Goal: Task Accomplishment & Management: Complete application form

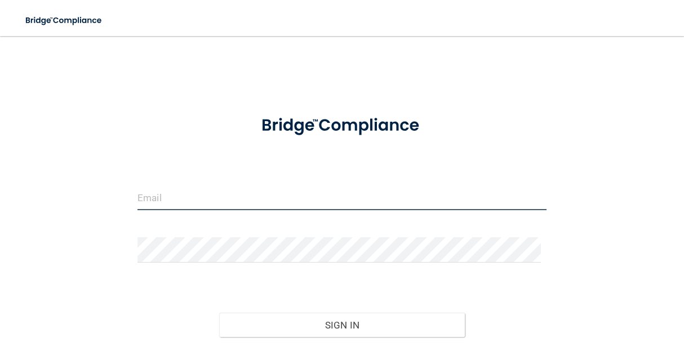
click at [298, 201] on input "email" at bounding box center [342, 197] width 409 height 25
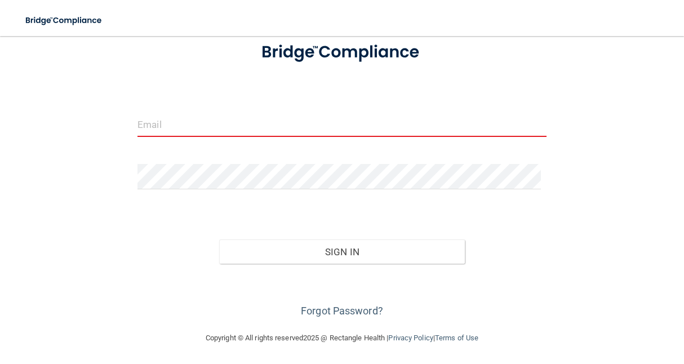
click at [123, 293] on div "Invalid email/password. You don't have permission to access that page. Sign In …" at bounding box center [342, 147] width 639 height 346
click at [283, 134] on input "email" at bounding box center [342, 124] width 409 height 25
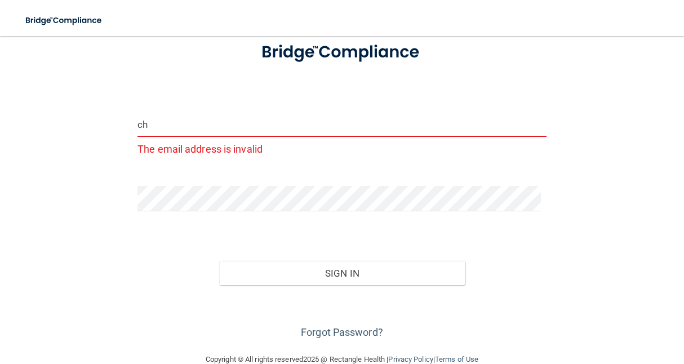
type input "[EMAIL_ADDRESS][DOMAIN_NAME]"
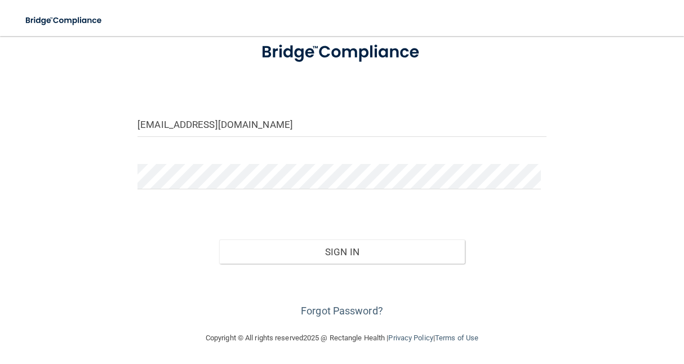
click at [223, 201] on form "cheasley@kidsensetherapygroup.com Invalid email/password. You don't have permis…" at bounding box center [342, 175] width 409 height 290
click at [232, 191] on div at bounding box center [342, 181] width 426 height 34
click at [219, 240] on button "Sign In" at bounding box center [341, 252] width 245 height 25
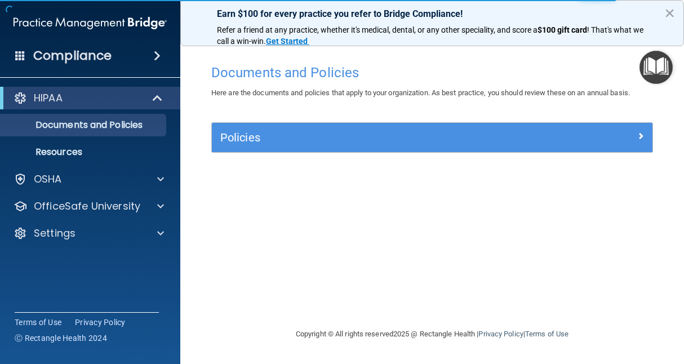
click at [391, 151] on div "Policies" at bounding box center [432, 137] width 441 height 29
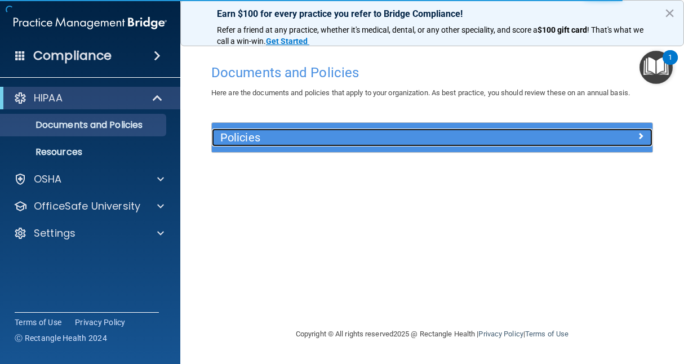
click at [391, 143] on h5 "Policies" at bounding box center [377, 137] width 314 height 12
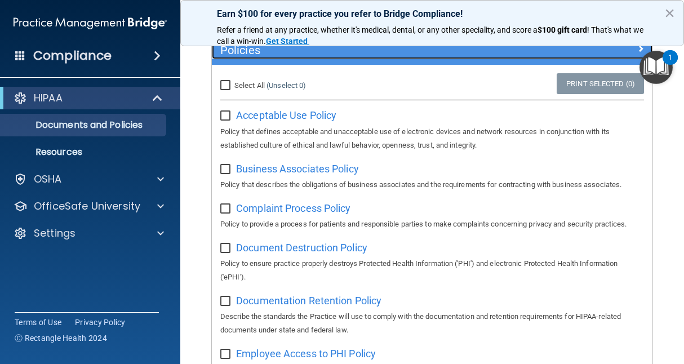
scroll to position [88, 0]
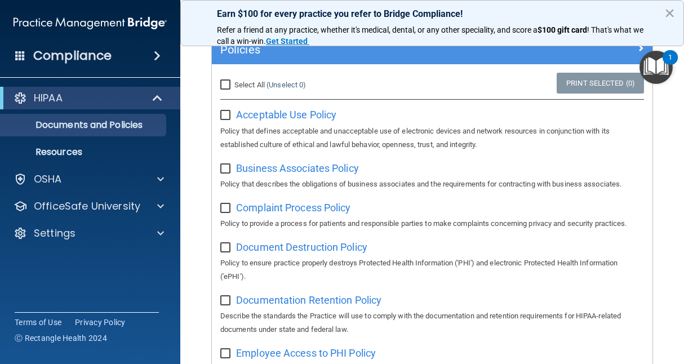
click at [218, 85] on div "Select All (Unselect 0) Unselect All" at bounding box center [285, 85] width 147 height 25
click at [222, 89] on input "Select All (Unselect 0) Unselect All" at bounding box center [226, 85] width 13 height 9
checkbox input "true"
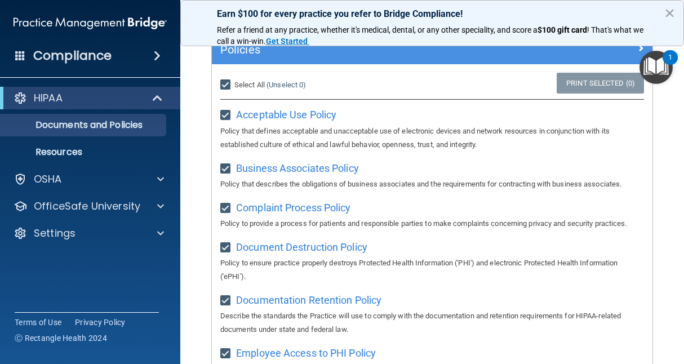
checkbox input "true"
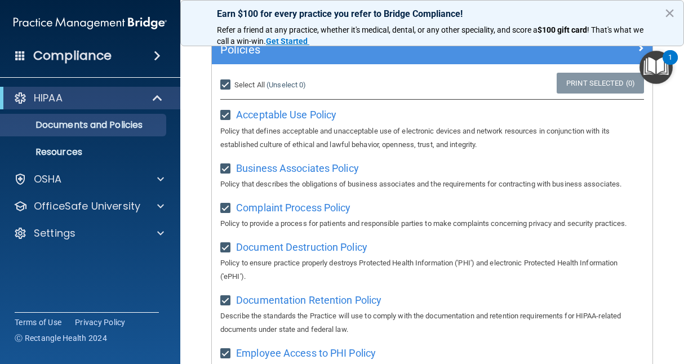
checkbox input "true"
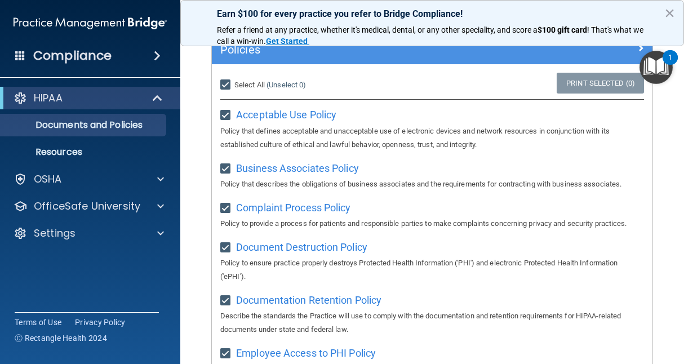
checkbox input "true"
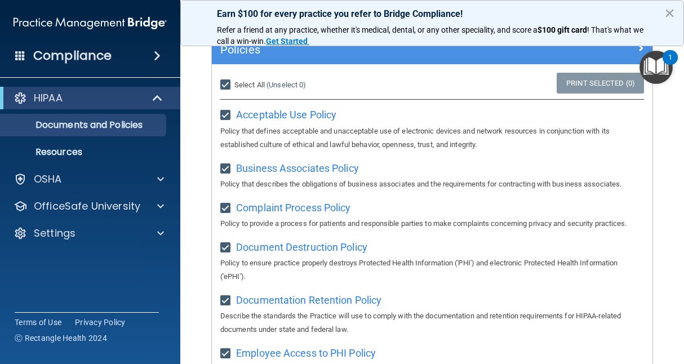
checkbox input "true"
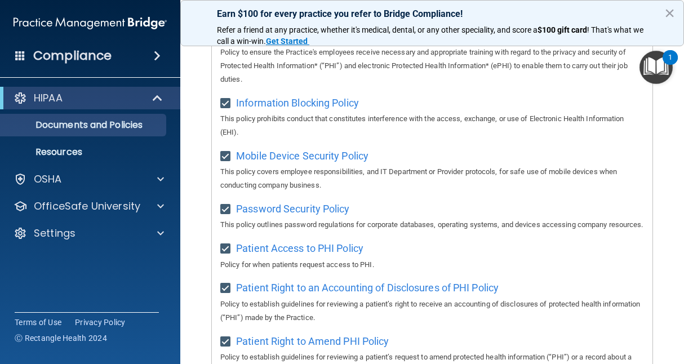
scroll to position [0, 0]
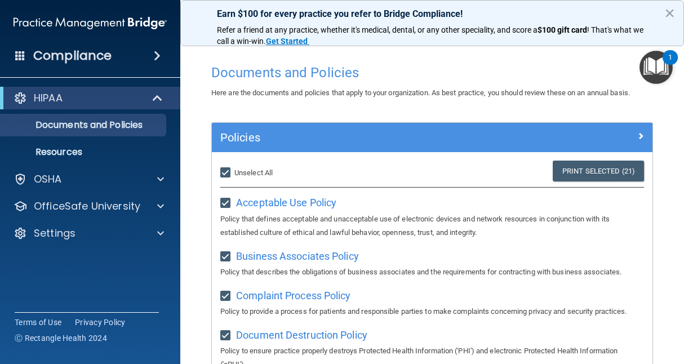
click at [600, 125] on div "Policies" at bounding box center [432, 137] width 441 height 29
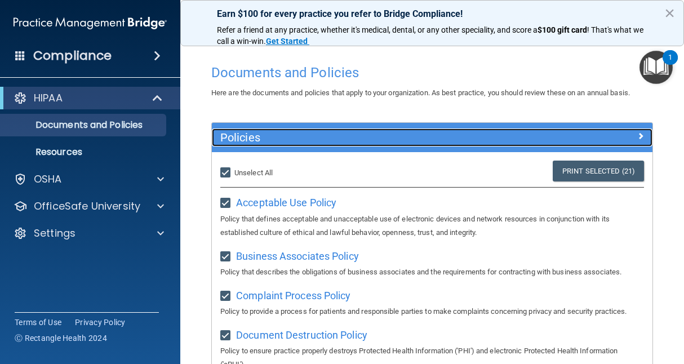
click at [626, 132] on div at bounding box center [598, 136] width 110 height 14
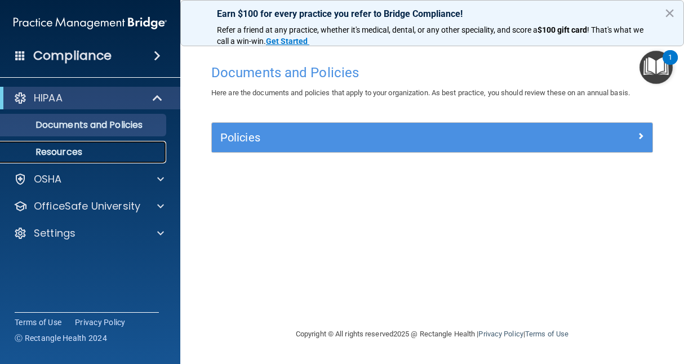
click at [76, 147] on p "Resources" at bounding box center [84, 152] width 154 height 11
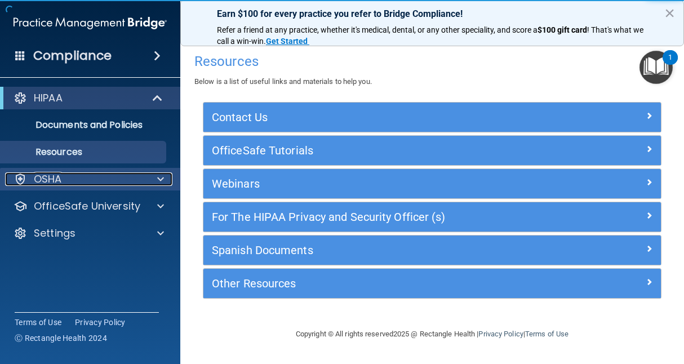
click at [74, 177] on div "OSHA" at bounding box center [75, 179] width 140 height 14
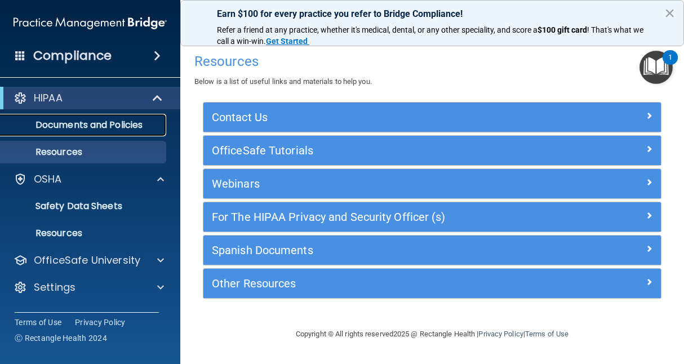
click at [77, 127] on p "Documents and Policies" at bounding box center [84, 125] width 154 height 11
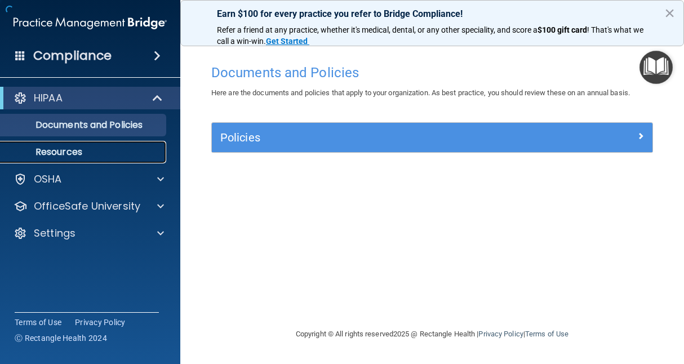
click at [80, 147] on p "Resources" at bounding box center [84, 152] width 154 height 11
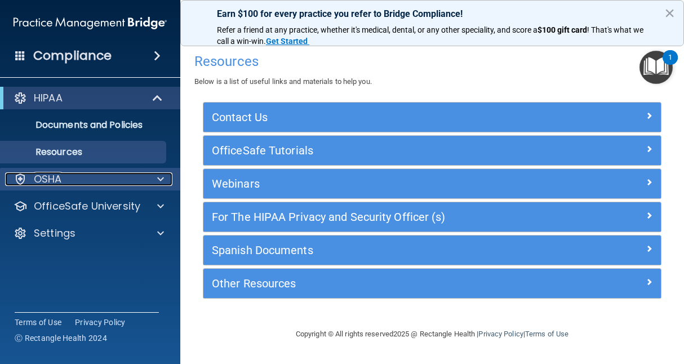
click at [112, 178] on div "OSHA" at bounding box center [75, 179] width 140 height 14
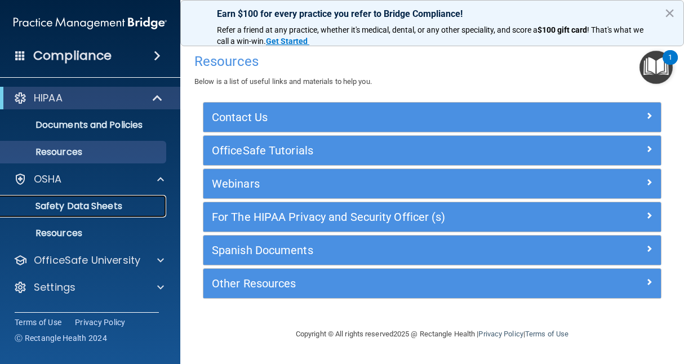
click at [105, 201] on p "Safety Data Sheets" at bounding box center [84, 206] width 154 height 11
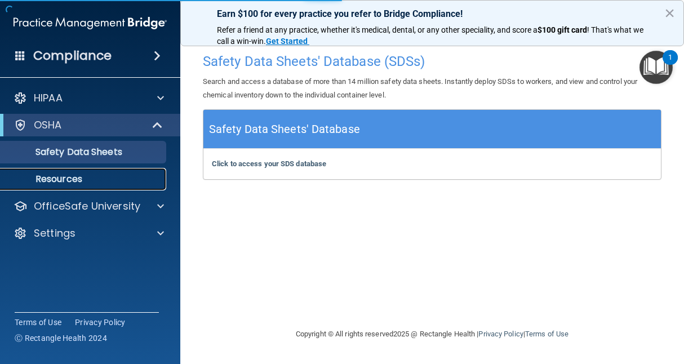
click at [94, 181] on p "Resources" at bounding box center [84, 179] width 154 height 11
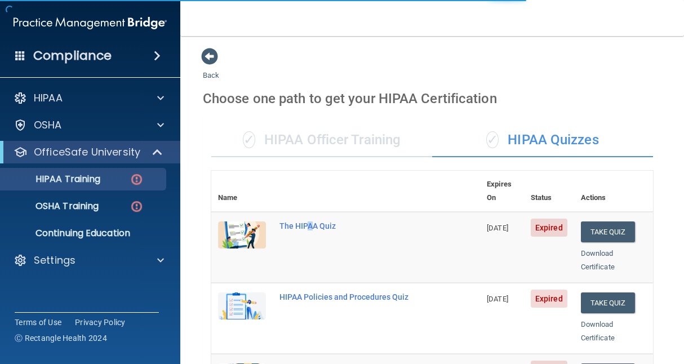
drag, startPoint x: 0, startPoint y: 0, endPoint x: 312, endPoint y: 202, distance: 372.1
click at [312, 202] on main "Back Choose one path to get your HIPAA Certification ✓ HIPAA Officer Training ✓…" at bounding box center [432, 200] width 504 height 328
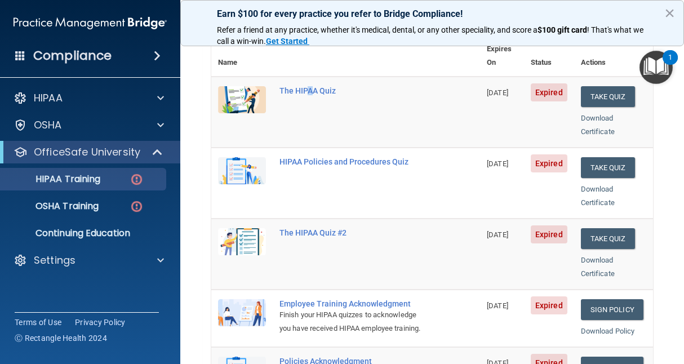
scroll to position [117, 0]
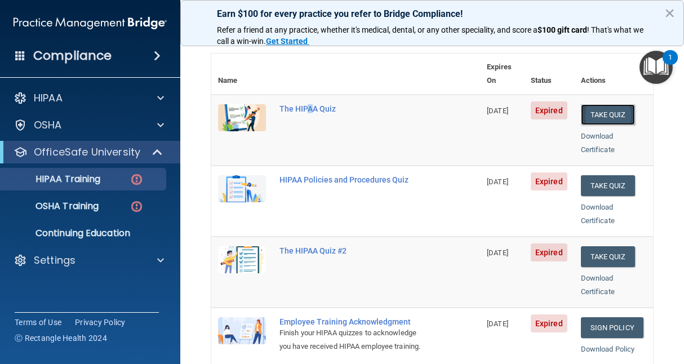
click at [601, 104] on button "Take Quiz" at bounding box center [608, 114] width 54 height 21
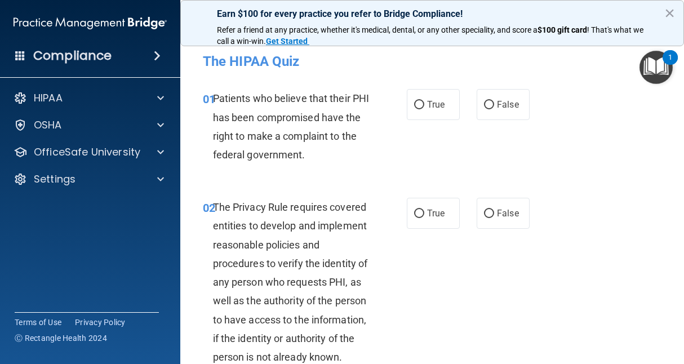
click at [368, 148] on div "Patients who believe that their PHI has been compromised have the right to make…" at bounding box center [296, 126] width 166 height 75
click at [439, 116] on label "True" at bounding box center [433, 104] width 53 height 31
click at [424, 109] on input "True" at bounding box center [419, 105] width 10 height 8
radio input "true"
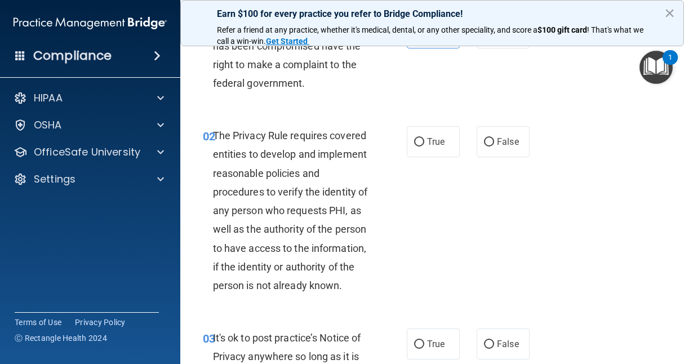
scroll to position [72, 0]
click at [425, 149] on label "True" at bounding box center [433, 141] width 53 height 31
click at [424, 146] on input "True" at bounding box center [419, 142] width 10 height 8
radio input "true"
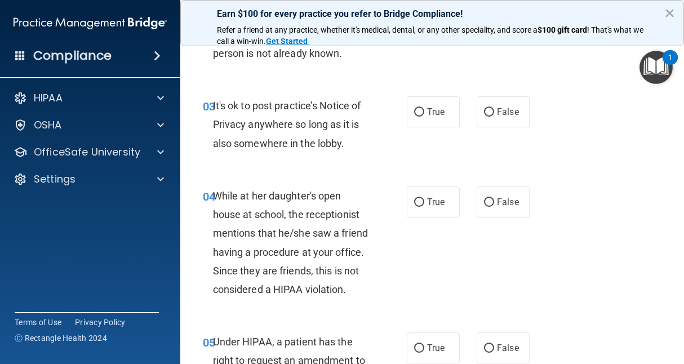
scroll to position [303, 0]
click at [453, 256] on div "04 While at her daughter's open house at school, the receptionist mentions that…" at bounding box center [432, 246] width 476 height 146
click at [422, 128] on label "True" at bounding box center [433, 112] width 53 height 31
click at [422, 117] on input "True" at bounding box center [419, 113] width 10 height 8
radio input "true"
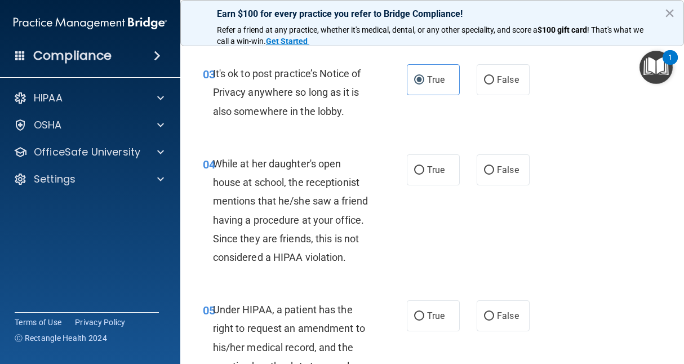
scroll to position [337, 0]
click at [486, 84] on input "False" at bounding box center [489, 80] width 10 height 8
radio input "true"
radio input "false"
click at [486, 181] on label "False" at bounding box center [503, 169] width 53 height 31
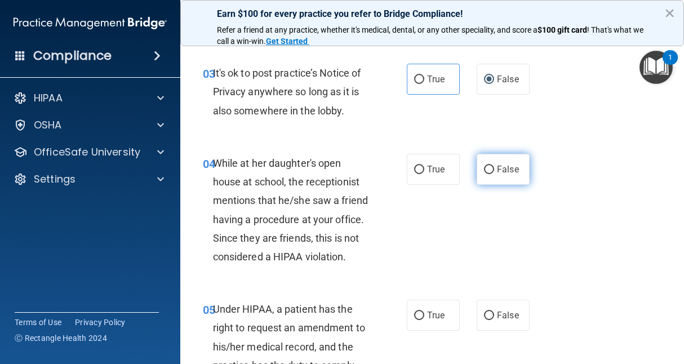
click at [486, 174] on input "False" at bounding box center [489, 170] width 10 height 8
radio input "true"
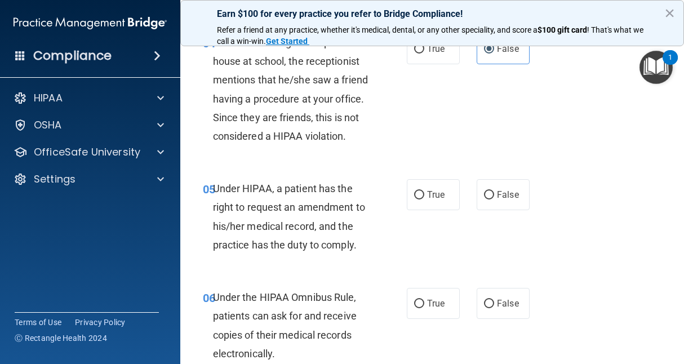
scroll to position [486, 0]
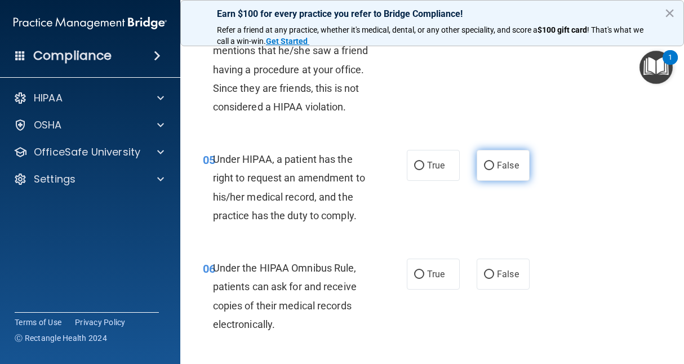
click at [490, 181] on label "False" at bounding box center [503, 165] width 53 height 31
click at [490, 170] on input "False" at bounding box center [489, 166] width 10 height 8
radio input "true"
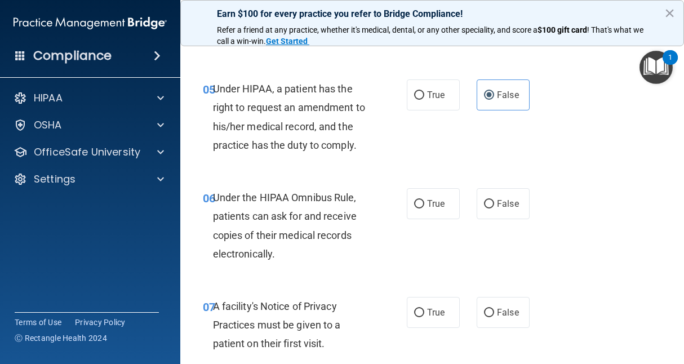
scroll to position [590, 0]
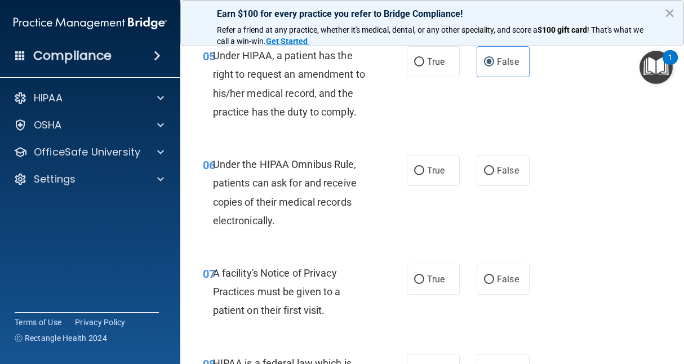
click at [525, 245] on div "06 Under the HIPAA Omnibus Rule, patients can ask for and receive copies of the…" at bounding box center [432, 195] width 476 height 109
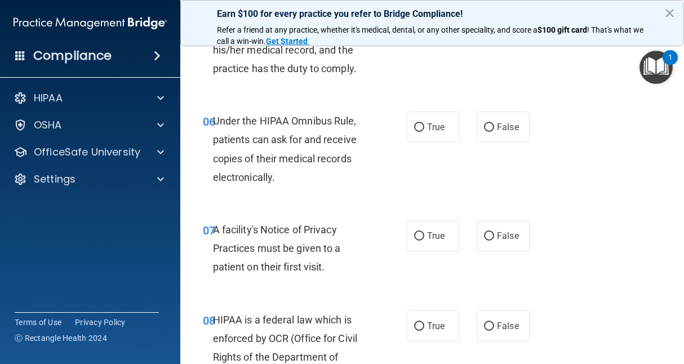
scroll to position [634, 0]
click at [443, 142] on label "True" at bounding box center [433, 126] width 53 height 31
click at [424, 131] on input "True" at bounding box center [419, 127] width 10 height 8
radio input "true"
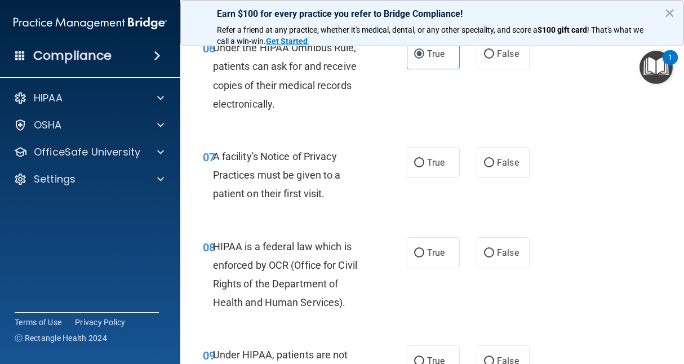
scroll to position [708, 0]
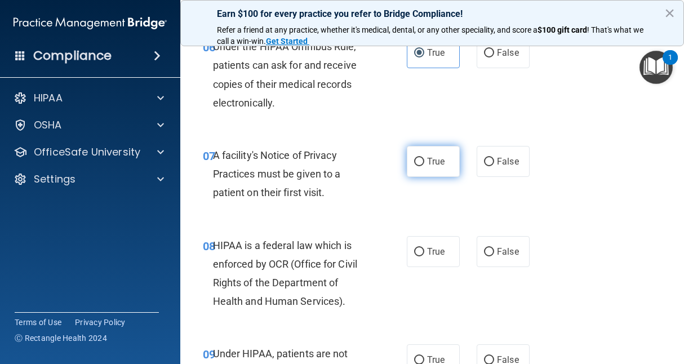
click at [424, 177] on label "True" at bounding box center [433, 161] width 53 height 31
click at [424, 166] on input "True" at bounding box center [419, 162] width 10 height 8
radio input "true"
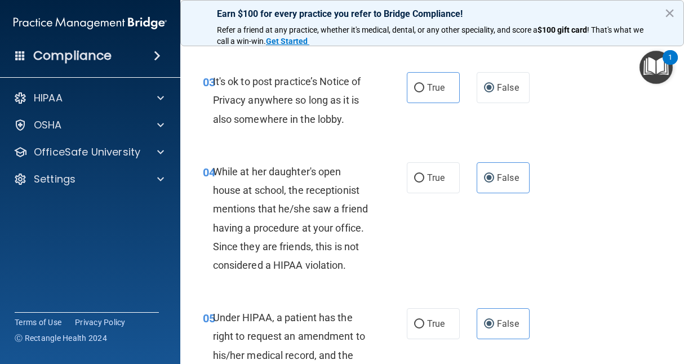
scroll to position [180, 0]
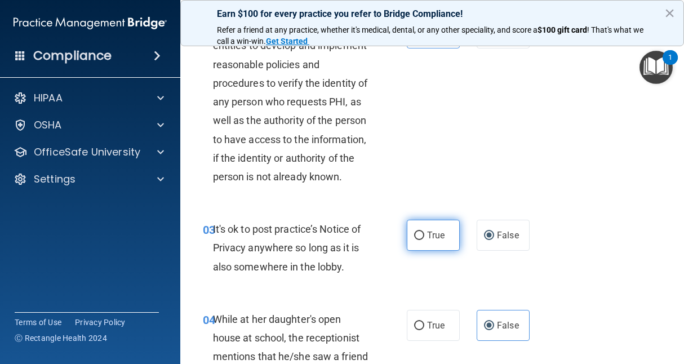
click at [430, 241] on span "True" at bounding box center [435, 235] width 17 height 11
click at [424, 240] on input "True" at bounding box center [419, 236] width 10 height 8
radio input "true"
radio input "false"
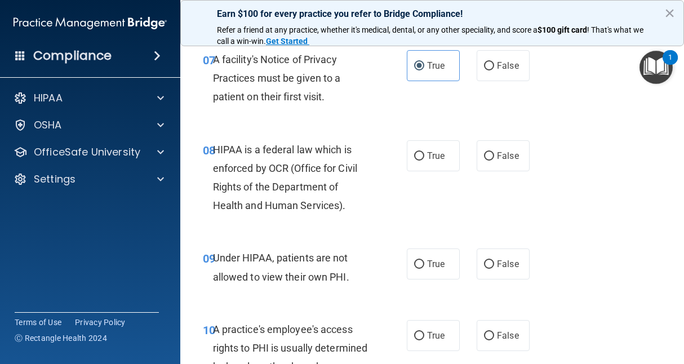
scroll to position [803, 0]
click at [435, 172] on label "True" at bounding box center [433, 156] width 53 height 31
click at [424, 161] on input "True" at bounding box center [419, 157] width 10 height 8
radio input "true"
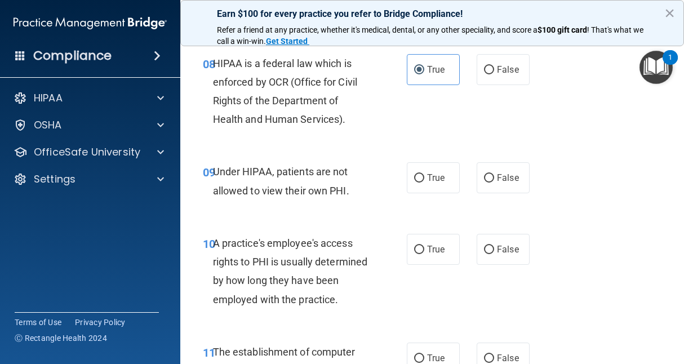
scroll to position [901, 0]
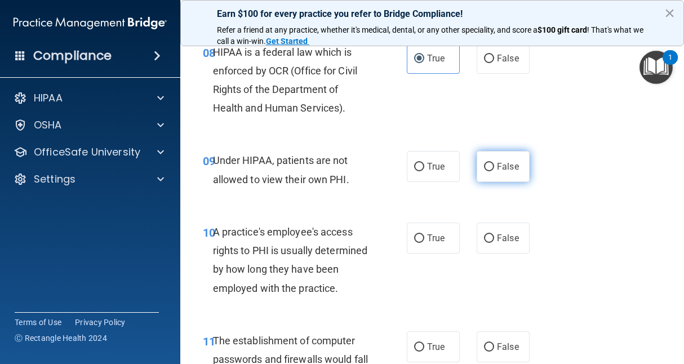
click at [480, 182] on label "False" at bounding box center [503, 166] width 53 height 31
click at [484, 171] on input "False" at bounding box center [489, 167] width 10 height 8
radio input "true"
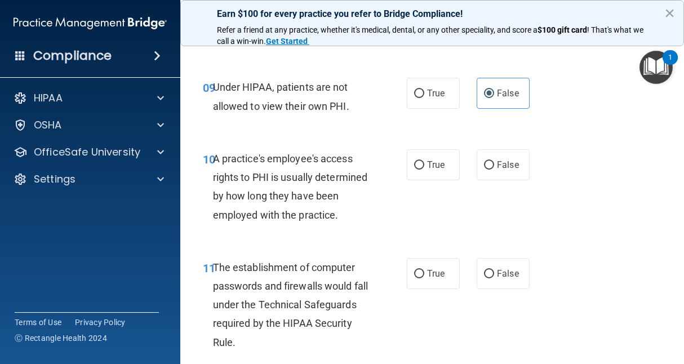
scroll to position [974, 0]
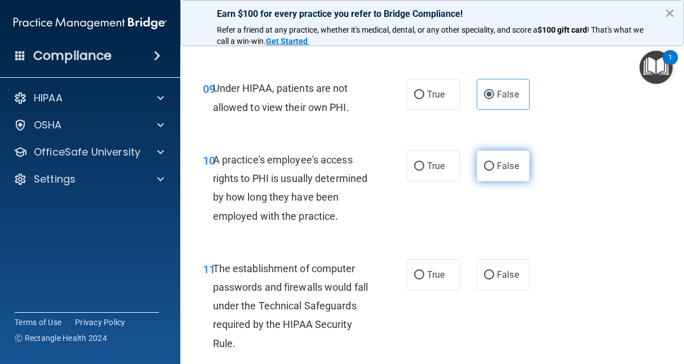
click at [493, 182] on label "False" at bounding box center [503, 166] width 53 height 31
click at [493, 171] on input "False" at bounding box center [489, 166] width 10 height 8
radio input "true"
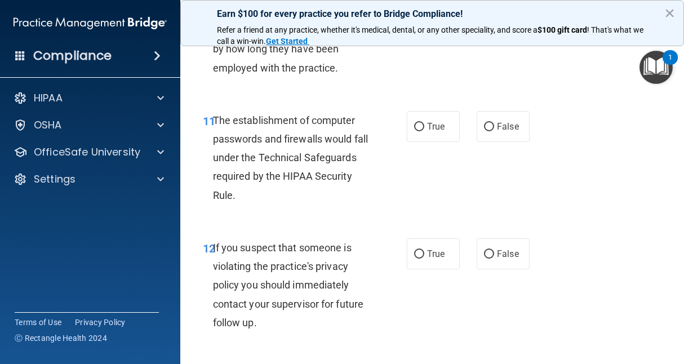
scroll to position [1127, 0]
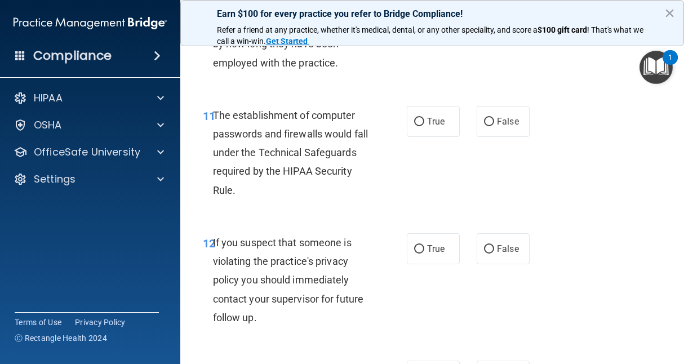
click at [399, 173] on div "11 The establishment of computer passwords and firewalls would fall under the T…" at bounding box center [305, 155] width 238 height 99
click at [407, 137] on label "True" at bounding box center [433, 121] width 53 height 31
click at [414, 126] on input "True" at bounding box center [419, 122] width 10 height 8
radio input "true"
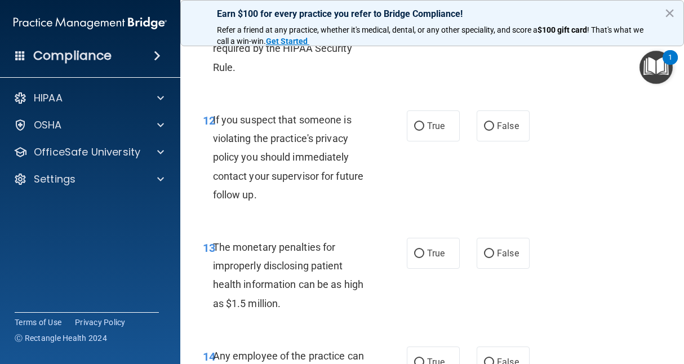
scroll to position [1257, 0]
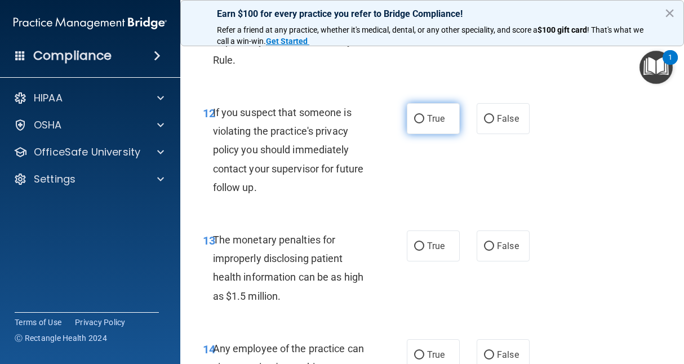
click at [424, 134] on label "True" at bounding box center [433, 118] width 53 height 31
click at [424, 123] on input "True" at bounding box center [419, 119] width 10 height 8
radio input "true"
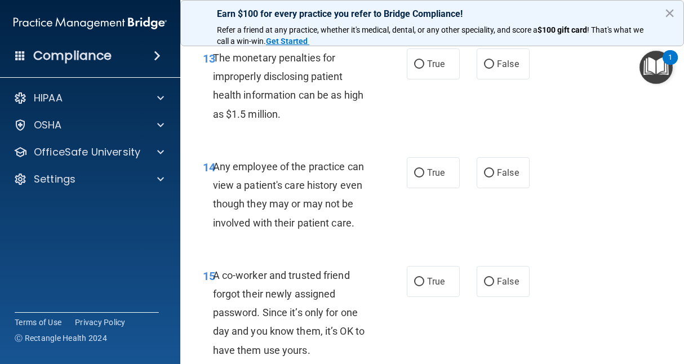
scroll to position [1440, 0]
click at [430, 79] on label "True" at bounding box center [433, 63] width 53 height 31
click at [424, 68] on input "True" at bounding box center [419, 64] width 10 height 8
radio input "true"
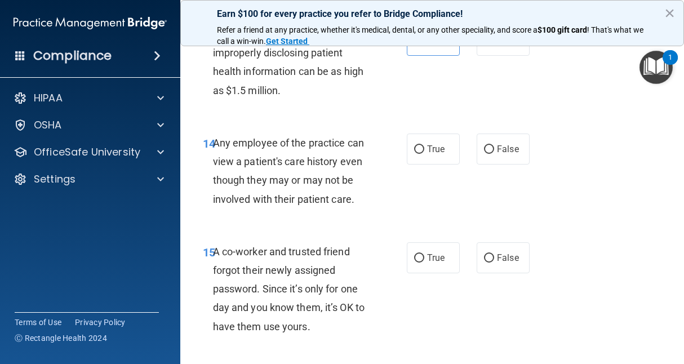
scroll to position [1463, 0]
click at [510, 154] on span "False" at bounding box center [508, 148] width 22 height 11
click at [494, 153] on input "False" at bounding box center [489, 149] width 10 height 8
radio input "true"
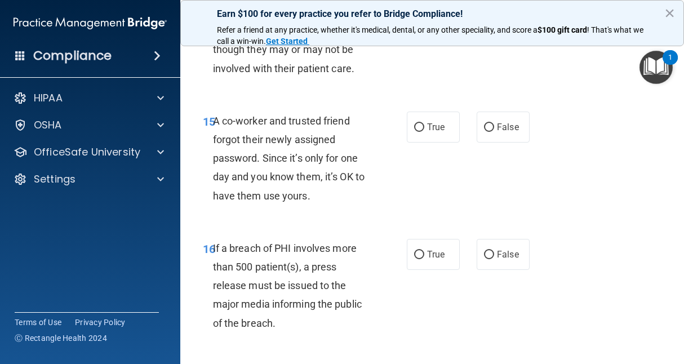
scroll to position [1599, 0]
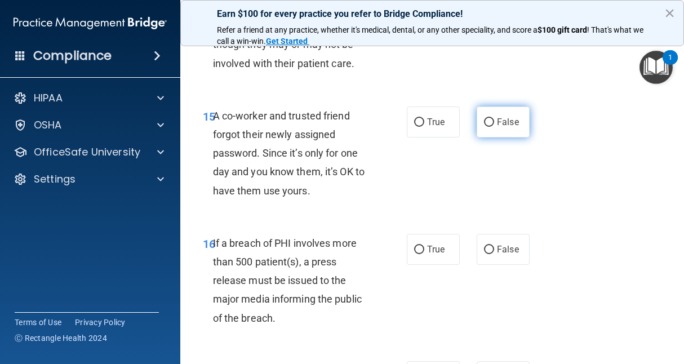
click at [498, 138] on label "False" at bounding box center [503, 122] width 53 height 31
click at [494, 127] on input "False" at bounding box center [489, 122] width 10 height 8
radio input "true"
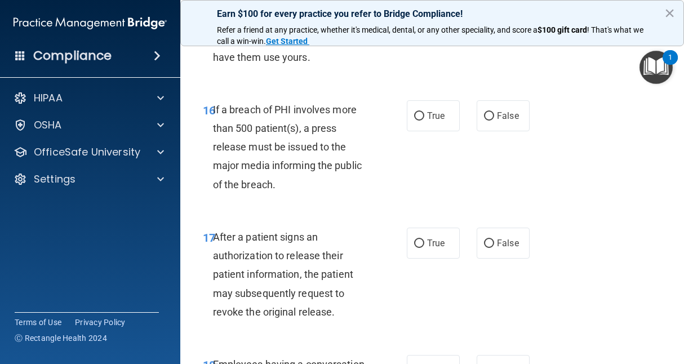
scroll to position [1733, 0]
click at [407, 131] on label "True" at bounding box center [433, 115] width 53 height 31
click at [414, 120] on input "True" at bounding box center [419, 116] width 10 height 8
radio input "true"
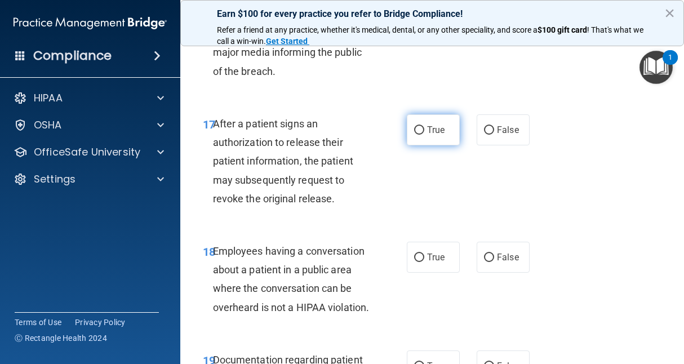
click at [423, 145] on label "True" at bounding box center [433, 129] width 53 height 31
click at [423, 135] on input "True" at bounding box center [419, 130] width 10 height 8
radio input "true"
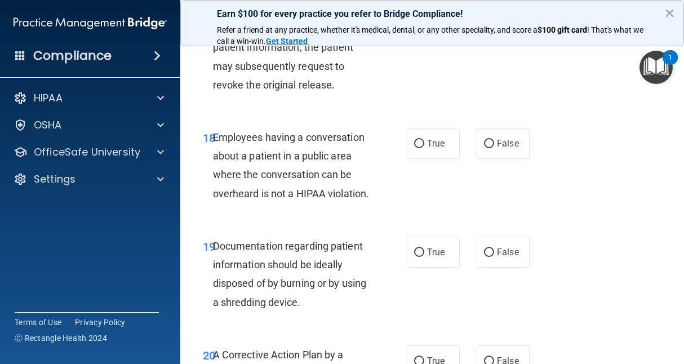
scroll to position [1976, 0]
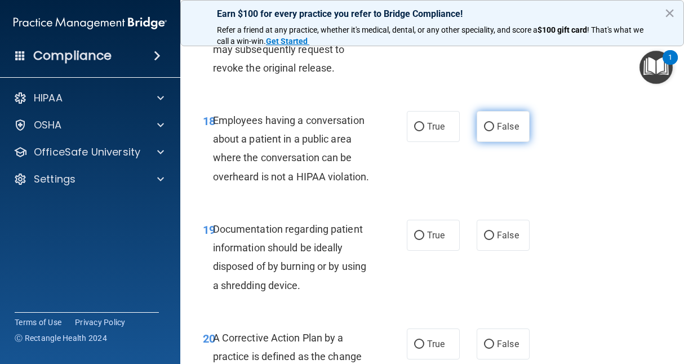
click at [508, 142] on label "False" at bounding box center [503, 126] width 53 height 31
click at [494, 131] on input "False" at bounding box center [489, 127] width 10 height 8
radio input "true"
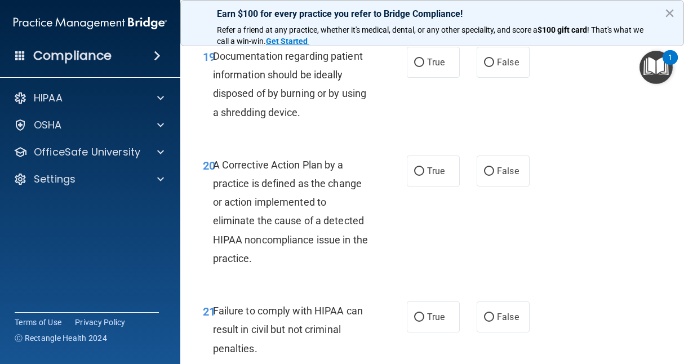
scroll to position [2150, 0]
click at [434, 67] on span "True" at bounding box center [435, 61] width 17 height 11
click at [424, 67] on input "True" at bounding box center [419, 62] width 10 height 8
radio input "true"
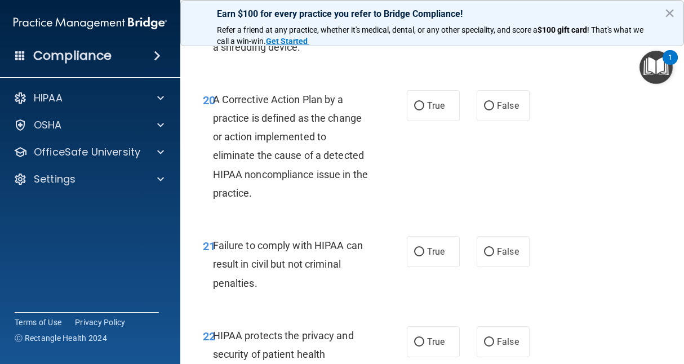
scroll to position [2216, 0]
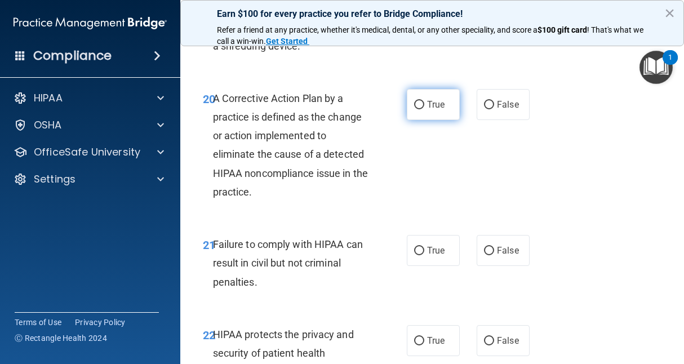
click at [446, 120] on label "True" at bounding box center [433, 104] width 53 height 31
click at [424, 109] on input "True" at bounding box center [419, 105] width 10 height 8
radio input "true"
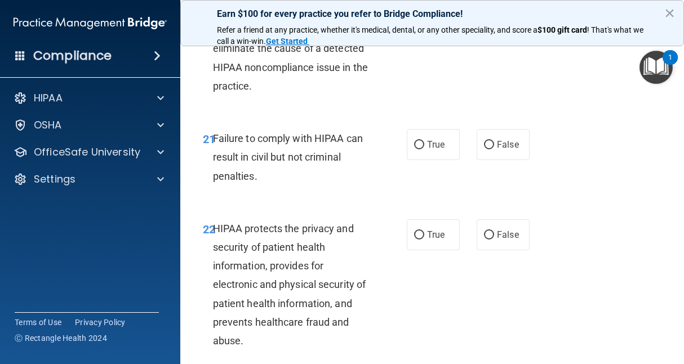
scroll to position [2326, 0]
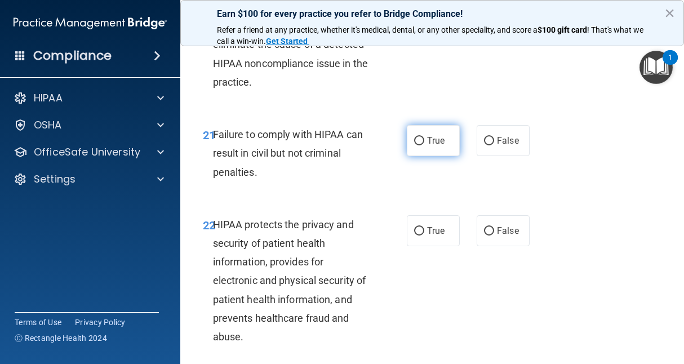
click at [432, 156] on label "True" at bounding box center [433, 140] width 53 height 31
click at [424, 145] on input "True" at bounding box center [419, 141] width 10 height 8
radio input "true"
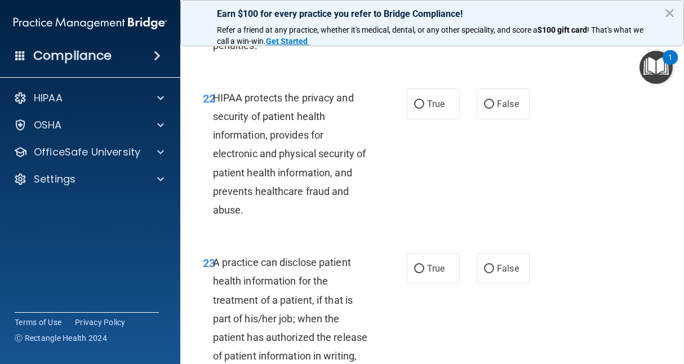
scroll to position [2453, 0]
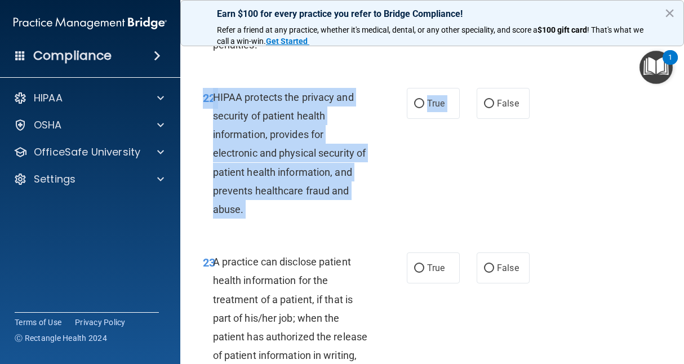
drag, startPoint x: 520, startPoint y: 219, endPoint x: 474, endPoint y: 275, distance: 72.5
click at [474, 239] on div "22 HIPAA protects the privacy and security of patient health information, provi…" at bounding box center [432, 156] width 476 height 165
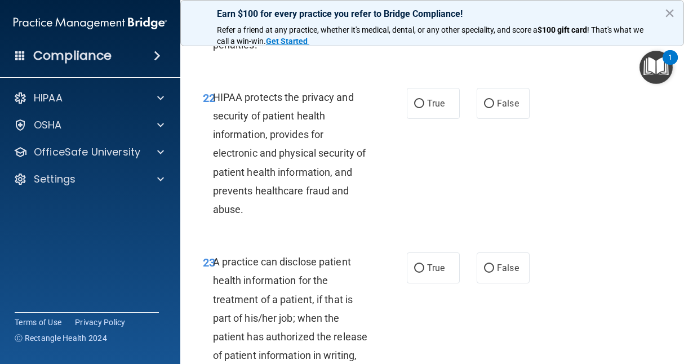
click at [474, 239] on div "22 HIPAA protects the privacy and security of patient health information, provi…" at bounding box center [432, 156] width 476 height 165
click at [415, 108] on input "True" at bounding box center [419, 104] width 10 height 8
radio input "true"
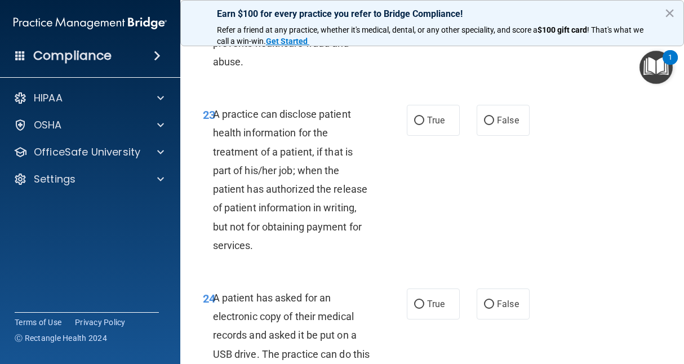
scroll to position [2622, 0]
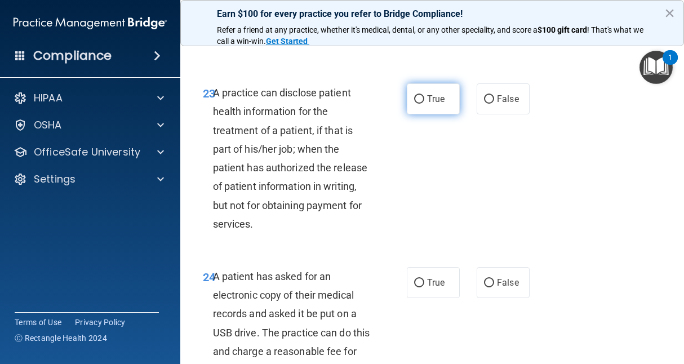
click at [435, 114] on label "True" at bounding box center [433, 98] width 53 height 31
click at [424, 104] on input "True" at bounding box center [419, 99] width 10 height 8
radio input "true"
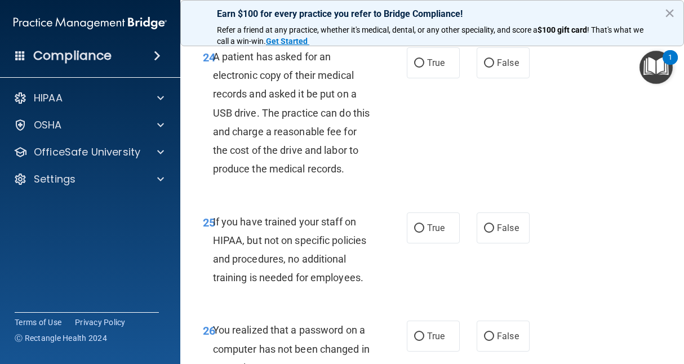
scroll to position [2843, 0]
click at [444, 78] on label "True" at bounding box center [433, 62] width 53 height 31
click at [424, 67] on input "True" at bounding box center [419, 63] width 10 height 8
radio input "true"
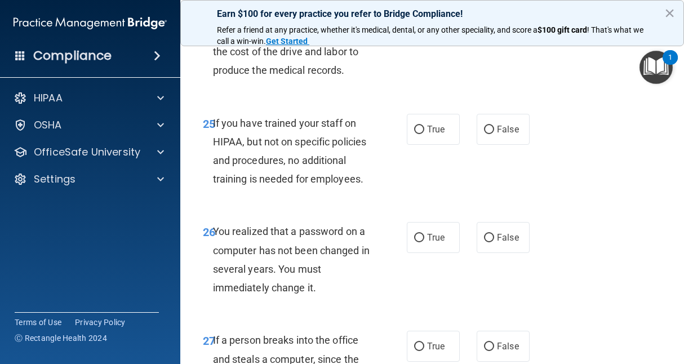
scroll to position [2941, 0]
click at [499, 134] on span "False" at bounding box center [508, 128] width 22 height 11
click at [494, 134] on input "False" at bounding box center [489, 129] width 10 height 8
radio input "true"
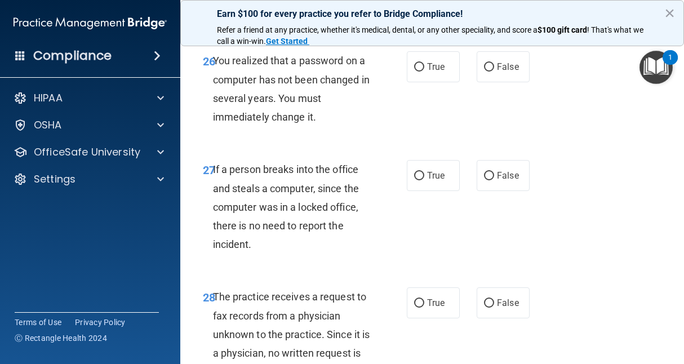
scroll to position [3109, 0]
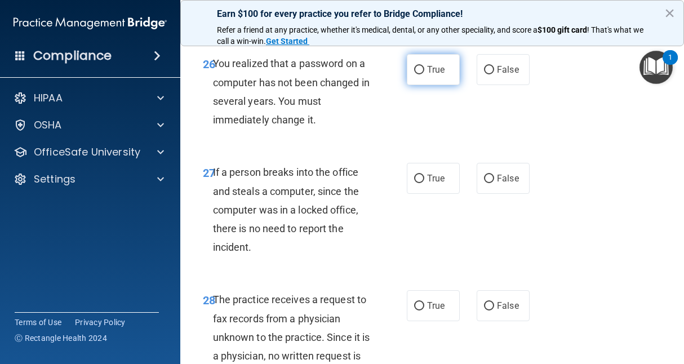
click at [416, 74] on input "True" at bounding box center [419, 70] width 10 height 8
radio input "true"
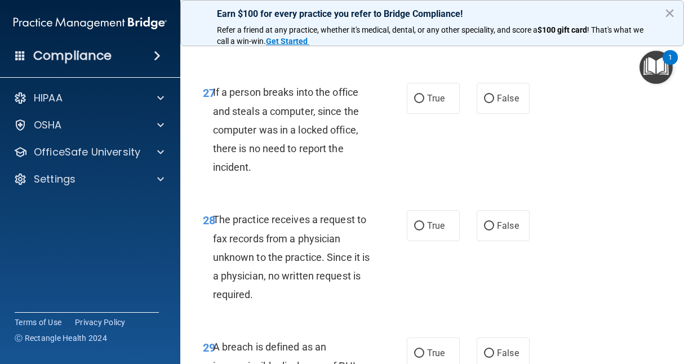
click at [477, 196] on div "27 If a person breaks into the office and steals a computer, since the computer…" at bounding box center [432, 132] width 476 height 127
click at [496, 114] on label "False" at bounding box center [503, 98] width 53 height 31
click at [494, 103] on input "False" at bounding box center [489, 99] width 10 height 8
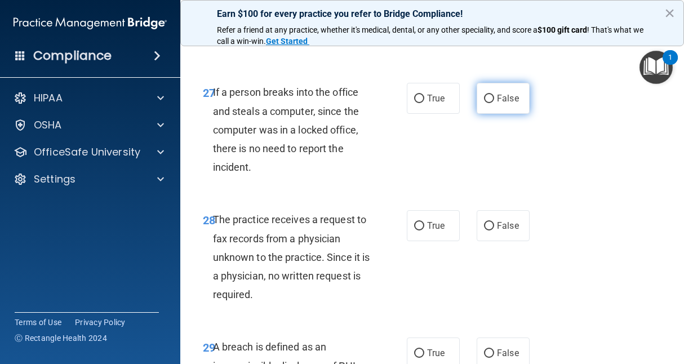
radio input "true"
click at [561, 196] on div "27 If a person breaks into the office and steals a computer, since the computer…" at bounding box center [432, 132] width 476 height 127
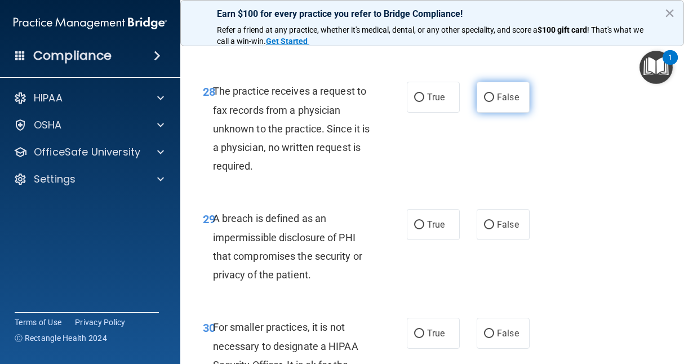
click at [499, 103] on span "False" at bounding box center [508, 97] width 22 height 11
click at [494, 102] on input "False" at bounding box center [489, 98] width 10 height 8
radio input "true"
click at [545, 195] on div "28 The practice receives a request to fax records from a physician unknown to t…" at bounding box center [432, 131] width 476 height 127
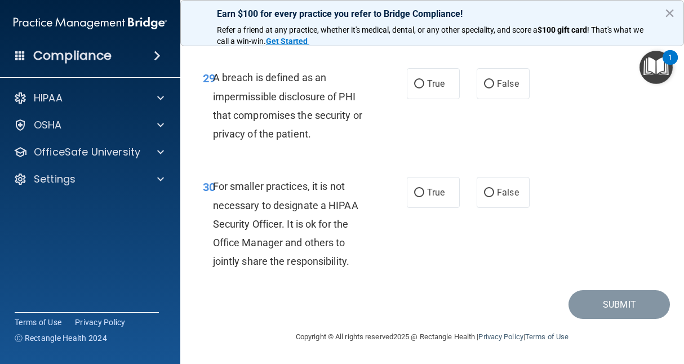
scroll to position [3475, 0]
click at [430, 89] on span "True" at bounding box center [435, 83] width 17 height 11
click at [424, 89] on input "True" at bounding box center [419, 84] width 10 height 8
radio input "true"
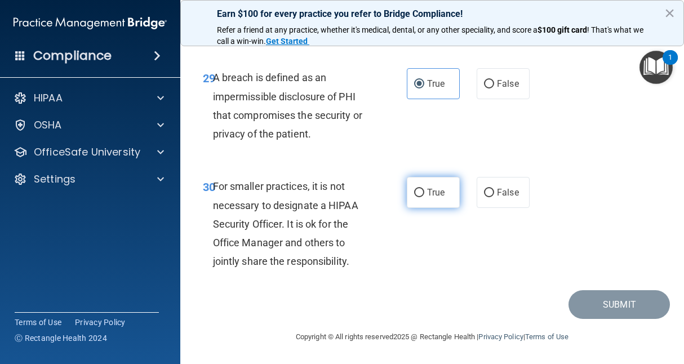
click at [431, 192] on span "True" at bounding box center [435, 192] width 17 height 11
click at [424, 192] on input "True" at bounding box center [419, 193] width 10 height 8
radio input "true"
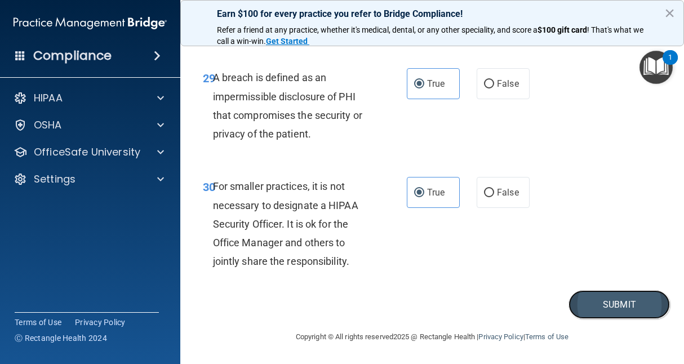
click at [596, 306] on button "Submit" at bounding box center [619, 304] width 101 height 29
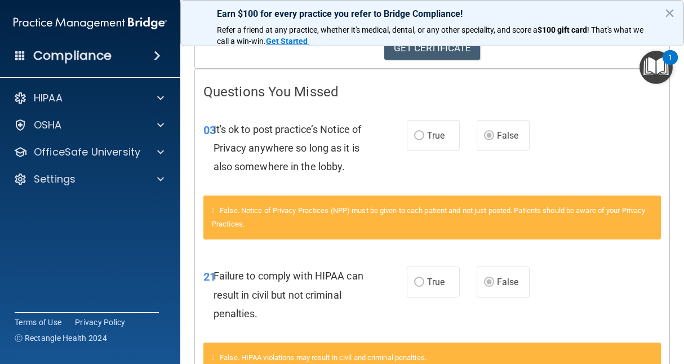
scroll to position [303, 0]
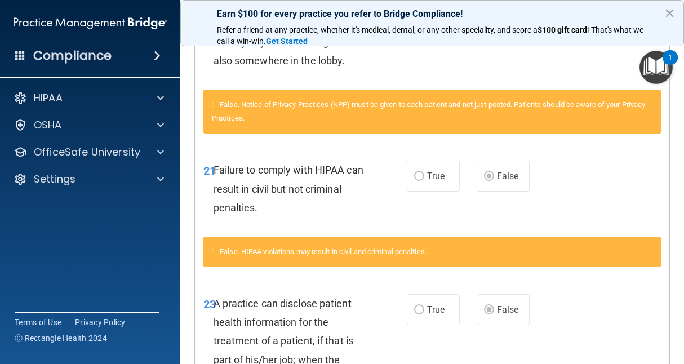
click at [540, 262] on div "False. HIPAA violations may result in civil and criminal penalties." at bounding box center [432, 252] width 458 height 30
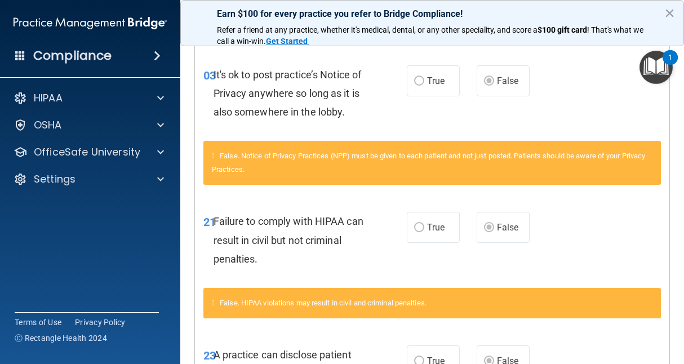
scroll to position [0, 0]
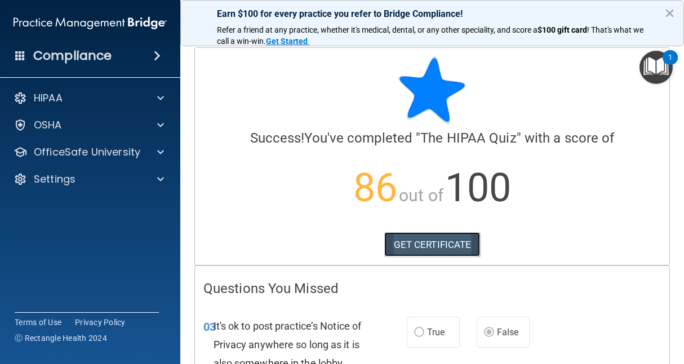
click at [424, 247] on link "GET CERTIFICATE" at bounding box center [432, 244] width 96 height 25
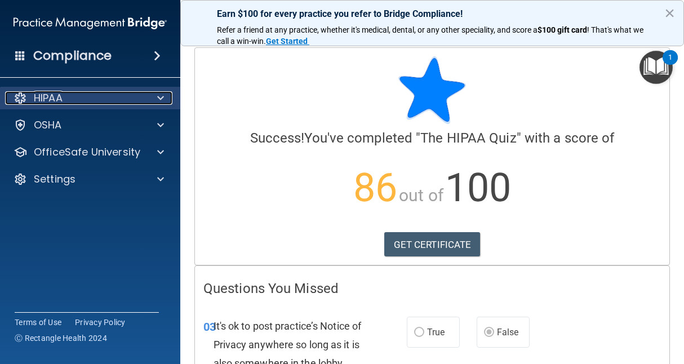
click at [77, 103] on div "HIPAA" at bounding box center [75, 98] width 140 height 14
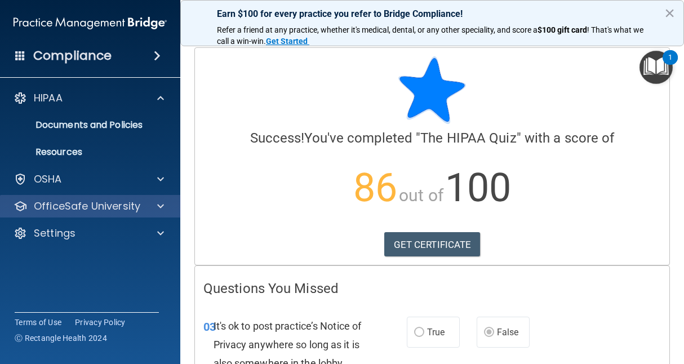
click at [101, 215] on div "OfficeSafe University" at bounding box center [90, 206] width 181 height 23
click at [162, 198] on div "OfficeSafe University" at bounding box center [90, 206] width 181 height 23
click at [163, 207] on span at bounding box center [160, 207] width 7 height 14
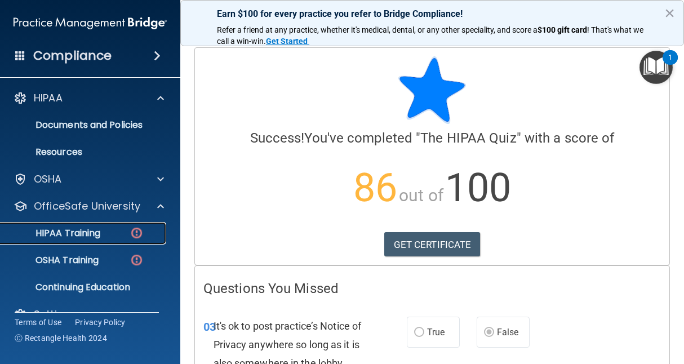
click at [94, 232] on p "HIPAA Training" at bounding box center [53, 233] width 93 height 11
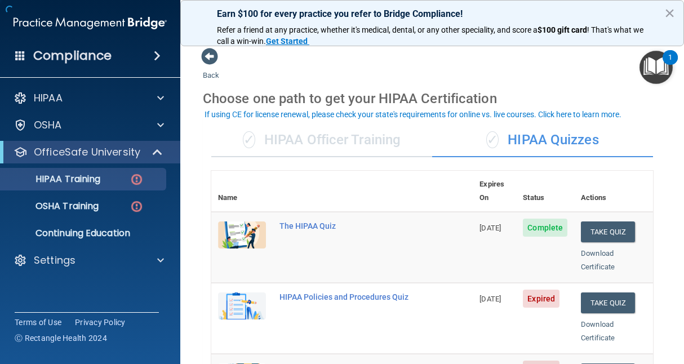
click at [414, 212] on td "The HIPAA Quiz" at bounding box center [373, 247] width 200 height 71
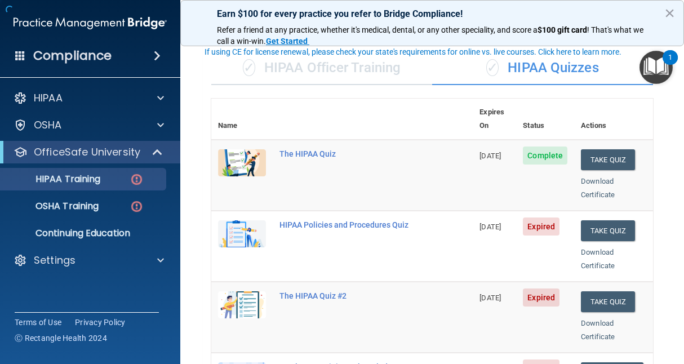
scroll to position [75, 0]
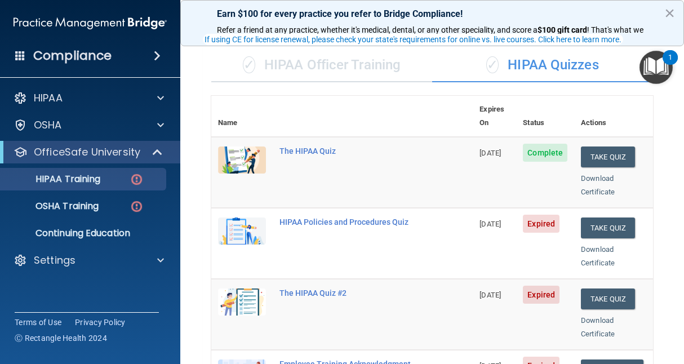
click at [410, 218] on td "HIPAA Policies and Procedures Quiz" at bounding box center [373, 243] width 200 height 71
drag, startPoint x: 410, startPoint y: 218, endPoint x: 374, endPoint y: 245, distance: 44.8
click at [374, 245] on td "HIPAA Policies and Procedures Quiz" at bounding box center [373, 243] width 200 height 71
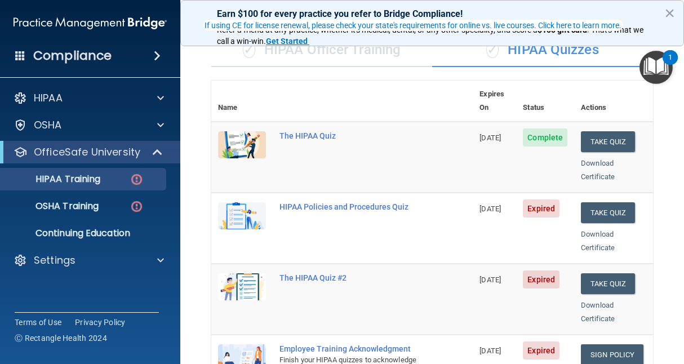
scroll to position [89, 0]
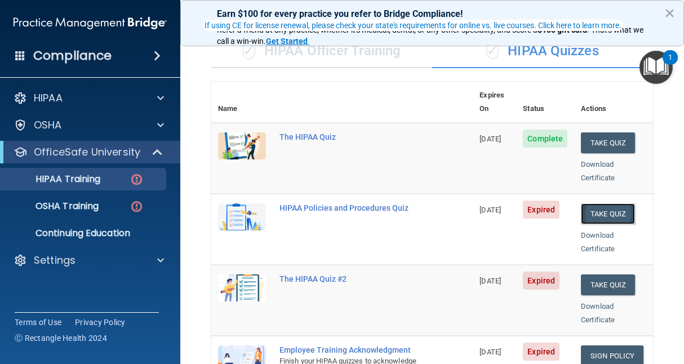
click at [590, 203] on button "Take Quiz" at bounding box center [608, 213] width 54 height 21
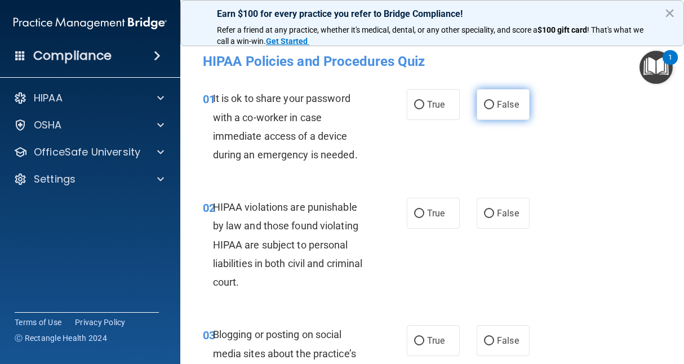
click at [520, 104] on label "False" at bounding box center [503, 104] width 53 height 31
click at [494, 104] on input "False" at bounding box center [489, 105] width 10 height 8
radio input "true"
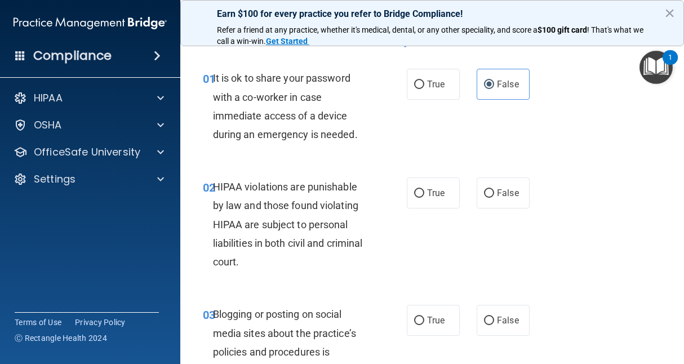
scroll to position [21, 0]
click at [433, 198] on label "True" at bounding box center [433, 192] width 53 height 31
click at [424, 197] on input "True" at bounding box center [419, 193] width 10 height 8
radio input "true"
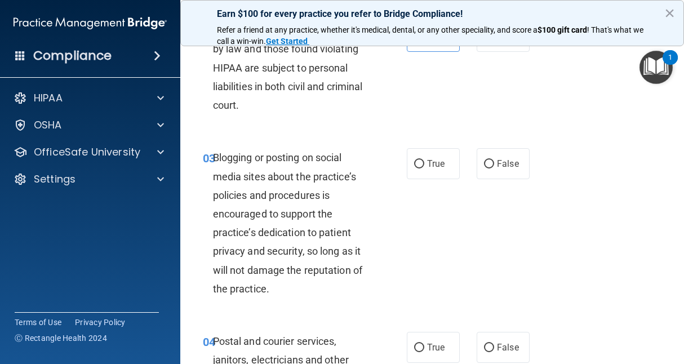
scroll to position [182, 0]
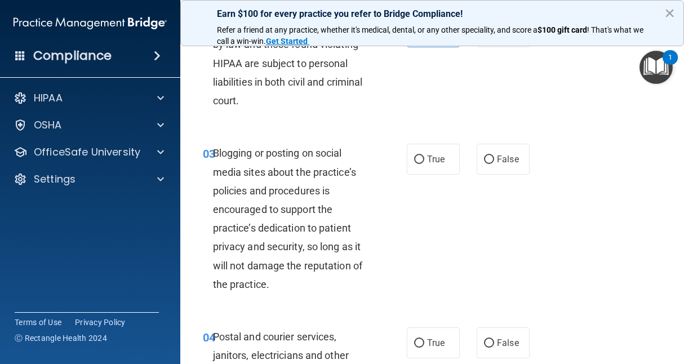
click at [455, 278] on div "03 Blogging or posting on social media sites about the practice’s policies and …" at bounding box center [432, 222] width 476 height 184
click at [440, 166] on label "True" at bounding box center [433, 159] width 53 height 31
click at [424, 164] on input "True" at bounding box center [419, 160] width 10 height 8
radio input "true"
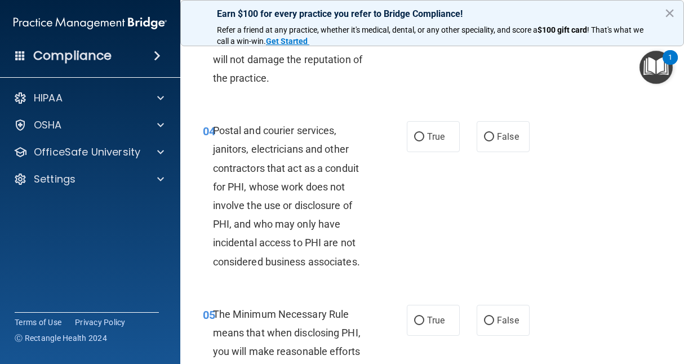
scroll to position [387, 0]
drag, startPoint x: 395, startPoint y: 272, endPoint x: 368, endPoint y: 230, distance: 50.2
click at [368, 230] on div "Postal and courier services, janitors, electricians and other contractors that …" at bounding box center [296, 197] width 166 height 150
click at [414, 139] on input "True" at bounding box center [419, 138] width 10 height 8
radio input "true"
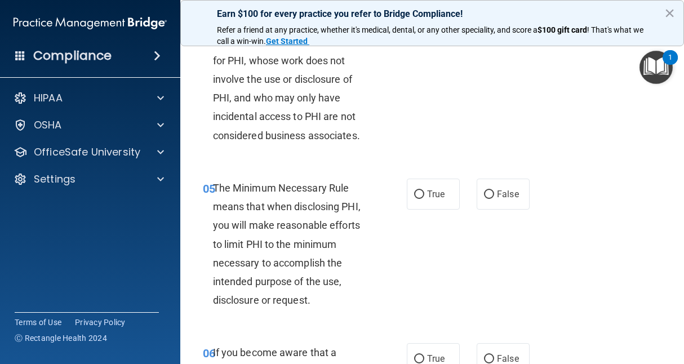
scroll to position [514, 0]
click at [431, 233] on div "05 The Minimum Necessary Rule means that when disclosing PHI, you will make rea…" at bounding box center [432, 247] width 476 height 165
click at [427, 199] on span "True" at bounding box center [435, 194] width 17 height 11
click at [424, 199] on input "True" at bounding box center [419, 195] width 10 height 8
radio input "true"
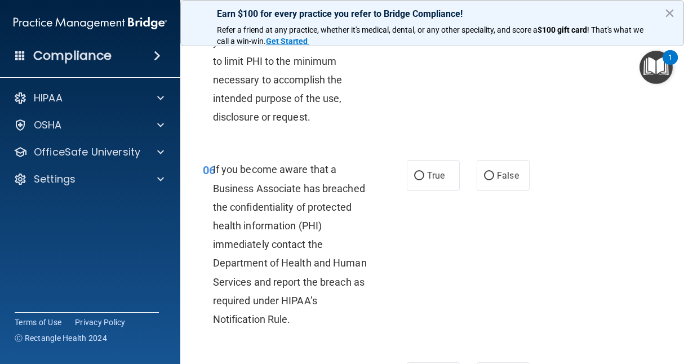
scroll to position [705, 0]
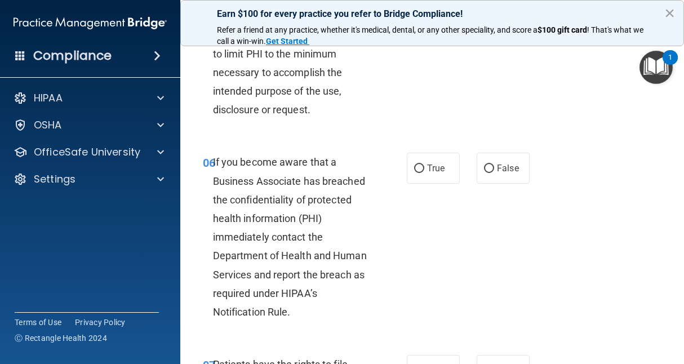
click at [430, 287] on div "06 If you become aware that a Business Associate has breached the confidentiali…" at bounding box center [432, 240] width 476 height 202
click at [407, 171] on label "True" at bounding box center [433, 168] width 53 height 31
click at [414, 171] on input "True" at bounding box center [419, 169] width 10 height 8
radio input "true"
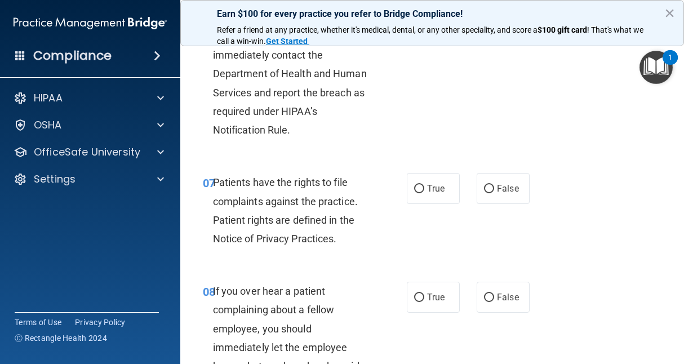
scroll to position [897, 0]
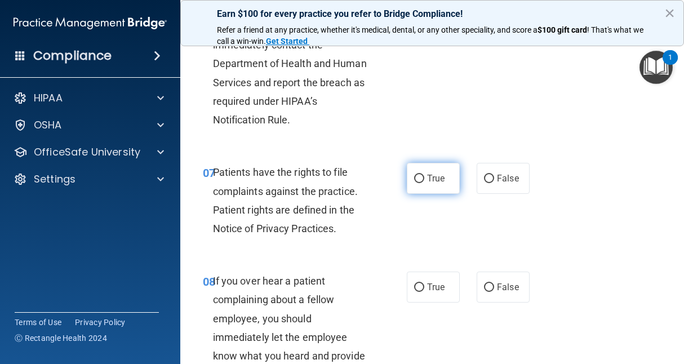
click at [419, 167] on label "True" at bounding box center [433, 178] width 53 height 31
click at [419, 175] on input "True" at bounding box center [419, 179] width 10 height 8
radio input "true"
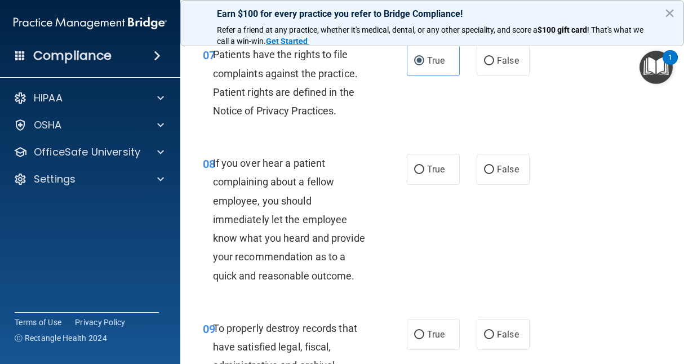
scroll to position [1021, 0]
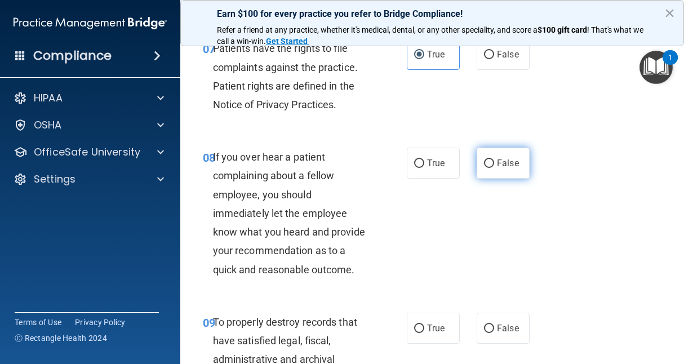
click at [481, 176] on label "False" at bounding box center [503, 163] width 53 height 31
click at [484, 168] on input "False" at bounding box center [489, 164] width 10 height 8
radio input "true"
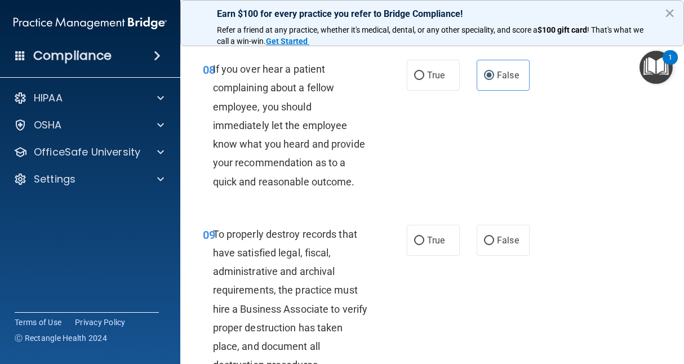
scroll to position [1204, 0]
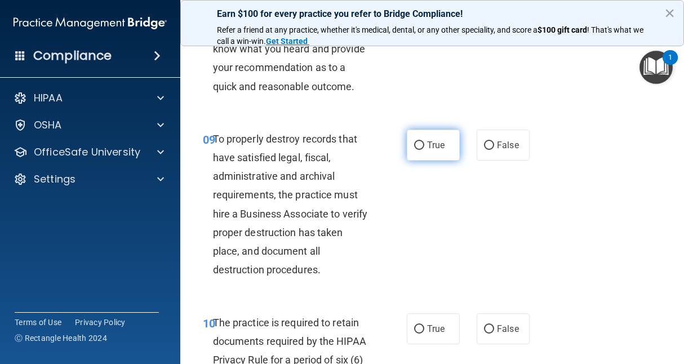
click at [421, 134] on label "True" at bounding box center [433, 145] width 53 height 31
click at [421, 141] on input "True" at bounding box center [419, 145] width 10 height 8
radio input "true"
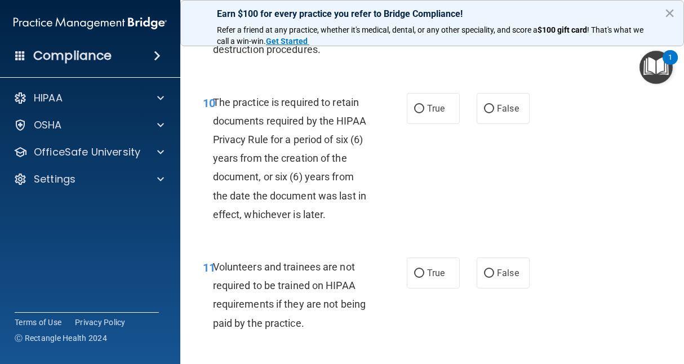
scroll to position [1425, 0]
click at [427, 121] on label "True" at bounding box center [433, 107] width 53 height 31
click at [424, 113] on input "True" at bounding box center [419, 108] width 10 height 8
radio input "true"
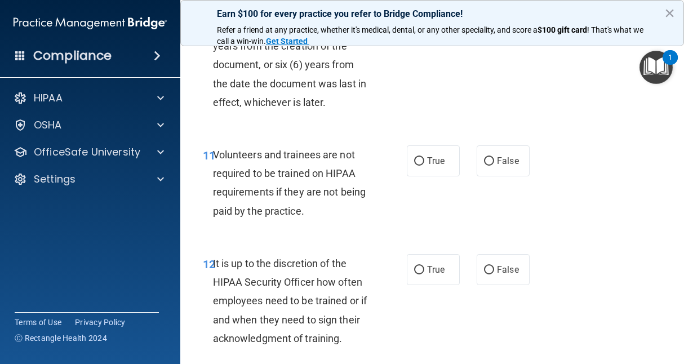
scroll to position [1537, 0]
click at [490, 163] on label "False" at bounding box center [503, 160] width 53 height 31
click at [490, 163] on input "False" at bounding box center [489, 161] width 10 height 8
radio input "true"
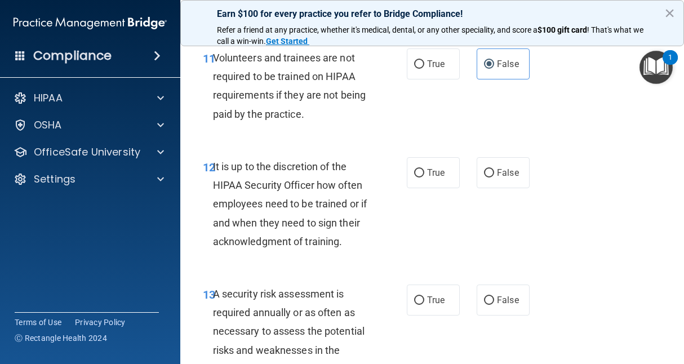
scroll to position [1635, 0]
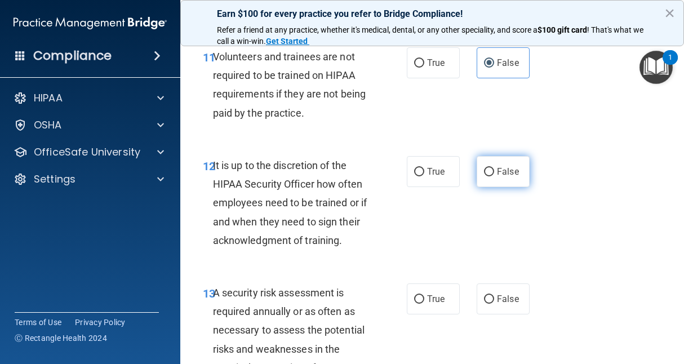
drag, startPoint x: 489, startPoint y: 175, endPoint x: 517, endPoint y: 169, distance: 28.9
click at [517, 169] on label "False" at bounding box center [503, 171] width 53 height 31
click at [494, 169] on input "False" at bounding box center [489, 172] width 10 height 8
radio input "true"
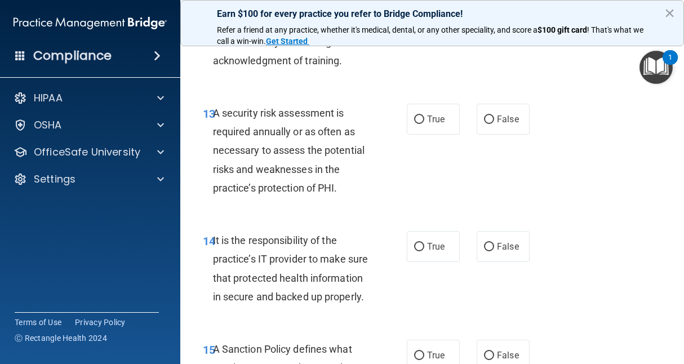
scroll to position [1817, 0]
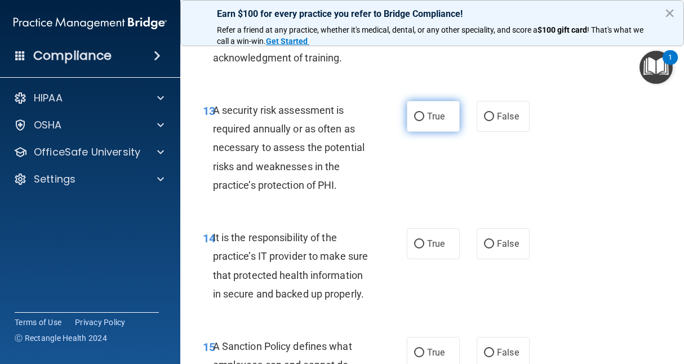
click at [426, 109] on label "True" at bounding box center [433, 116] width 53 height 31
click at [424, 113] on input "True" at bounding box center [419, 117] width 10 height 8
radio input "true"
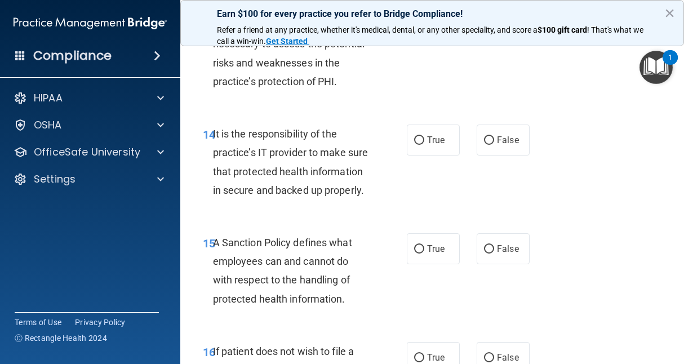
scroll to position [1922, 0]
click at [560, 199] on div "14 It is the responsibility of the practice’s IT provider to make sure that pro…" at bounding box center [432, 164] width 476 height 109
click at [439, 148] on label "True" at bounding box center [433, 139] width 53 height 31
click at [424, 144] on input "True" at bounding box center [419, 140] width 10 height 8
radio input "true"
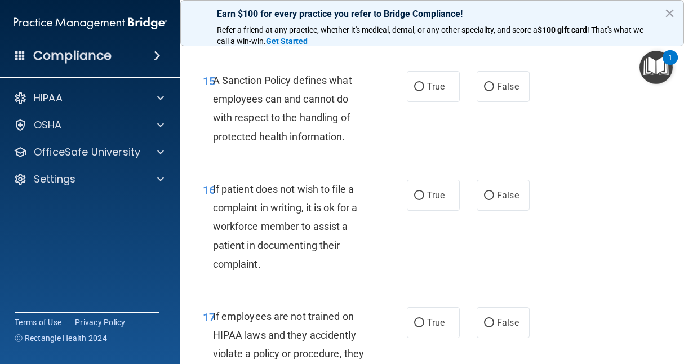
scroll to position [2083, 0]
click at [499, 102] on label "False" at bounding box center [503, 86] width 53 height 31
click at [494, 91] on input "False" at bounding box center [489, 87] width 10 height 8
radio input "true"
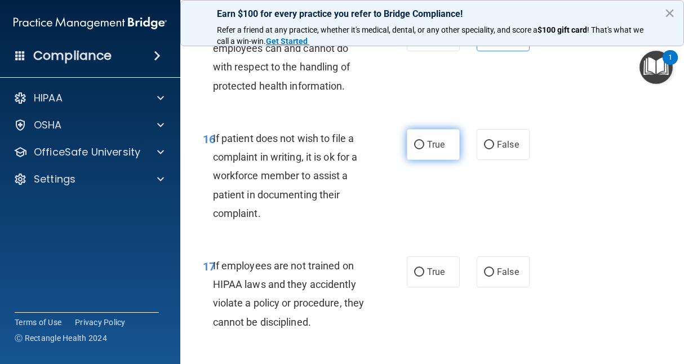
click at [431, 150] on span "True" at bounding box center [435, 144] width 17 height 11
click at [424, 149] on input "True" at bounding box center [419, 145] width 10 height 8
radio input "true"
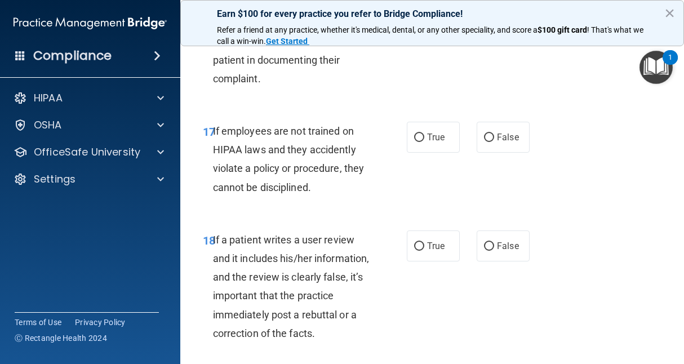
scroll to position [2267, 0]
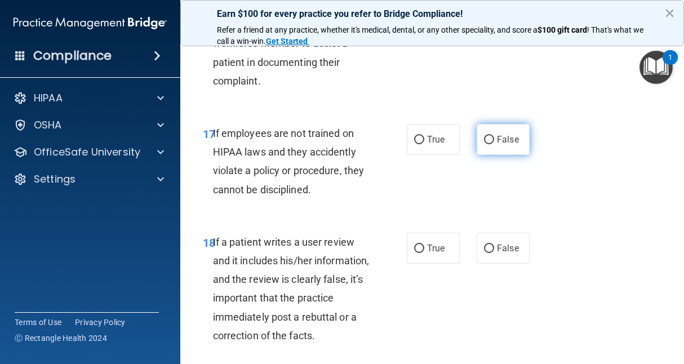
click at [501, 155] on label "False" at bounding box center [503, 139] width 53 height 31
click at [494, 144] on input "False" at bounding box center [489, 140] width 10 height 8
radio input "true"
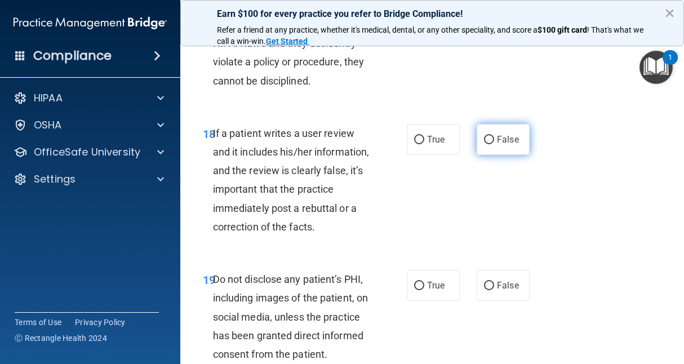
click at [497, 145] on span "False" at bounding box center [508, 139] width 22 height 11
click at [494, 144] on input "False" at bounding box center [489, 140] width 10 height 8
radio input "true"
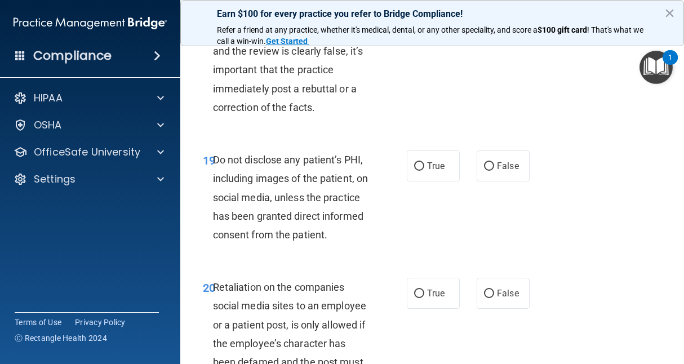
scroll to position [2499, 0]
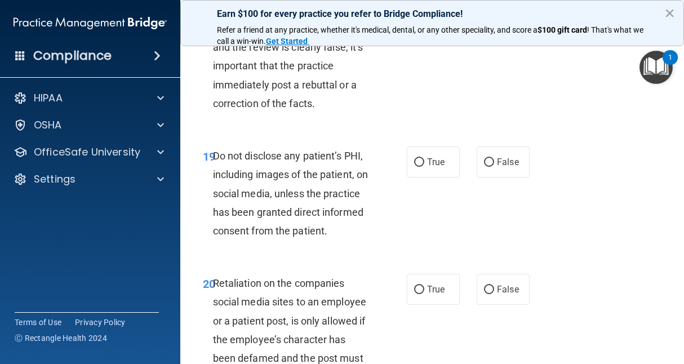
click at [527, 178] on div "True False" at bounding box center [470, 162] width 127 height 31
click at [407, 178] on label "True" at bounding box center [433, 162] width 53 height 31
click at [414, 167] on input "True" at bounding box center [419, 162] width 10 height 8
radio input "true"
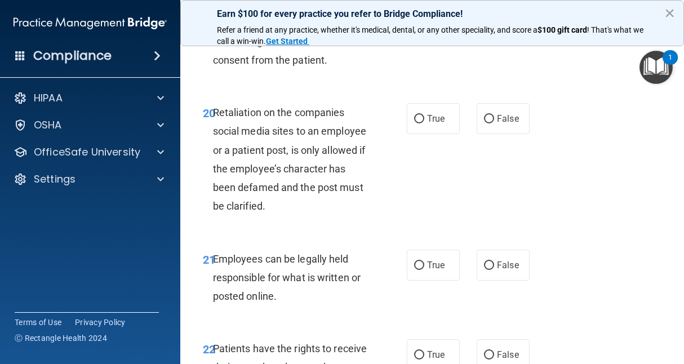
scroll to position [2670, 0]
click at [418, 300] on div "21 Employees can be legally held responsible for what is written or posted onli…" at bounding box center [432, 280] width 476 height 90
click at [496, 134] on label "False" at bounding box center [503, 118] width 53 height 31
click at [494, 123] on input "False" at bounding box center [489, 118] width 10 height 8
radio input "true"
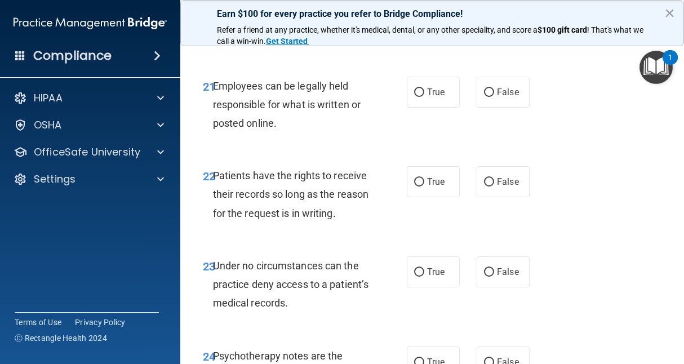
scroll to position [2858, 0]
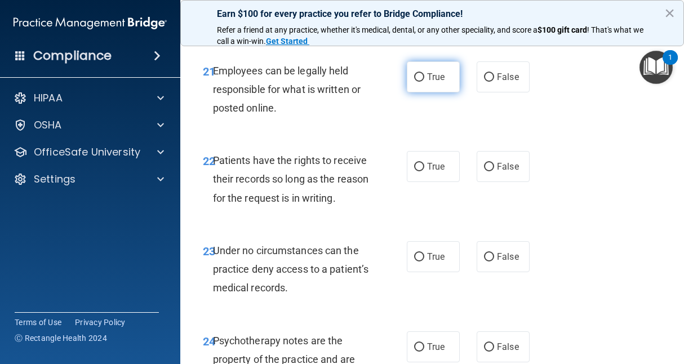
click at [414, 82] on input "True" at bounding box center [419, 77] width 10 height 8
radio input "true"
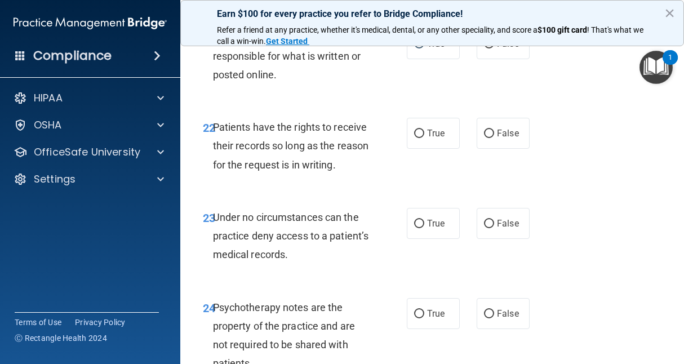
scroll to position [2892, 0]
click at [432, 148] on label "True" at bounding box center [433, 132] width 53 height 31
click at [424, 138] on input "True" at bounding box center [419, 133] width 10 height 8
radio input "true"
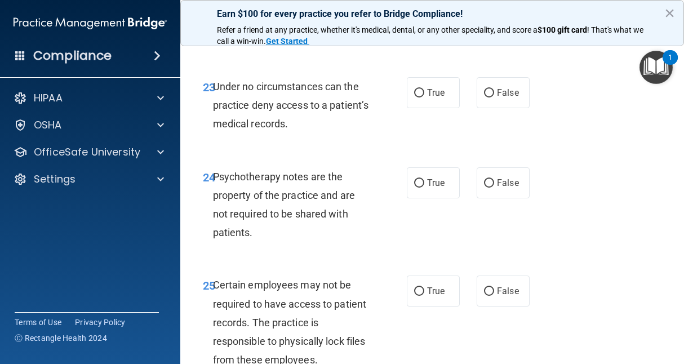
scroll to position [3024, 0]
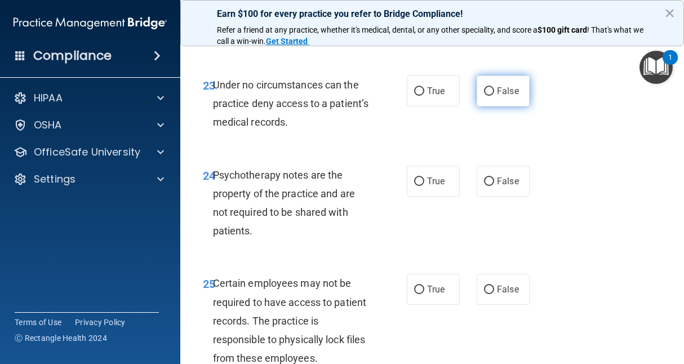
click at [499, 107] on label "False" at bounding box center [503, 91] width 53 height 31
click at [494, 96] on input "False" at bounding box center [489, 91] width 10 height 8
radio input "true"
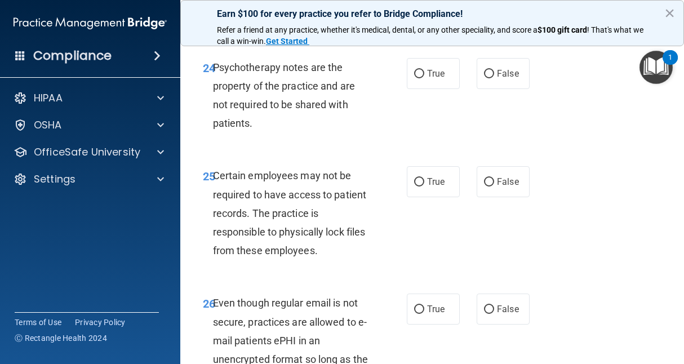
scroll to position [3132, 0]
click at [432, 89] on label "True" at bounding box center [433, 72] width 53 height 31
click at [424, 78] on input "True" at bounding box center [419, 73] width 10 height 8
radio input "true"
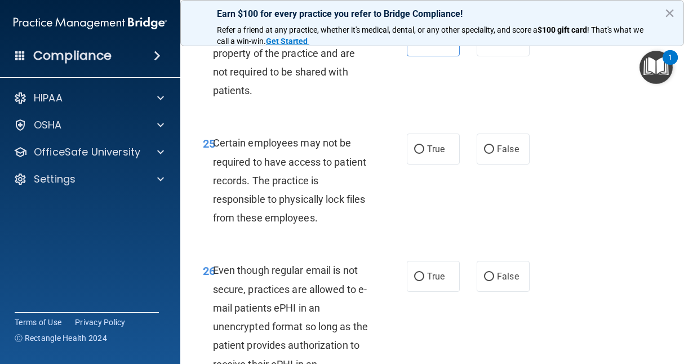
scroll to position [3165, 0]
click at [594, 194] on div "25 Certain employees may not be required to have access to patient records. The…" at bounding box center [432, 182] width 476 height 127
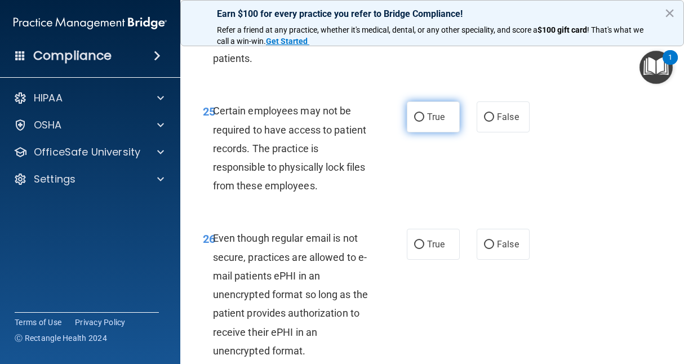
drag, startPoint x: 433, startPoint y: 202, endPoint x: 418, endPoint y: 205, distance: 15.5
click at [418, 132] on label "True" at bounding box center [433, 116] width 53 height 31
click at [418, 122] on input "True" at bounding box center [419, 117] width 10 height 8
radio input "true"
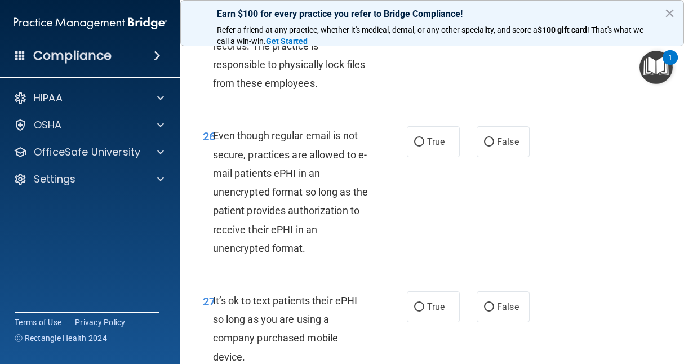
scroll to position [3319, 0]
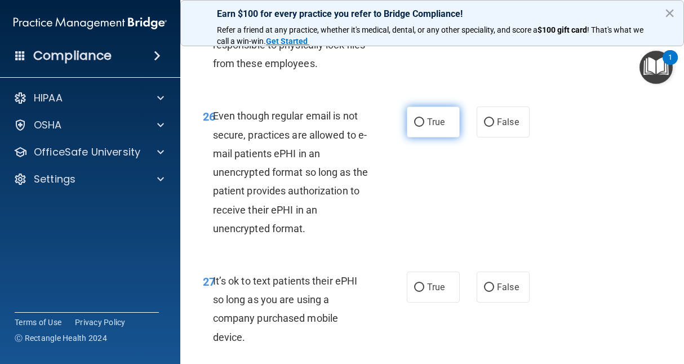
click at [412, 138] on label "True" at bounding box center [433, 122] width 53 height 31
click at [414, 127] on input "True" at bounding box center [419, 122] width 10 height 8
radio input "true"
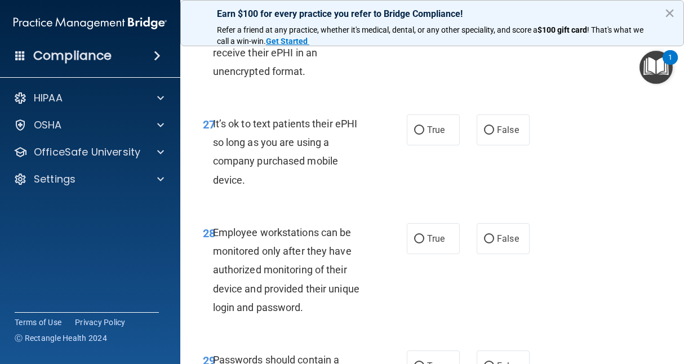
scroll to position [3476, 0]
drag, startPoint x: 494, startPoint y: 201, endPoint x: 560, endPoint y: 183, distance: 68.5
click at [560, 183] on div "27 It’s ok to text patients their ePHI so long as you are using a company purch…" at bounding box center [432, 154] width 476 height 109
click at [490, 145] on label "False" at bounding box center [503, 129] width 53 height 31
click at [490, 134] on input "False" at bounding box center [489, 130] width 10 height 8
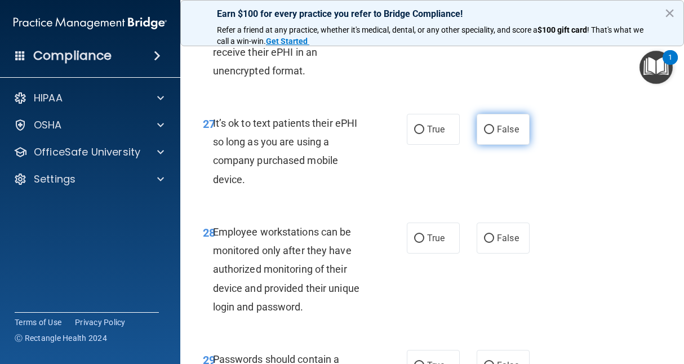
radio input "true"
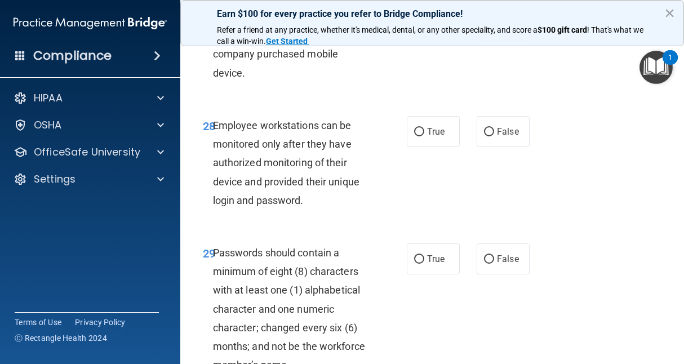
scroll to position [3583, 0]
click at [422, 38] on label "True" at bounding box center [433, 22] width 53 height 31
click at [422, 27] on input "True" at bounding box center [419, 23] width 10 height 8
radio input "true"
radio input "false"
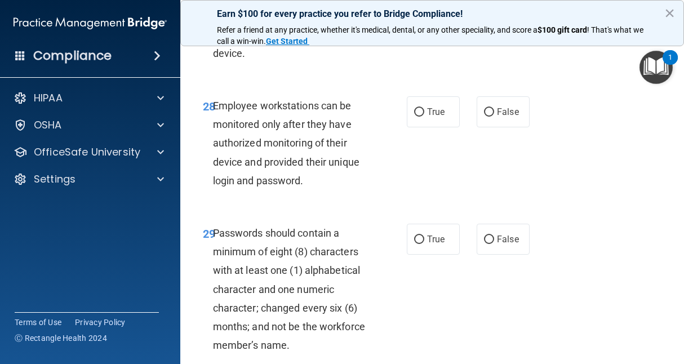
scroll to position [3604, 0]
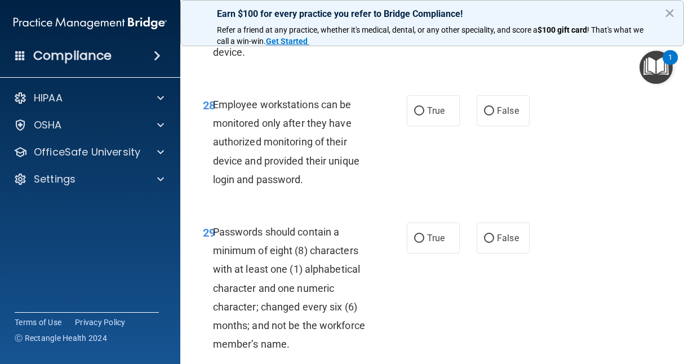
click at [590, 209] on div "28 Employee workstations can be monitored only after they have authorized monit…" at bounding box center [432, 144] width 476 height 127
click at [425, 126] on label "True" at bounding box center [433, 110] width 53 height 31
click at [424, 116] on input "True" at bounding box center [419, 111] width 10 height 8
radio input "true"
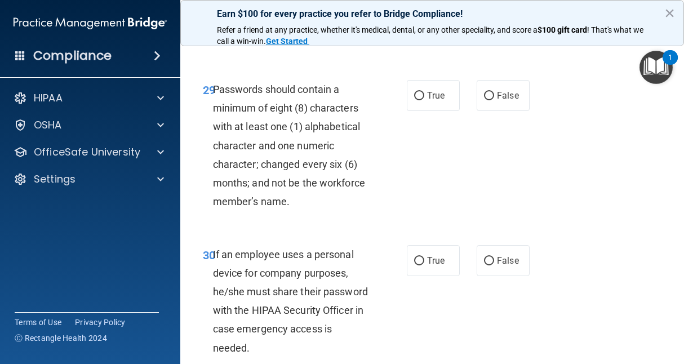
scroll to position [3748, 0]
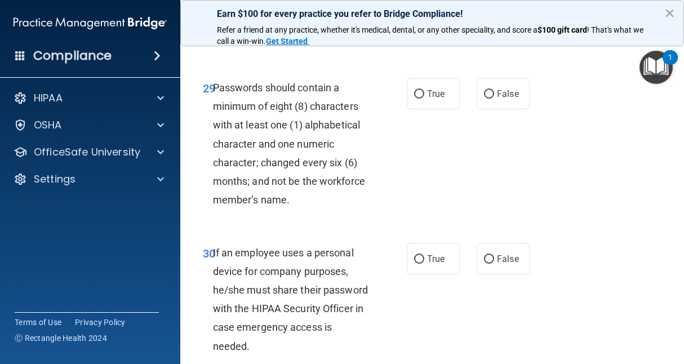
click at [442, 229] on div "29 Passwords should contain a minimum of eight (8) characters with at least one…" at bounding box center [432, 146] width 476 height 165
click at [417, 109] on label "True" at bounding box center [433, 93] width 53 height 31
click at [417, 99] on input "True" at bounding box center [419, 94] width 10 height 8
radio input "true"
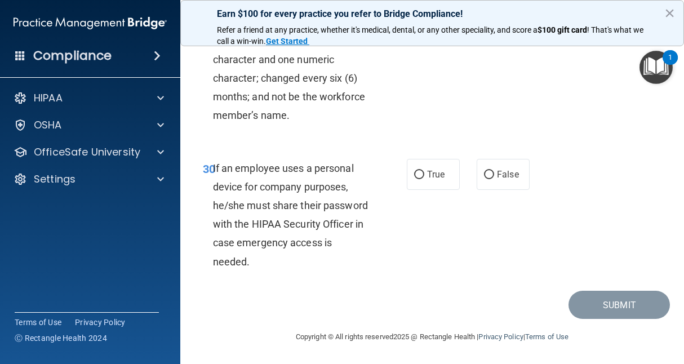
scroll to position [3901, 0]
click at [505, 190] on label "False" at bounding box center [503, 174] width 53 height 31
click at [494, 179] on input "False" at bounding box center [489, 175] width 10 height 8
radio input "true"
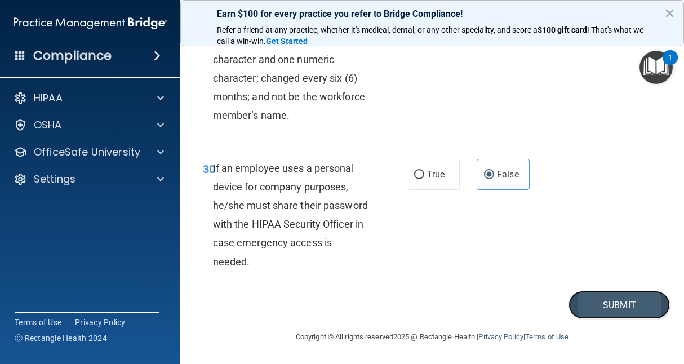
drag, startPoint x: 601, startPoint y: 322, endPoint x: 616, endPoint y: 302, distance: 25.0
click at [616, 302] on button "Submit" at bounding box center [619, 305] width 101 height 29
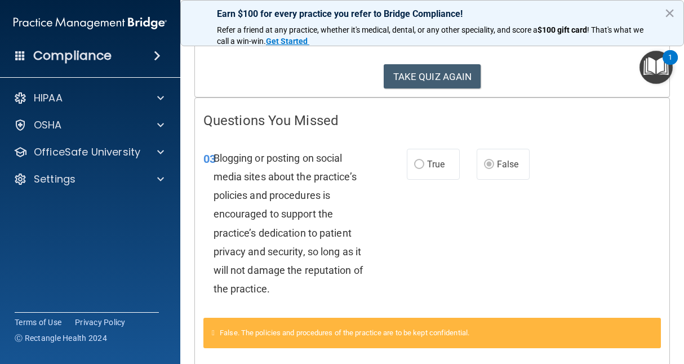
scroll to position [171, 0]
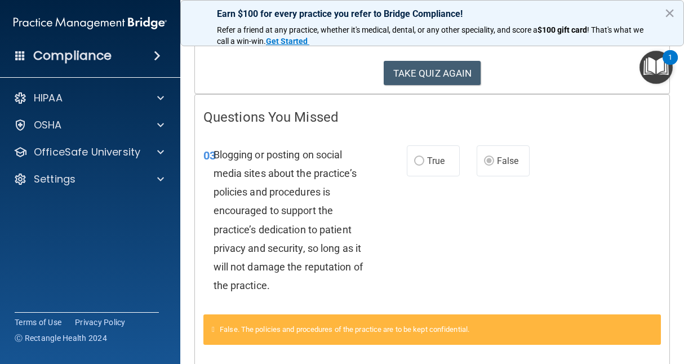
click at [616, 302] on div "03 Blogging or posting on social media sites about the practice’s policies and …" at bounding box center [432, 223] width 475 height 184
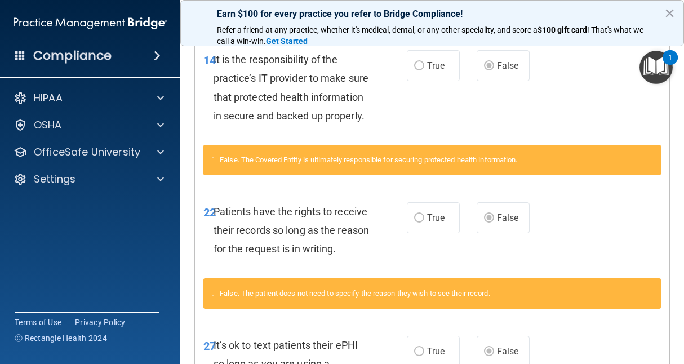
scroll to position [980, 0]
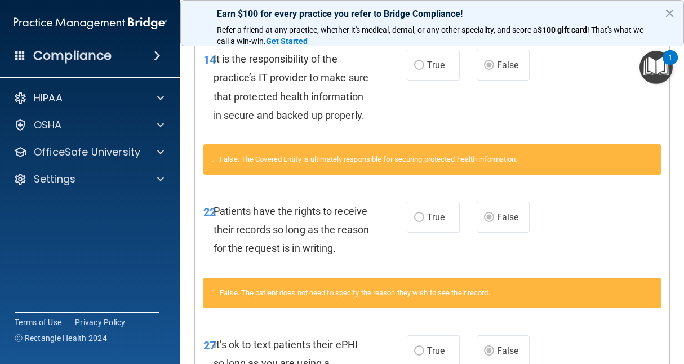
click at [613, 278] on div "22 Patients have the rights to receive their records so long as the reason for …" at bounding box center [432, 233] width 475 height 90
click at [299, 253] on span "Patients have the rights to receive their records so long as the reason for the…" at bounding box center [292, 229] width 156 height 49
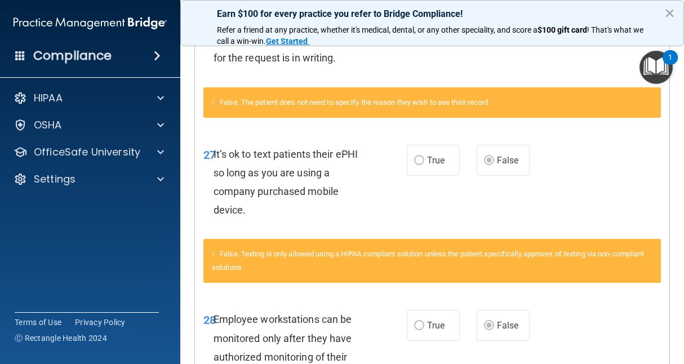
scroll to position [1169, 0]
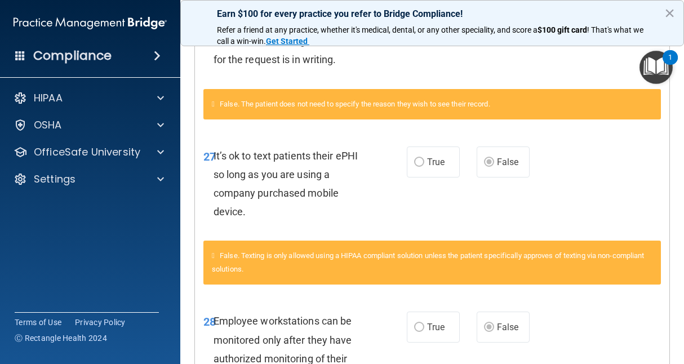
click at [342, 222] on div "It’s ok to text patients their ePHI so long as you are using a company purchase…" at bounding box center [296, 184] width 165 height 75
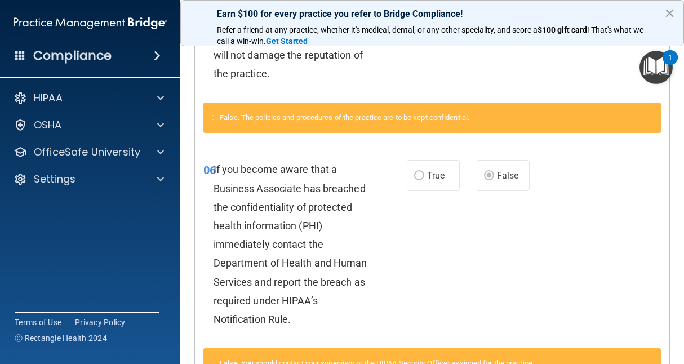
scroll to position [0, 0]
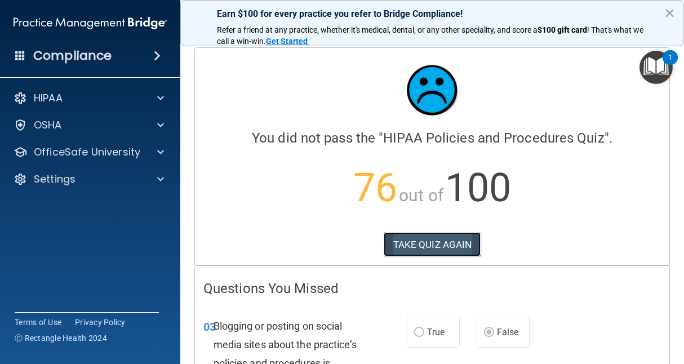
click at [402, 238] on button "TAKE QUIZ AGAIN" at bounding box center [433, 244] width 98 height 25
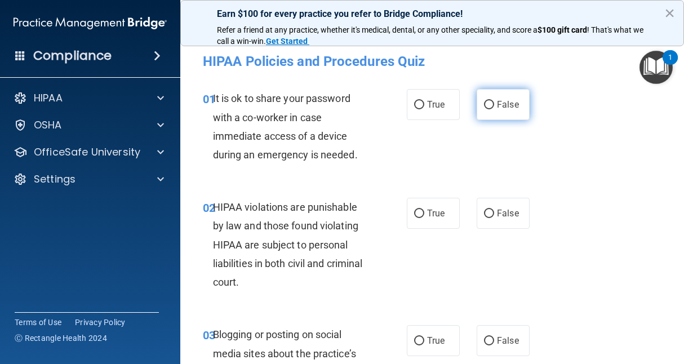
click at [514, 104] on label "False" at bounding box center [503, 104] width 53 height 31
click at [494, 104] on input "False" at bounding box center [489, 105] width 10 height 8
radio input "true"
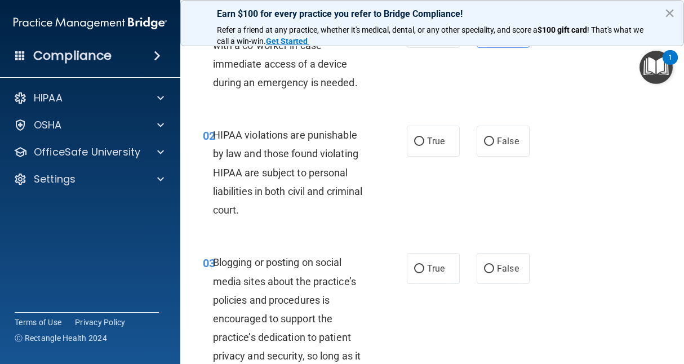
scroll to position [72, 0]
click at [424, 147] on label "True" at bounding box center [433, 141] width 53 height 31
click at [424, 147] on input "True" at bounding box center [419, 142] width 10 height 8
radio input "true"
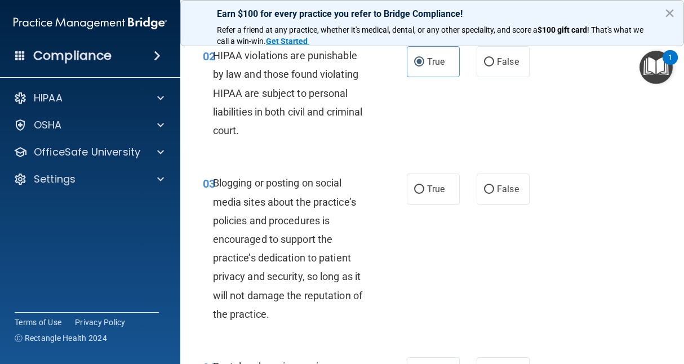
scroll to position [154, 0]
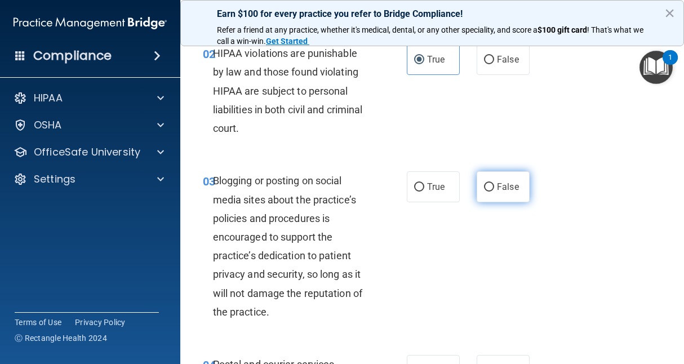
click at [490, 182] on label "False" at bounding box center [503, 186] width 53 height 31
click at [490, 183] on input "False" at bounding box center [489, 187] width 10 height 8
radio input "true"
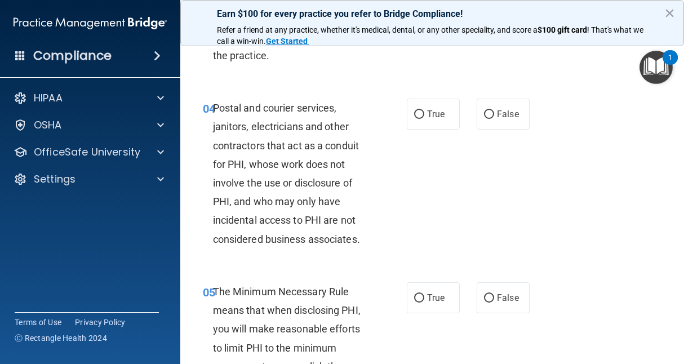
scroll to position [409, 0]
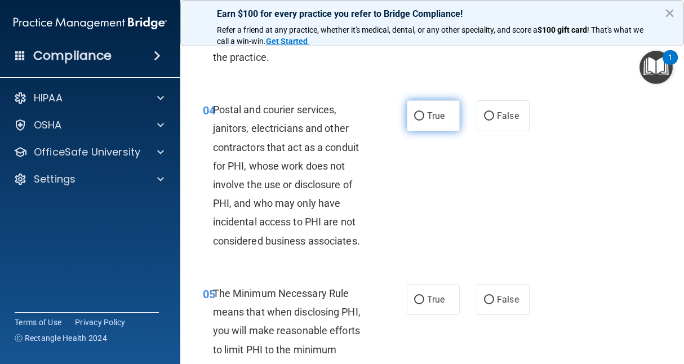
click at [425, 127] on label "True" at bounding box center [433, 115] width 53 height 31
click at [424, 121] on input "True" at bounding box center [419, 116] width 10 height 8
radio input "true"
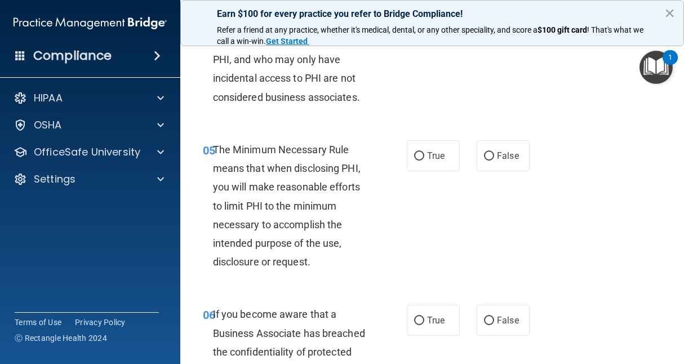
scroll to position [555, 0]
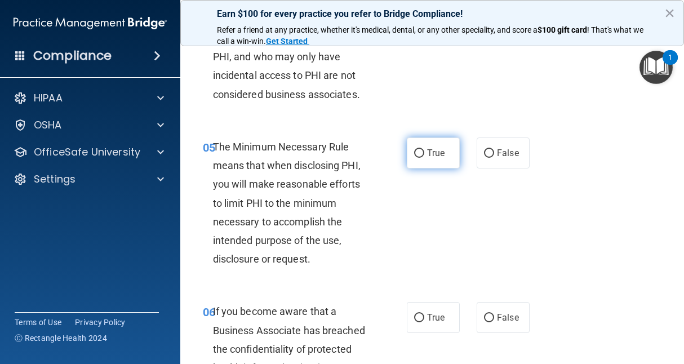
click at [443, 168] on label "True" at bounding box center [433, 153] width 53 height 31
click at [424, 158] on input "True" at bounding box center [419, 153] width 10 height 8
radio input "true"
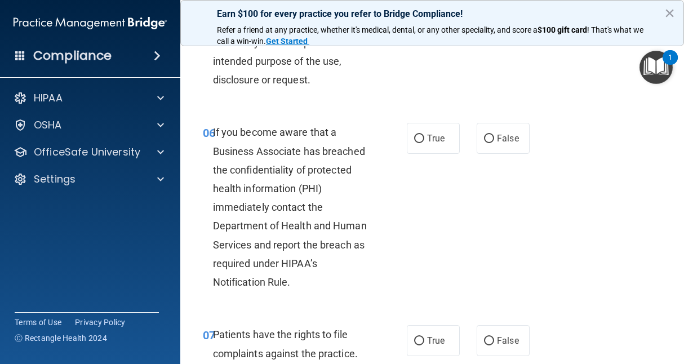
scroll to position [735, 0]
click at [501, 138] on span "False" at bounding box center [508, 138] width 22 height 11
click at [494, 138] on input "False" at bounding box center [489, 139] width 10 height 8
radio input "true"
click at [555, 207] on div "06 If you become aware that a Business Associate has breached the confidentiali…" at bounding box center [432, 210] width 476 height 202
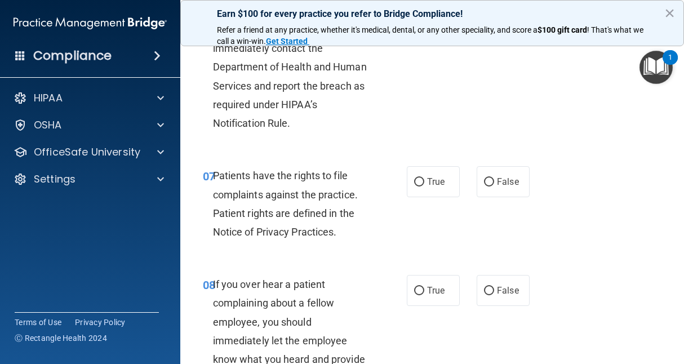
scroll to position [895, 0]
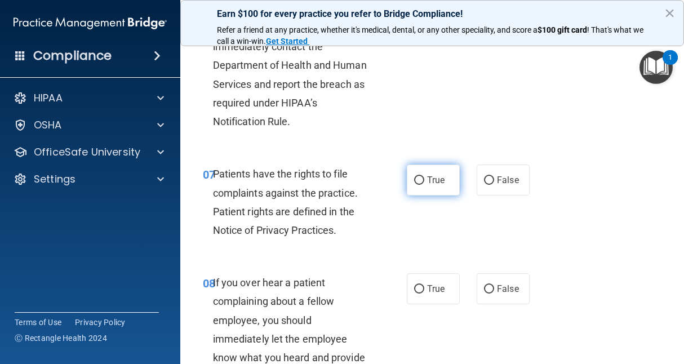
click at [430, 182] on span "True" at bounding box center [435, 180] width 17 height 11
click at [424, 182] on input "True" at bounding box center [419, 180] width 10 height 8
radio input "true"
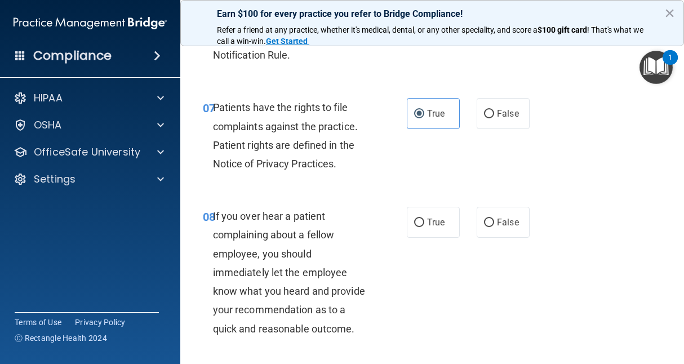
scroll to position [1010, 0]
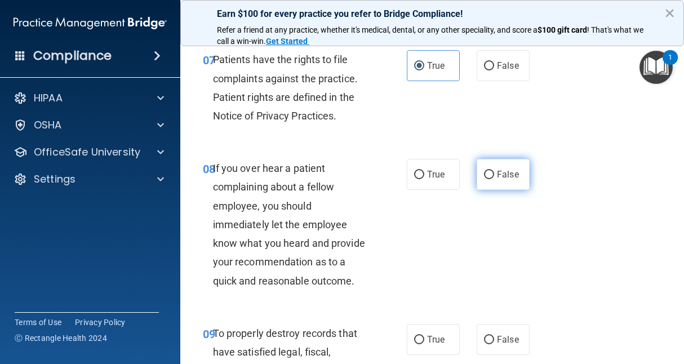
click at [482, 179] on label "False" at bounding box center [503, 174] width 53 height 31
click at [484, 179] on input "False" at bounding box center [489, 175] width 10 height 8
radio input "true"
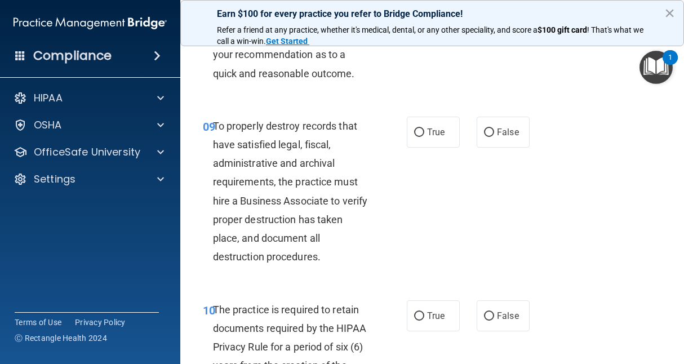
scroll to position [1215, 0]
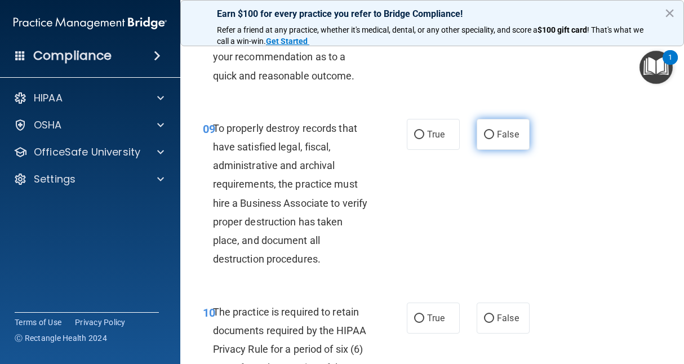
click at [497, 146] on label "False" at bounding box center [503, 134] width 53 height 31
click at [494, 139] on input "False" at bounding box center [489, 135] width 10 height 8
radio input "true"
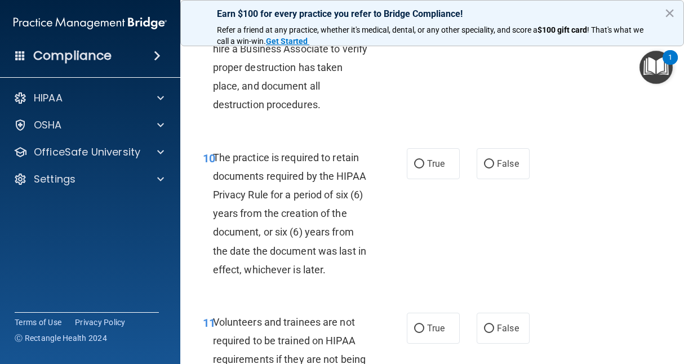
scroll to position [1370, 0]
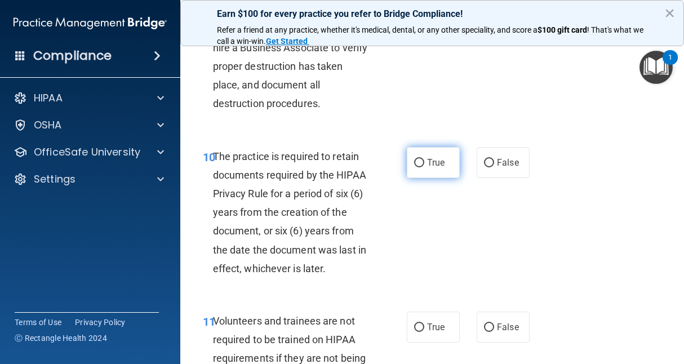
click at [422, 171] on label "True" at bounding box center [433, 162] width 53 height 31
click at [422, 167] on input "True" at bounding box center [419, 163] width 10 height 8
radio input "true"
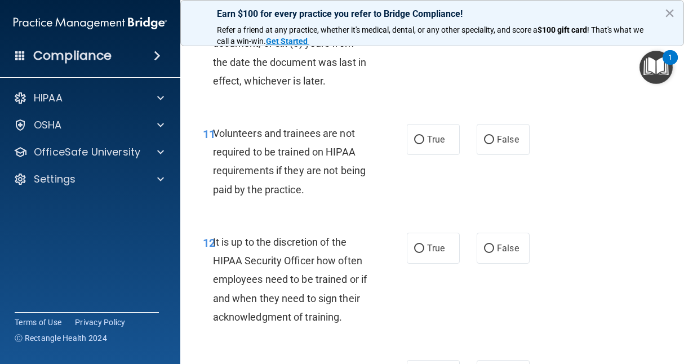
scroll to position [1558, 0]
click at [523, 154] on label "False" at bounding box center [503, 140] width 53 height 31
click at [494, 145] on input "False" at bounding box center [489, 140] width 10 height 8
radio input "true"
click at [591, 191] on div "11 Volunteers and trainees are not required to be trained on HIPAA requirements…" at bounding box center [432, 164] width 476 height 109
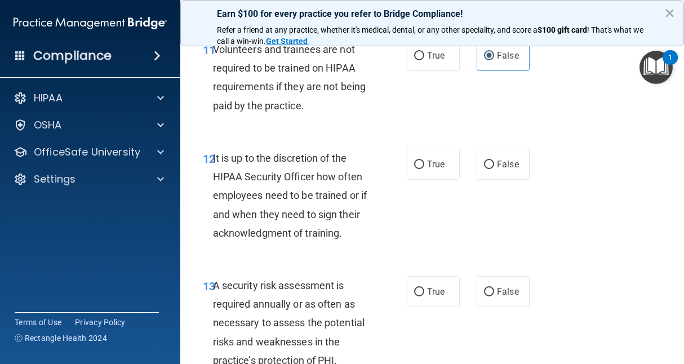
scroll to position [1642, 0]
click at [511, 175] on label "False" at bounding box center [503, 164] width 53 height 31
click at [494, 170] on input "False" at bounding box center [489, 165] width 10 height 8
radio input "true"
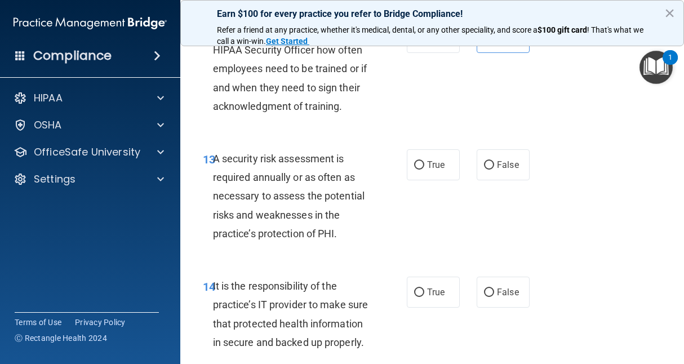
scroll to position [1773, 0]
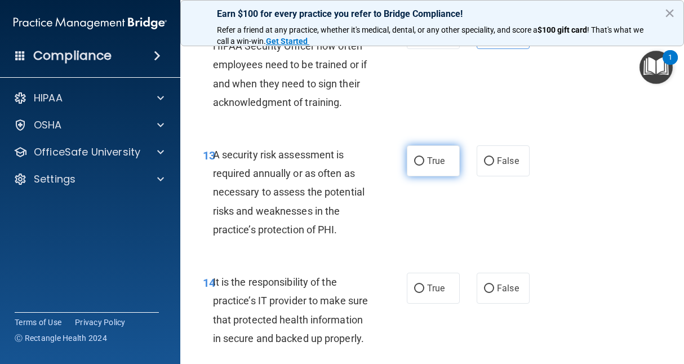
click at [413, 172] on label "True" at bounding box center [433, 160] width 53 height 31
click at [414, 166] on input "True" at bounding box center [419, 161] width 10 height 8
radio input "true"
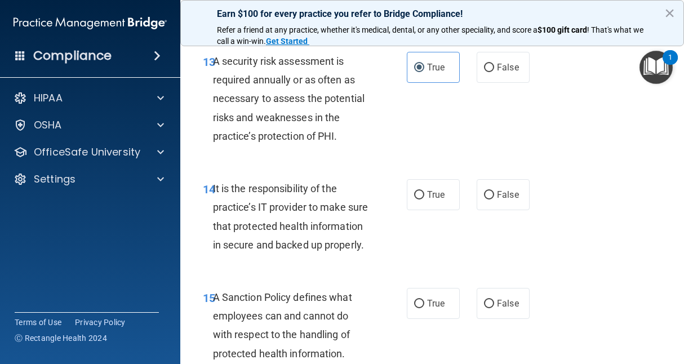
scroll to position [1868, 0]
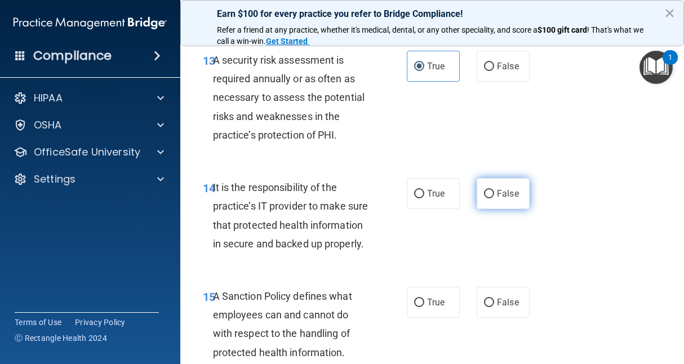
click at [488, 199] on label "False" at bounding box center [503, 193] width 53 height 31
click at [488, 198] on input "False" at bounding box center [489, 194] width 10 height 8
radio input "true"
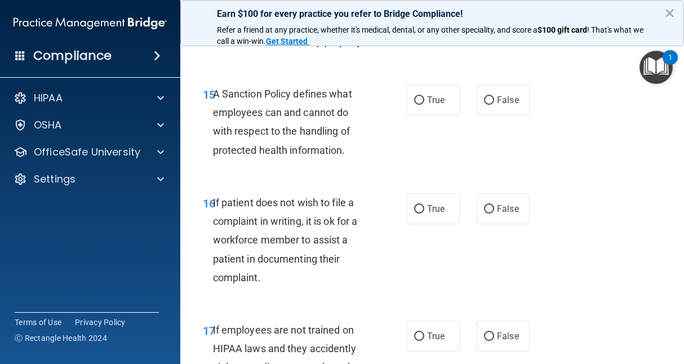
scroll to position [2070, 0]
click at [481, 135] on div "15 A Sanction Policy defines what employees can and cannot do with respect to t…" at bounding box center [432, 124] width 476 height 109
click at [497, 105] on span "False" at bounding box center [508, 99] width 22 height 11
click at [494, 104] on input "False" at bounding box center [489, 100] width 10 height 8
radio input "true"
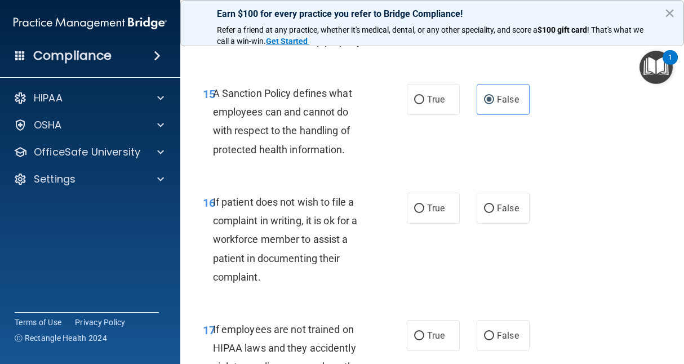
click at [575, 175] on div "15 A Sanction Policy defines what employees can and cannot do with respect to t…" at bounding box center [432, 124] width 476 height 109
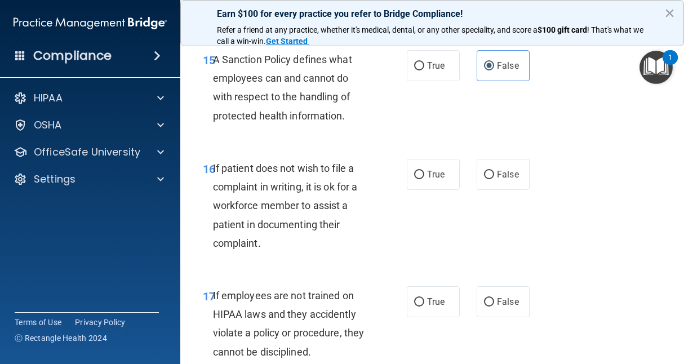
scroll to position [2105, 0]
click at [441, 189] on label "True" at bounding box center [433, 173] width 53 height 31
click at [424, 179] on input "True" at bounding box center [419, 174] width 10 height 8
radio input "true"
click at [588, 232] on div "16 If patient does not wish to file a complaint in writing, it is ok for a work…" at bounding box center [432, 207] width 476 height 127
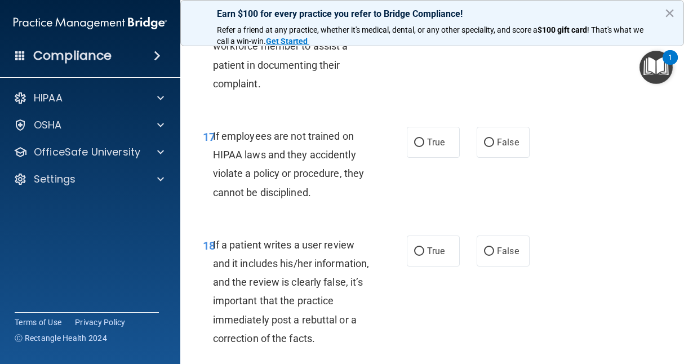
scroll to position [2269, 0]
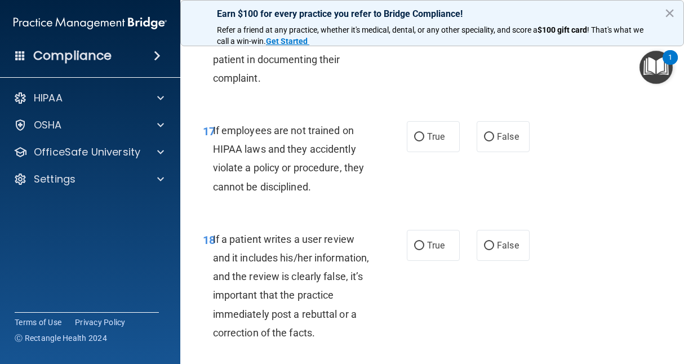
click at [513, 172] on div "17 If employees are not trained on HIPAA laws and they accidently violate a pol…" at bounding box center [432, 161] width 476 height 109
click at [502, 152] on label "False" at bounding box center [503, 136] width 53 height 31
click at [494, 141] on input "False" at bounding box center [489, 137] width 10 height 8
radio input "true"
click at [543, 205] on div "17 If employees are not trained on HIPAA laws and they accidently violate a pol…" at bounding box center [432, 161] width 476 height 109
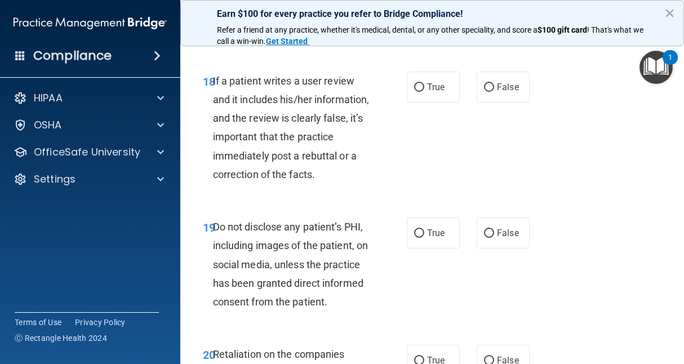
scroll to position [2428, 0]
click at [503, 102] on label "False" at bounding box center [503, 86] width 53 height 31
click at [494, 91] on input "False" at bounding box center [489, 87] width 10 height 8
radio input "true"
click at [558, 201] on div "18 If a patient writes a user review and it includes his/her information, and t…" at bounding box center [432, 130] width 476 height 146
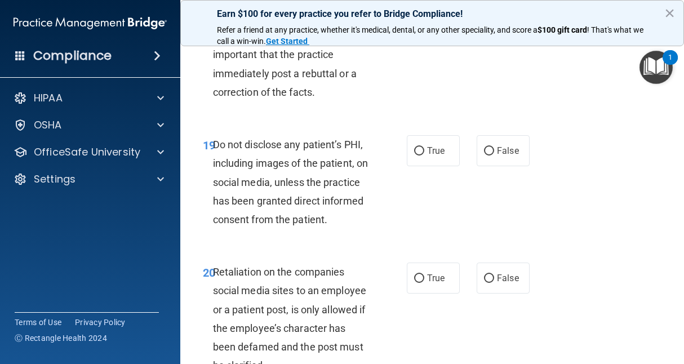
scroll to position [2515, 0]
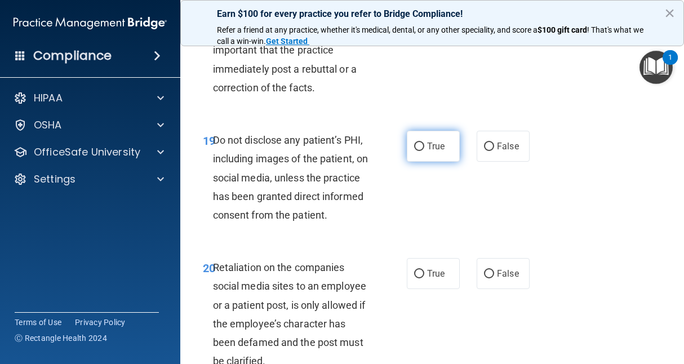
click at [432, 162] on label "True" at bounding box center [433, 146] width 53 height 31
click at [424, 151] on input "True" at bounding box center [419, 147] width 10 height 8
radio input "true"
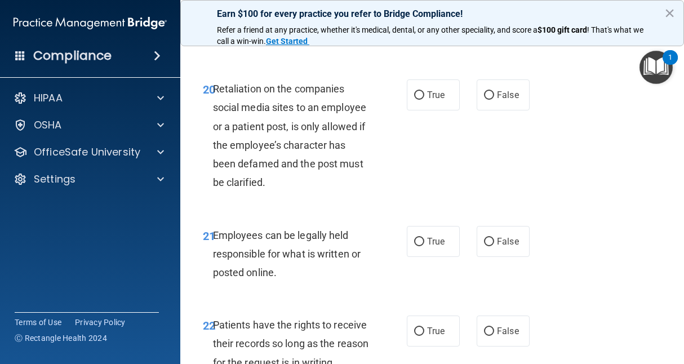
scroll to position [2695, 0]
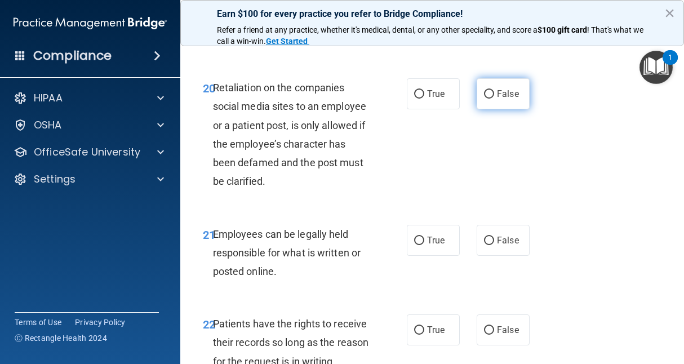
click at [506, 109] on label "False" at bounding box center [503, 93] width 53 height 31
click at [494, 99] on input "False" at bounding box center [489, 94] width 10 height 8
radio input "true"
click at [577, 210] on div "20 Retaliation on the companies social media sites to an employee or a patient …" at bounding box center [432, 137] width 476 height 146
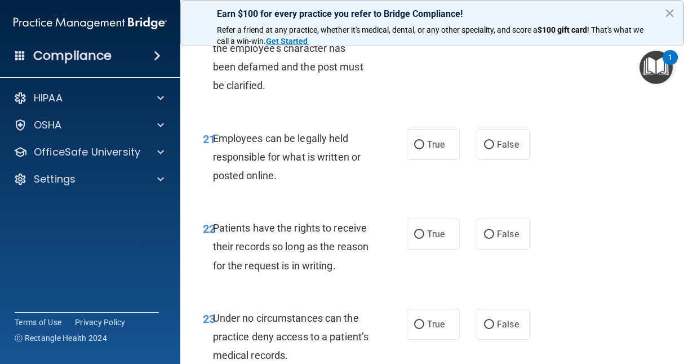
scroll to position [2795, 0]
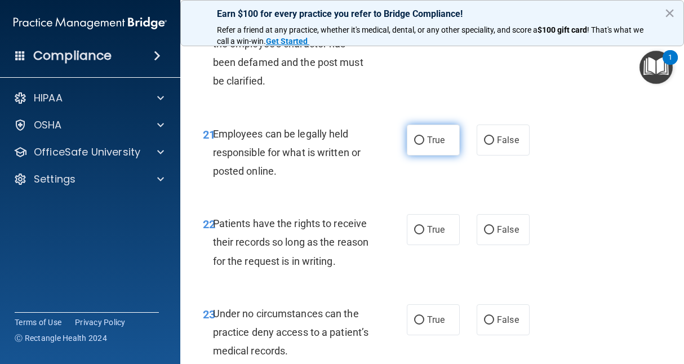
click at [414, 145] on input "True" at bounding box center [419, 140] width 10 height 8
radio input "true"
click at [568, 188] on div "21 Employees can be legally held responsible for what is written or posted onli…" at bounding box center [432, 155] width 476 height 90
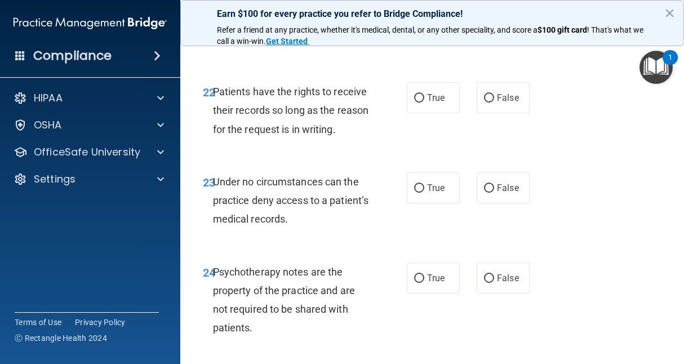
scroll to position [2932, 0]
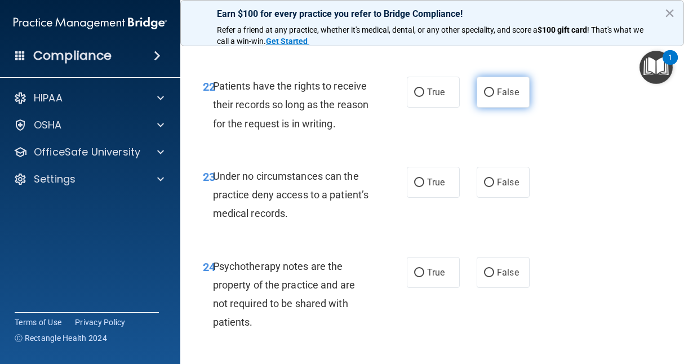
click at [497, 98] on span "False" at bounding box center [508, 92] width 22 height 11
click at [494, 97] on input "False" at bounding box center [489, 93] width 10 height 8
radio input "true"
click at [614, 153] on div "22 Patients have the rights to receive their records so long as the reason for …" at bounding box center [432, 108] width 476 height 90
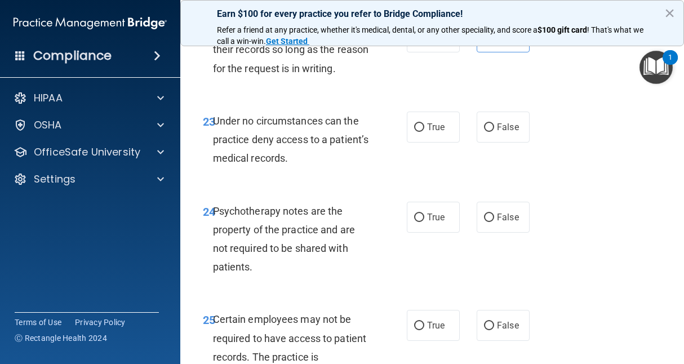
scroll to position [2990, 0]
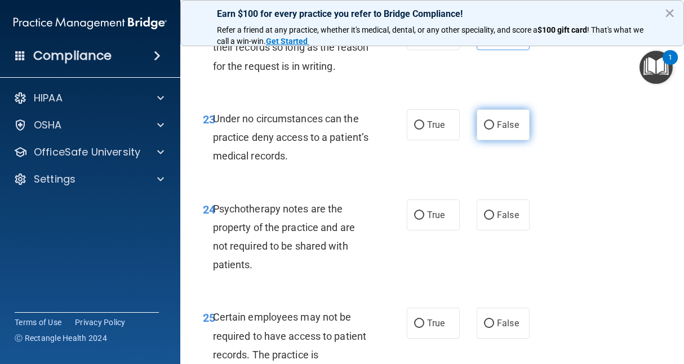
click at [510, 130] on span "False" at bounding box center [508, 125] width 22 height 11
click at [494, 130] on input "False" at bounding box center [489, 125] width 10 height 8
radio input "true"
click at [602, 185] on div "23 Under no circumstances can the practice deny access to a patient’s medical r…" at bounding box center [432, 140] width 476 height 90
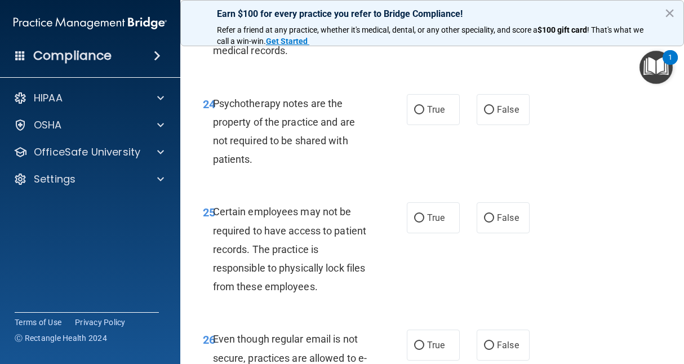
scroll to position [3096, 0]
click at [432, 114] on span "True" at bounding box center [435, 109] width 17 height 11
click at [424, 114] on input "True" at bounding box center [419, 109] width 10 height 8
radio input "true"
click at [561, 188] on div "24 Psychotherapy notes are the property of the practice and are not required to…" at bounding box center [432, 133] width 476 height 109
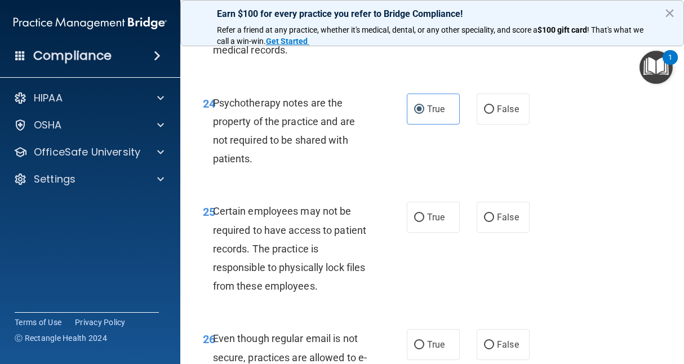
scroll to position [3239, 0]
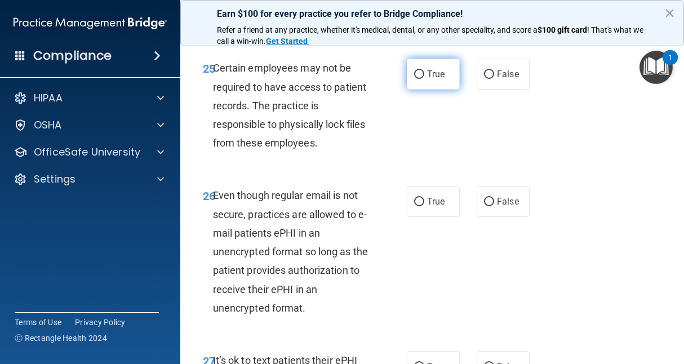
click at [414, 79] on input "True" at bounding box center [419, 74] width 10 height 8
radio input "true"
click at [598, 172] on div "25 Certain employees may not be required to have access to patient records. The…" at bounding box center [432, 108] width 476 height 127
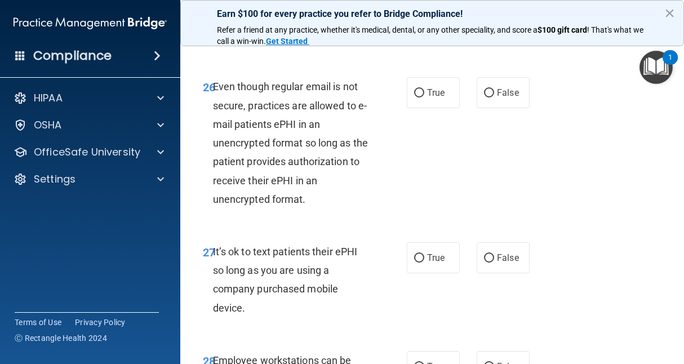
scroll to position [3349, 0]
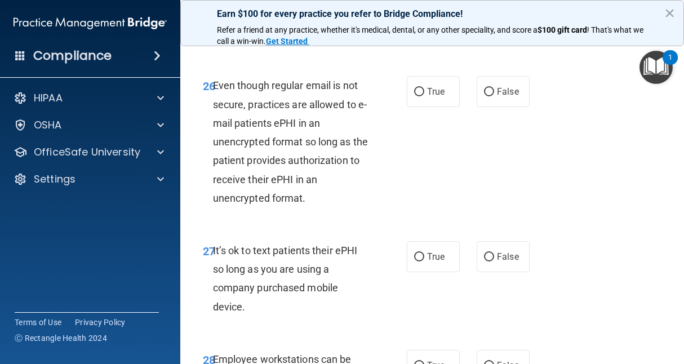
click at [406, 183] on div "26 Even though regular email is not secure, practices are allowed to e-mail pat…" at bounding box center [305, 144] width 238 height 137
click at [435, 182] on div "26 Even though regular email is not secure, practices are allowed to e-mail pat…" at bounding box center [432, 144] width 476 height 165
click at [432, 107] on label "True" at bounding box center [433, 91] width 53 height 31
click at [424, 96] on input "True" at bounding box center [419, 92] width 10 height 8
radio input "true"
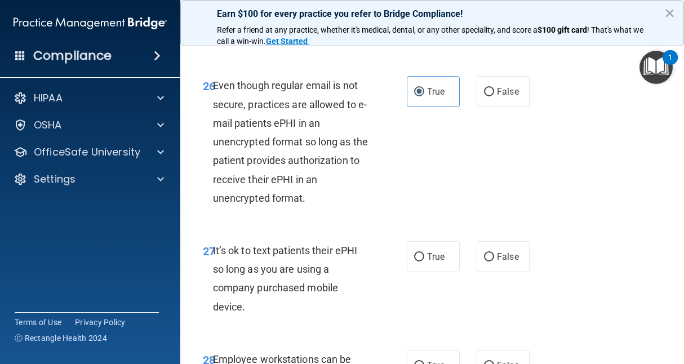
click at [571, 225] on div "26 Even though regular email is not secure, practices are allowed to e-mail pat…" at bounding box center [432, 144] width 476 height 165
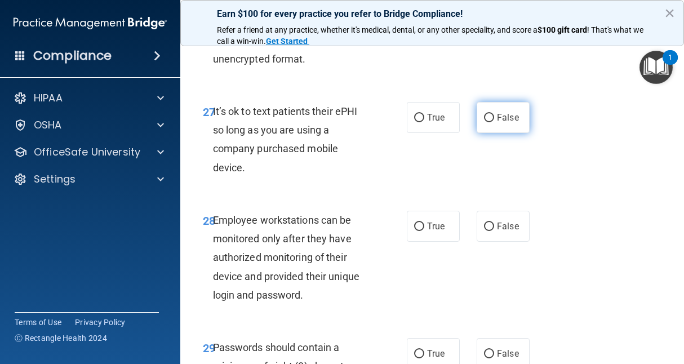
click at [503, 133] on label "False" at bounding box center [503, 117] width 53 height 31
click at [494, 122] on input "False" at bounding box center [489, 118] width 10 height 8
radio input "true"
click at [585, 197] on div "27 It’s ok to text patients their ePHI so long as you are using a company purch…" at bounding box center [432, 142] width 476 height 109
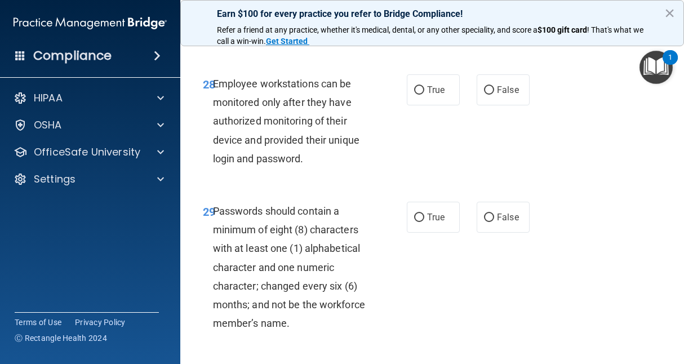
scroll to position [3626, 0]
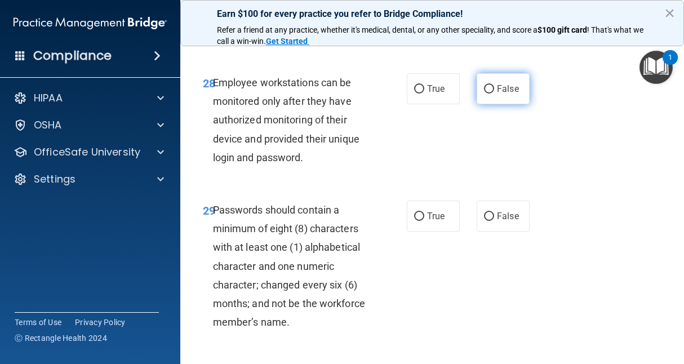
click at [499, 104] on label "False" at bounding box center [503, 88] width 53 height 31
click at [494, 94] on input "False" at bounding box center [489, 89] width 10 height 8
radio input "true"
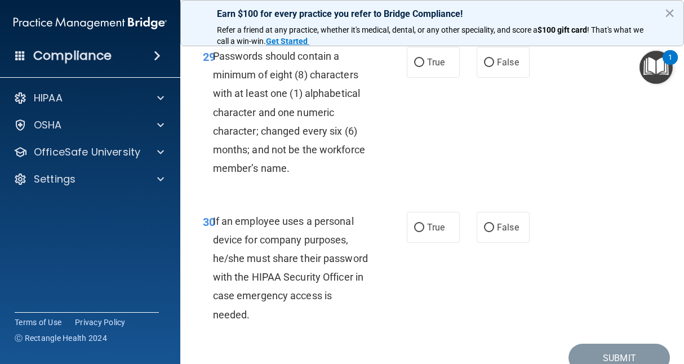
scroll to position [3781, 0]
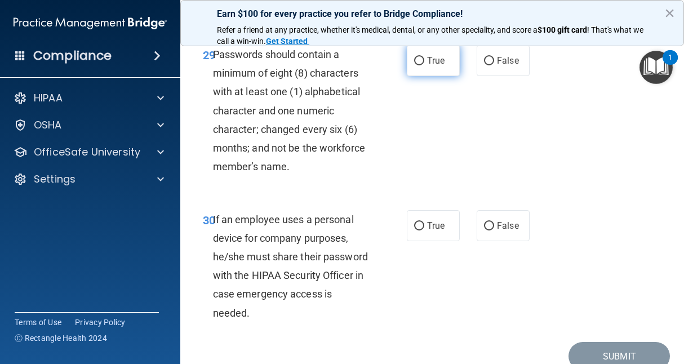
click at [428, 66] on span "True" at bounding box center [435, 60] width 17 height 11
click at [424, 65] on input "True" at bounding box center [419, 61] width 10 height 8
radio input "true"
click at [643, 196] on div "29 Passwords should contain a minimum of eight (8) characters with at least one…" at bounding box center [432, 113] width 476 height 165
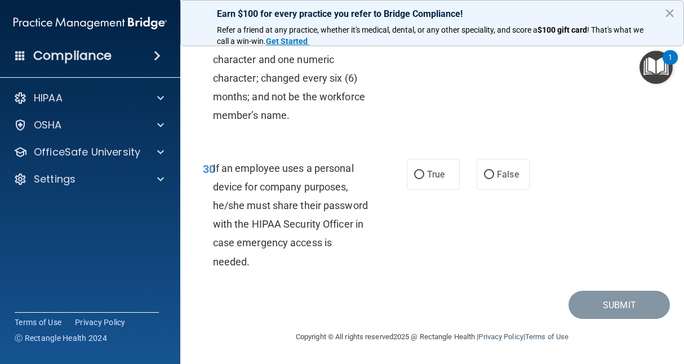
scroll to position [3890, 0]
click at [505, 180] on span "False" at bounding box center [508, 174] width 22 height 11
click at [494, 179] on input "False" at bounding box center [489, 175] width 10 height 8
radio input "true"
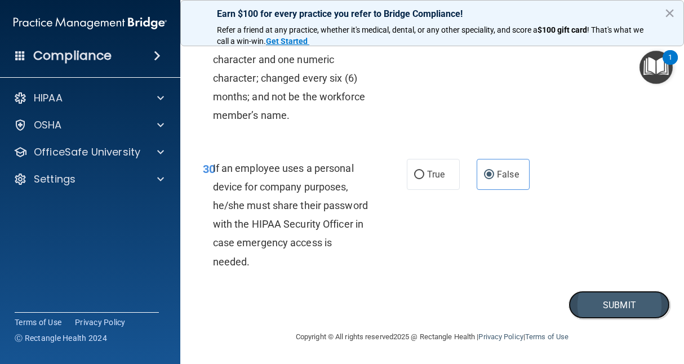
click at [618, 320] on button "Submit" at bounding box center [619, 305] width 101 height 29
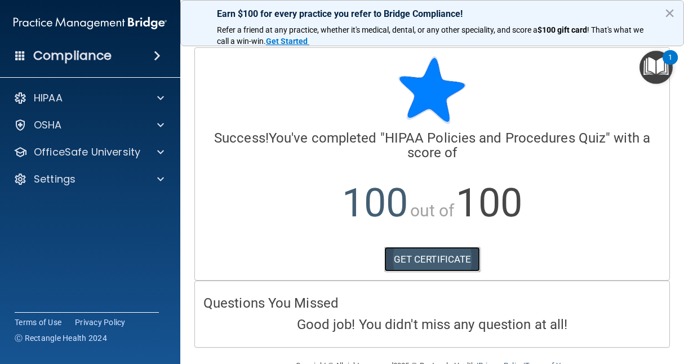
click at [428, 266] on link "GET CERTIFICATE" at bounding box center [432, 259] width 96 height 25
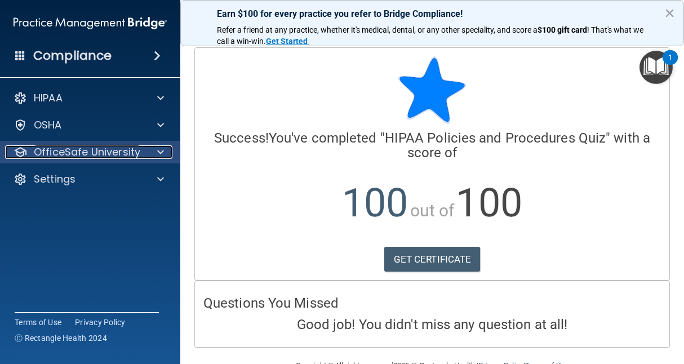
click at [104, 147] on p "OfficeSafe University" at bounding box center [87, 152] width 107 height 14
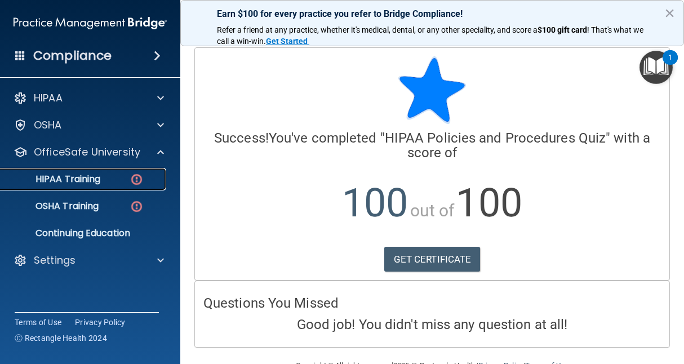
click at [97, 176] on p "HIPAA Training" at bounding box center [53, 179] width 93 height 11
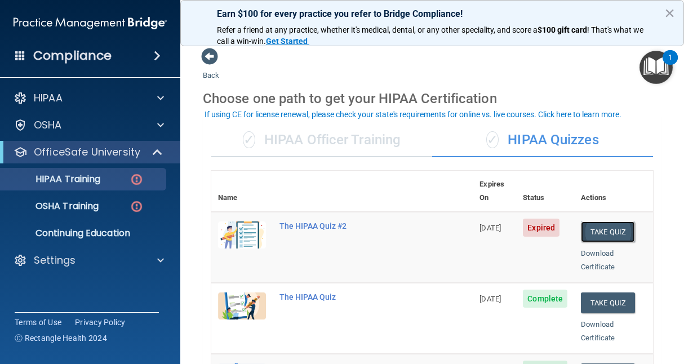
click at [608, 222] on button "Take Quiz" at bounding box center [608, 232] width 54 height 21
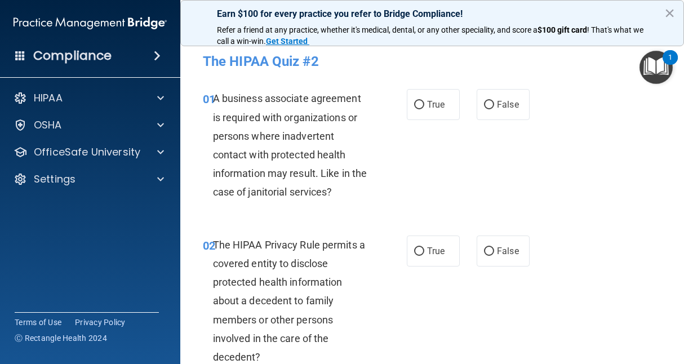
click at [608, 220] on div "01 A business associate agreement is required with organizations or persons whe…" at bounding box center [432, 148] width 476 height 146
click at [424, 96] on label "True" at bounding box center [433, 104] width 53 height 31
click at [424, 101] on input "True" at bounding box center [419, 105] width 10 height 8
radio input "true"
click at [619, 205] on div "01 A business associate agreement is required with organizations or persons whe…" at bounding box center [432, 148] width 476 height 146
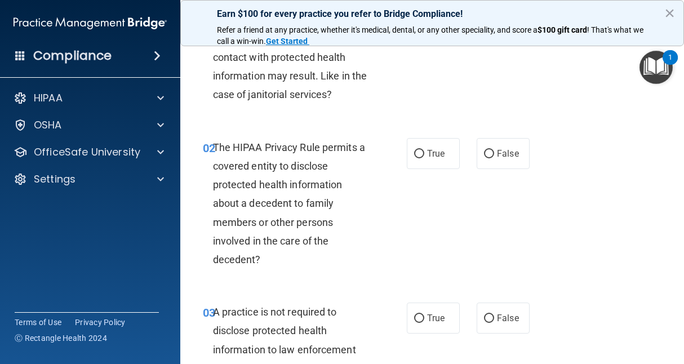
scroll to position [100, 0]
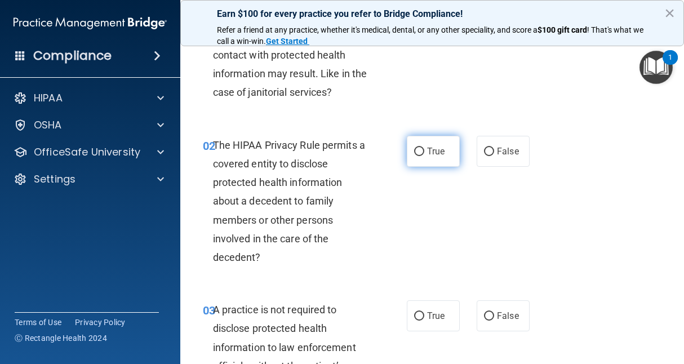
click at [431, 154] on span "True" at bounding box center [435, 151] width 17 height 11
click at [424, 154] on input "True" at bounding box center [419, 152] width 10 height 8
radio input "true"
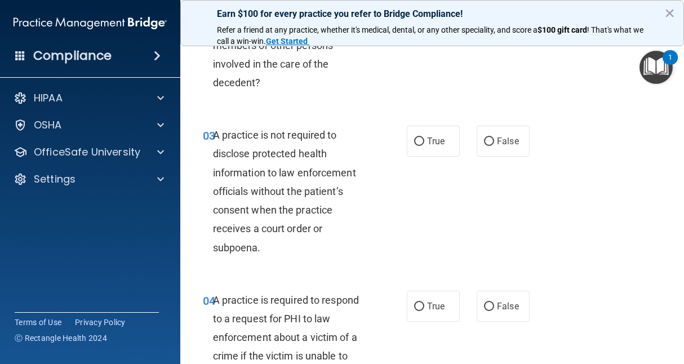
scroll to position [275, 0]
click at [586, 254] on div "03 A practice is not required to disclose protected health information to law e…" at bounding box center [432, 194] width 476 height 165
click at [514, 146] on label "False" at bounding box center [503, 141] width 53 height 31
click at [494, 146] on input "False" at bounding box center [489, 142] width 10 height 8
radio input "true"
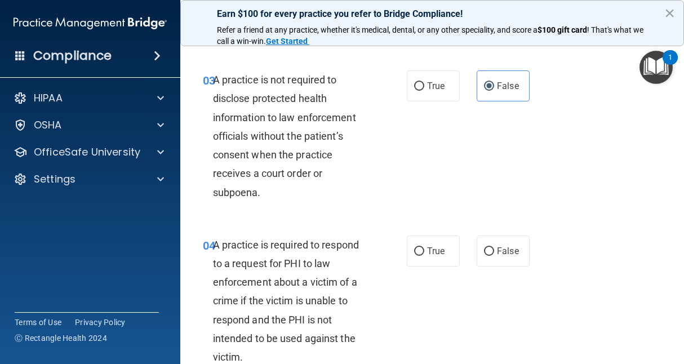
scroll to position [421, 0]
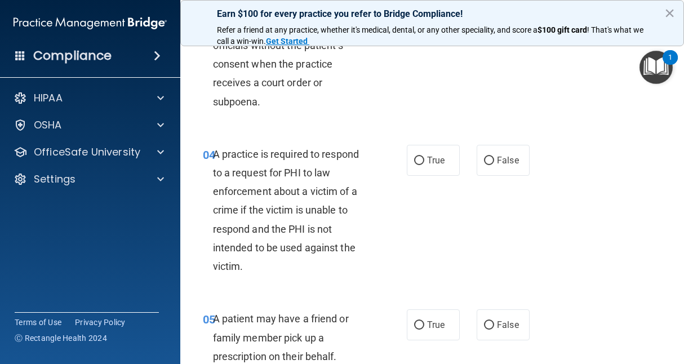
click at [534, 179] on div "04 A practice is required to respond to a request for PHI to law enforcement ab…" at bounding box center [432, 213] width 476 height 165
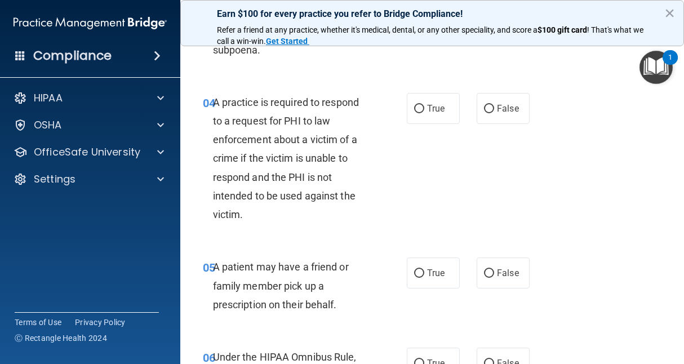
scroll to position [472, 0]
click at [534, 179] on div "04 A practice is required to respond to a request for PHI to law enforcement ab…" at bounding box center [432, 161] width 476 height 165
click at [530, 183] on div "04 A practice is required to respond to a request for PHI to law enforcement ab…" at bounding box center [432, 161] width 476 height 165
click at [489, 114] on label "False" at bounding box center [503, 108] width 53 height 31
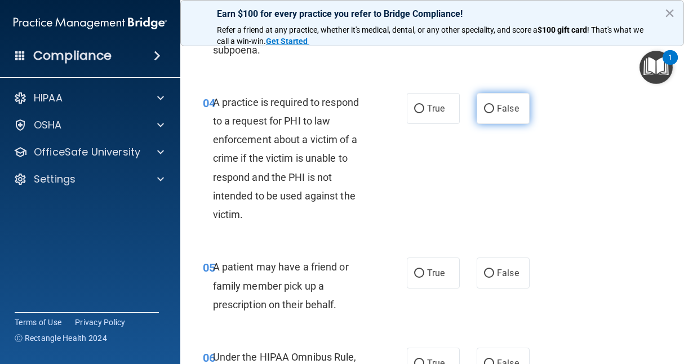
click at [489, 113] on input "False" at bounding box center [489, 109] width 10 height 8
radio input "true"
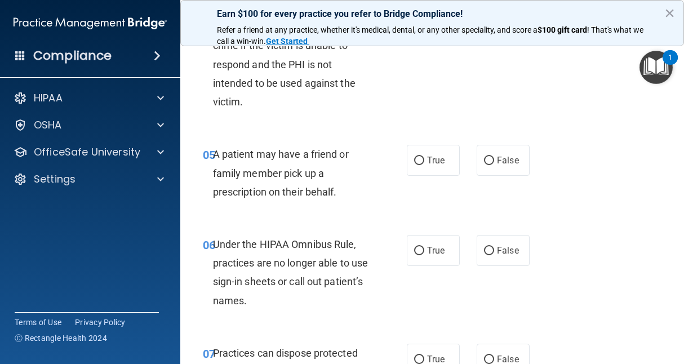
scroll to position [583, 0]
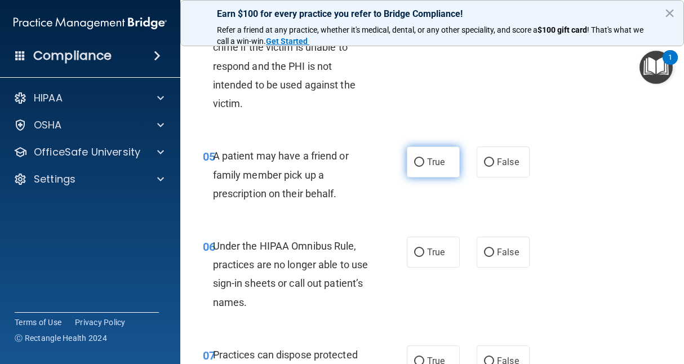
click at [410, 172] on label "True" at bounding box center [433, 162] width 53 height 31
click at [414, 167] on input "True" at bounding box center [419, 162] width 10 height 8
radio input "true"
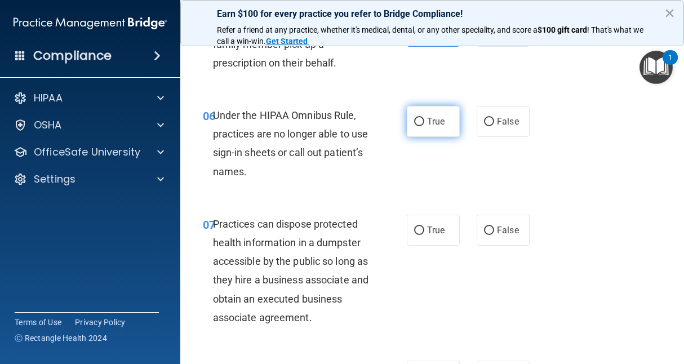
click at [439, 125] on span "True" at bounding box center [435, 121] width 17 height 11
click at [424, 125] on input "True" at bounding box center [419, 122] width 10 height 8
radio input "true"
click at [507, 125] on span "False" at bounding box center [508, 121] width 22 height 11
click at [494, 125] on input "False" at bounding box center [489, 122] width 10 height 8
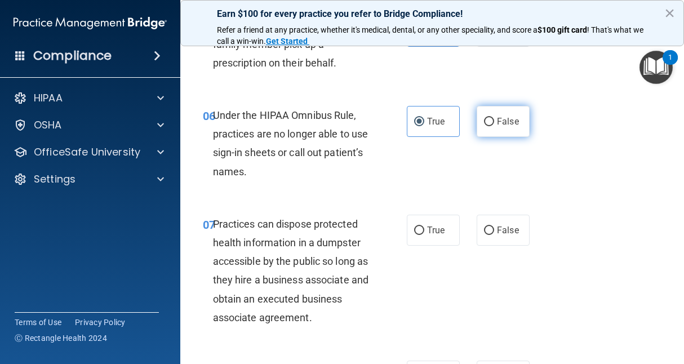
radio input "true"
radio input "false"
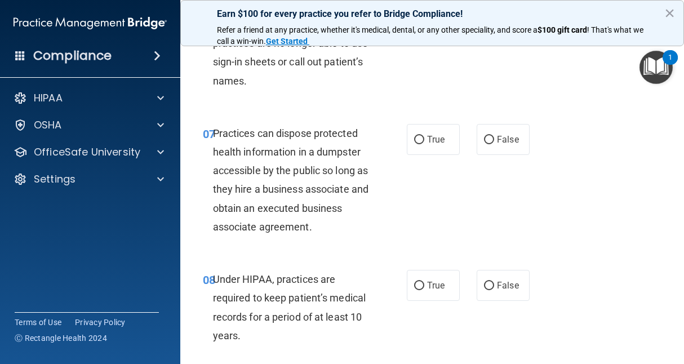
scroll to position [804, 0]
drag, startPoint x: 546, startPoint y: 175, endPoint x: 638, endPoint y: 212, distance: 98.9
click at [638, 212] on div "07 Practices can dispose protected health information in a dumpster accessible …" at bounding box center [432, 183] width 476 height 146
click at [513, 135] on span "False" at bounding box center [508, 140] width 22 height 11
click at [494, 136] on input "False" at bounding box center [489, 140] width 10 height 8
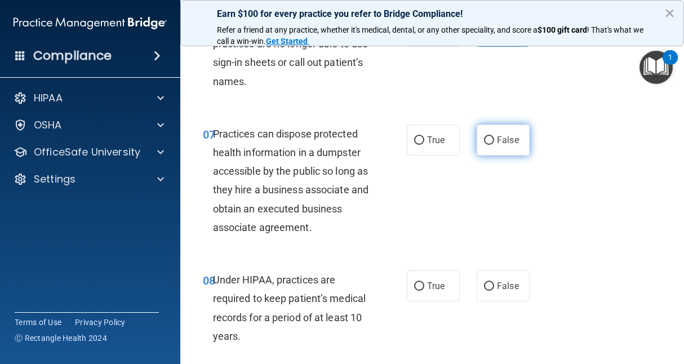
radio input "true"
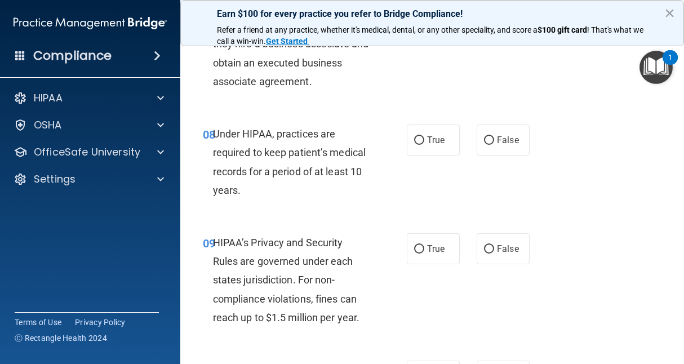
scroll to position [951, 0]
click at [490, 134] on label "False" at bounding box center [503, 139] width 53 height 31
click at [490, 136] on input "False" at bounding box center [489, 140] width 10 height 8
radio input "true"
click at [574, 190] on div "08 Under HIPAA, practices are required to keep patient’s medical records for a …" at bounding box center [432, 164] width 476 height 109
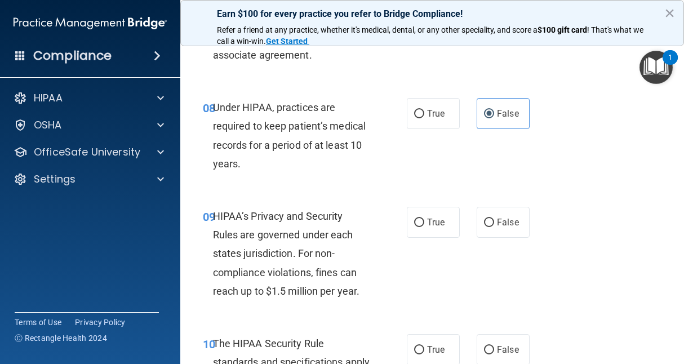
scroll to position [990, 0]
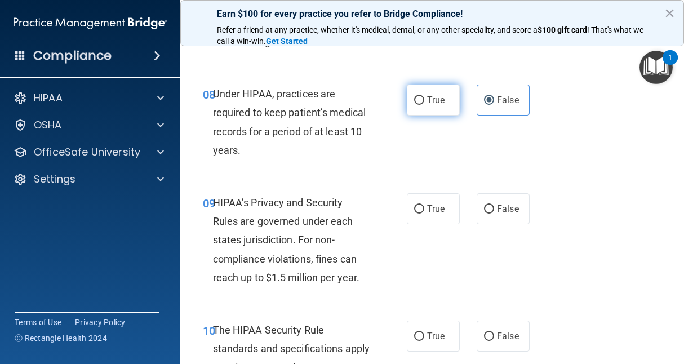
click at [434, 99] on span "True" at bounding box center [435, 100] width 17 height 11
click at [424, 99] on input "True" at bounding box center [419, 100] width 10 height 8
radio input "true"
click at [495, 90] on label "False" at bounding box center [503, 100] width 53 height 31
click at [494, 96] on input "False" at bounding box center [489, 100] width 10 height 8
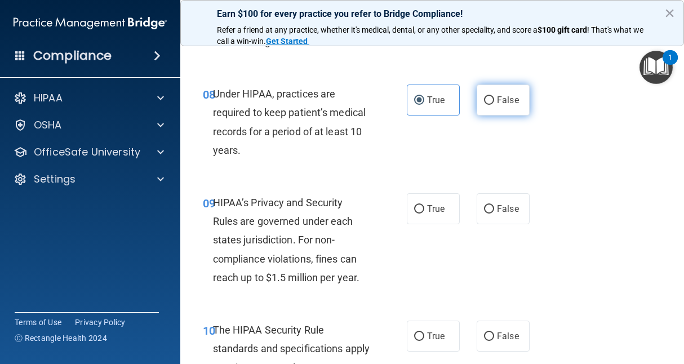
radio input "true"
radio input "false"
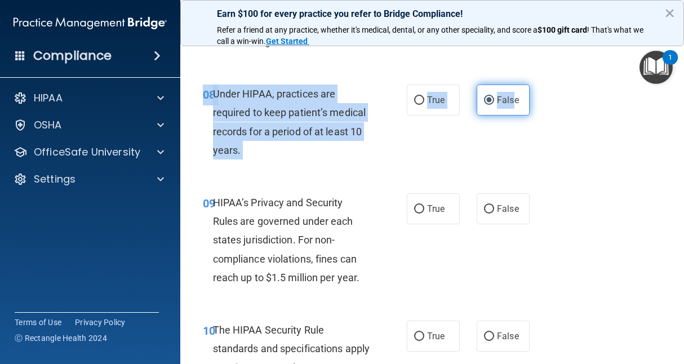
drag, startPoint x: 508, startPoint y: 148, endPoint x: 506, endPoint y: 103, distance: 44.6
click at [506, 103] on div "08 Under HIPAA, practices are required to keep patient’s medical records for a …" at bounding box center [432, 124] width 476 height 109
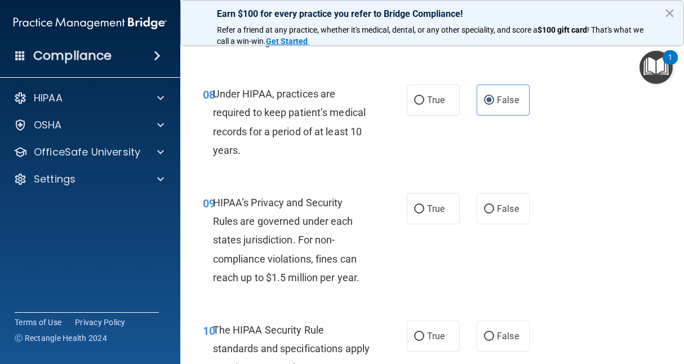
click at [570, 146] on div "08 Under HIPAA, practices are required to keep patient’s medical records for a …" at bounding box center [432, 124] width 476 height 109
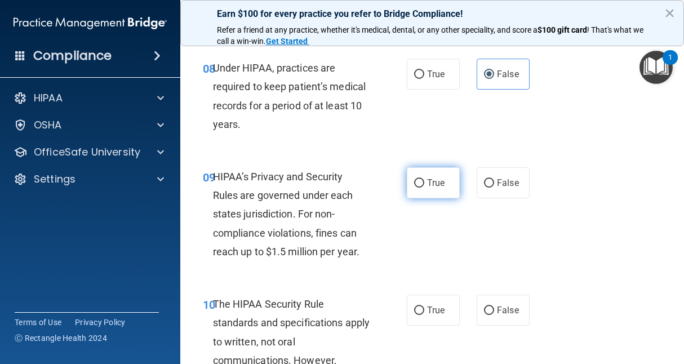
scroll to position [1027, 0]
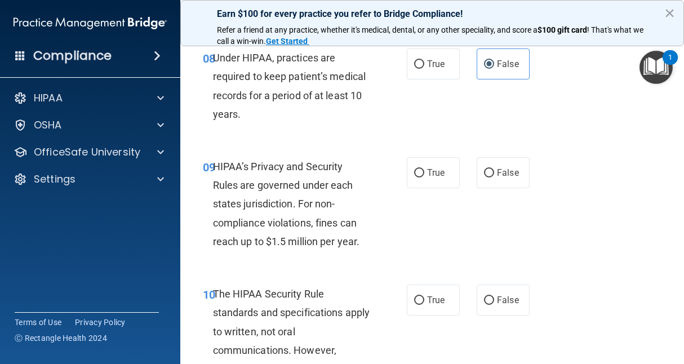
click at [419, 154] on div "09 HIPAA’s Privacy and Security Rules are governed under each states jurisdicti…" at bounding box center [432, 206] width 476 height 127
click at [421, 179] on label "True" at bounding box center [433, 172] width 53 height 31
click at [421, 178] on input "True" at bounding box center [419, 173] width 10 height 8
radio input "true"
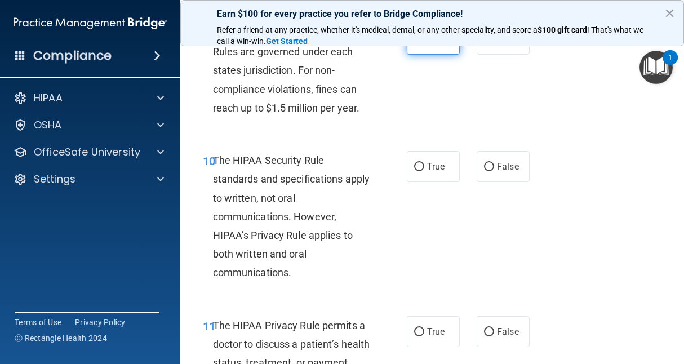
scroll to position [1162, 0]
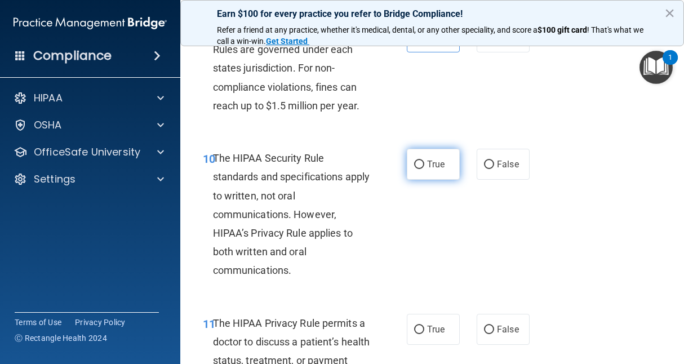
click at [430, 170] on label "True" at bounding box center [433, 164] width 53 height 31
click at [424, 169] on input "True" at bounding box center [419, 165] width 10 height 8
radio input "true"
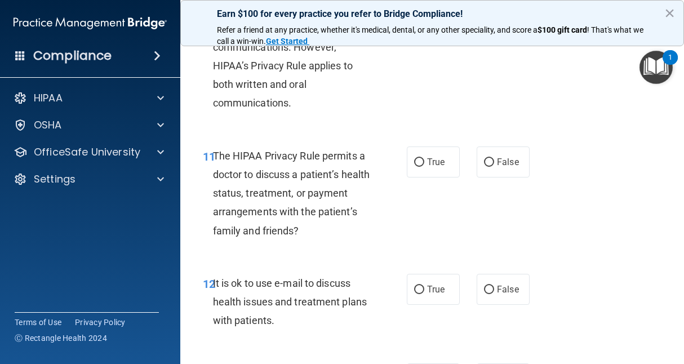
scroll to position [1329, 0]
click at [497, 174] on label "False" at bounding box center [503, 162] width 53 height 31
click at [494, 167] on input "False" at bounding box center [489, 163] width 10 height 8
radio input "true"
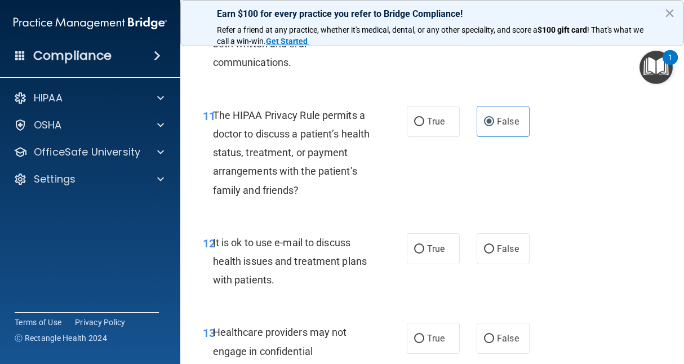
scroll to position [1368, 0]
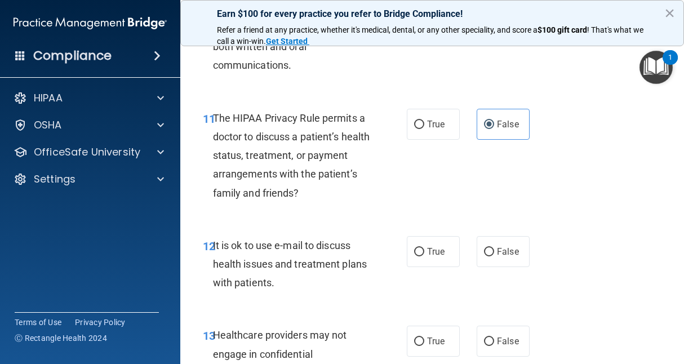
click at [578, 218] on div "11 The HIPAA Privacy Rule permits a doctor to discuss a patient’s health status…" at bounding box center [432, 158] width 476 height 127
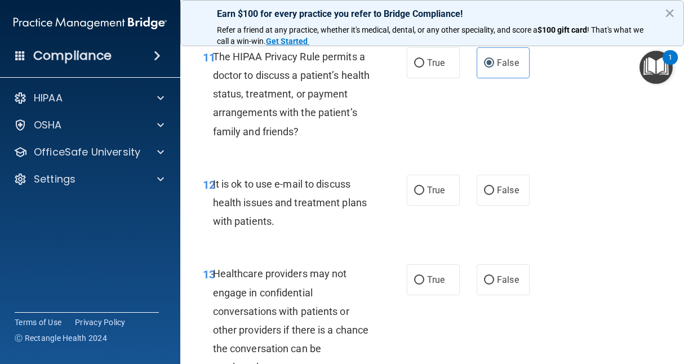
scroll to position [1424, 0]
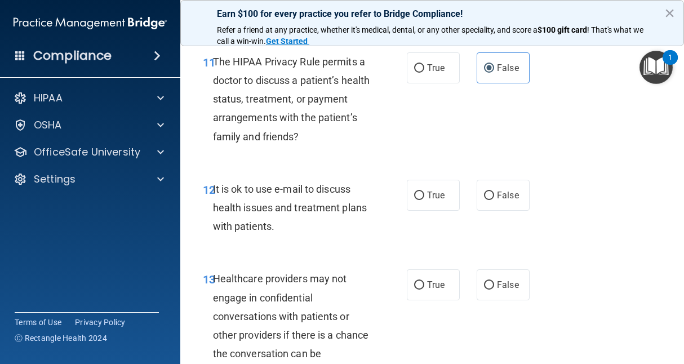
click at [578, 218] on div "12 It is ok to use e-mail to discuss health issues and treatment plans with pat…" at bounding box center [432, 211] width 476 height 90
click at [497, 200] on span "False" at bounding box center [508, 195] width 22 height 11
click at [493, 200] on input "False" at bounding box center [489, 196] width 10 height 8
radio input "true"
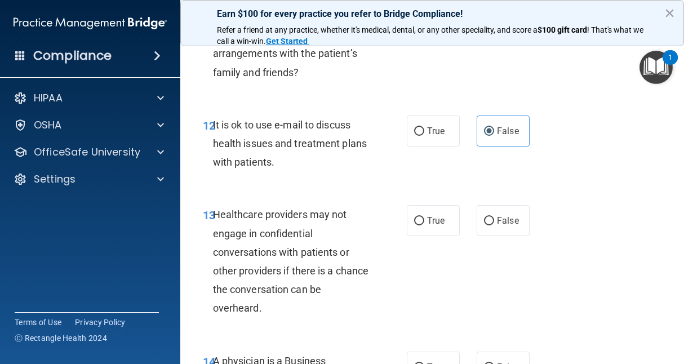
scroll to position [1499, 0]
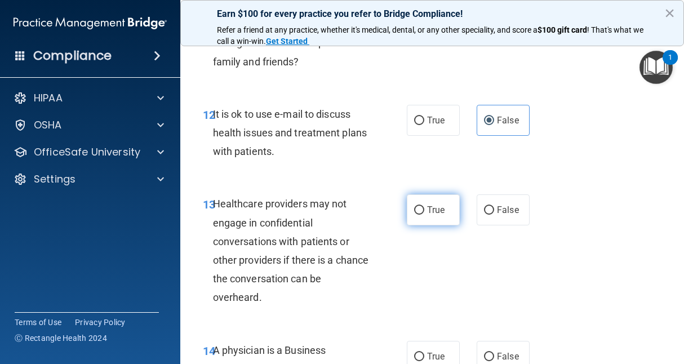
click at [423, 222] on label "True" at bounding box center [433, 209] width 53 height 31
click at [423, 215] on input "True" at bounding box center [419, 210] width 10 height 8
radio input "true"
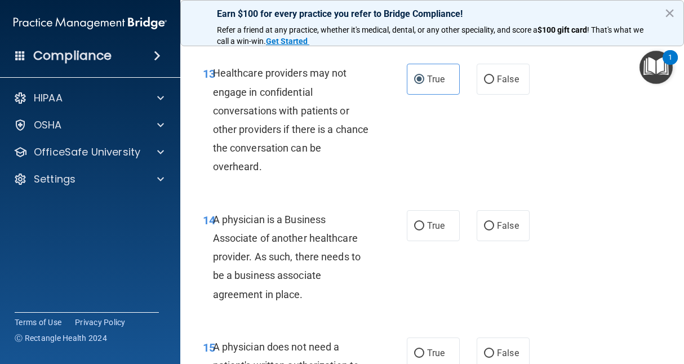
scroll to position [1657, 0]
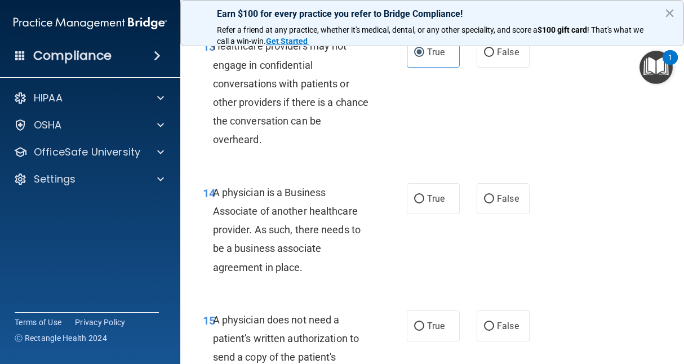
click at [459, 263] on div "14 A physician is a Business Associate of another healthcare provider. As such,…" at bounding box center [432, 232] width 476 height 127
click at [503, 199] on span "False" at bounding box center [508, 198] width 22 height 11
click at [494, 199] on input "False" at bounding box center [489, 199] width 10 height 8
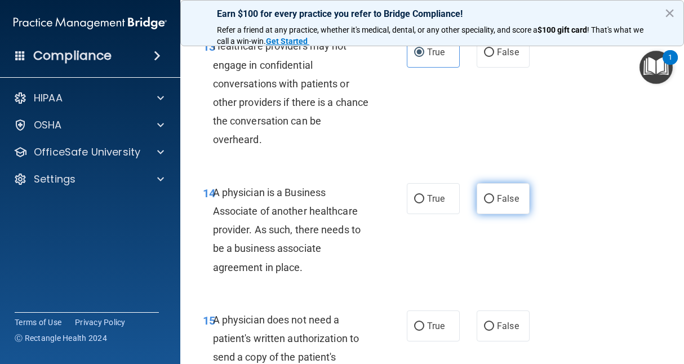
radio input "true"
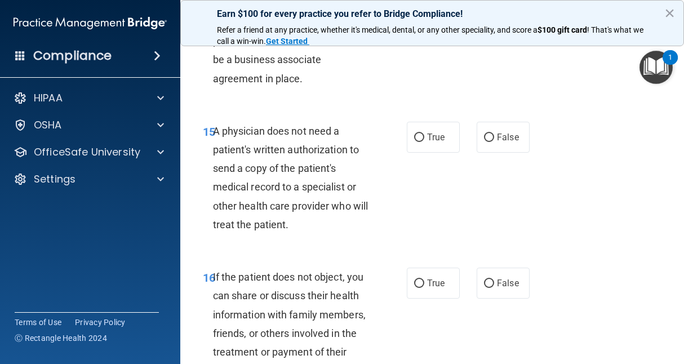
scroll to position [1847, 0]
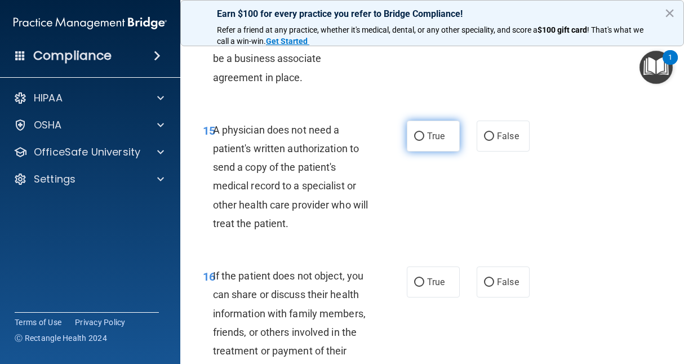
click at [407, 127] on label "True" at bounding box center [433, 136] width 53 height 31
click at [414, 132] on input "True" at bounding box center [419, 136] width 10 height 8
radio input "true"
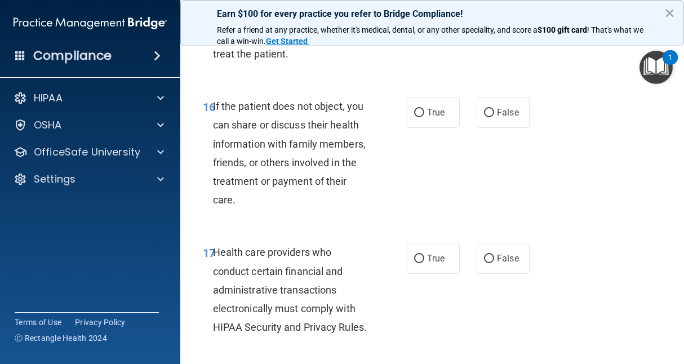
scroll to position [2012, 0]
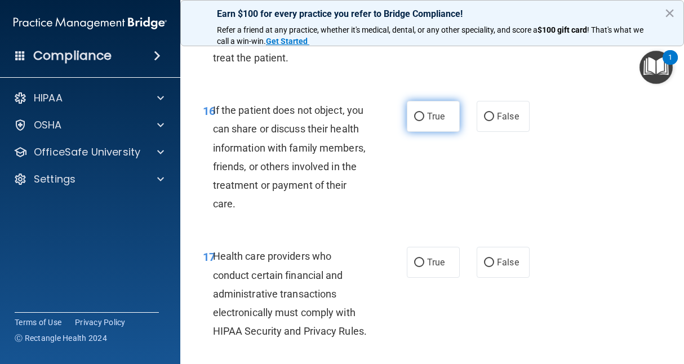
click at [445, 119] on label "True" at bounding box center [433, 116] width 53 height 31
click at [424, 119] on input "True" at bounding box center [419, 117] width 10 height 8
radio input "true"
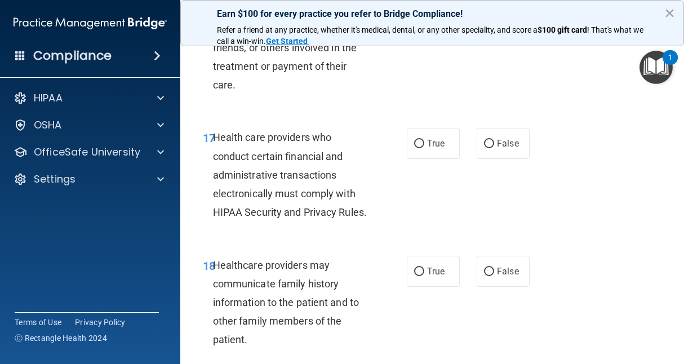
scroll to position [2134, 0]
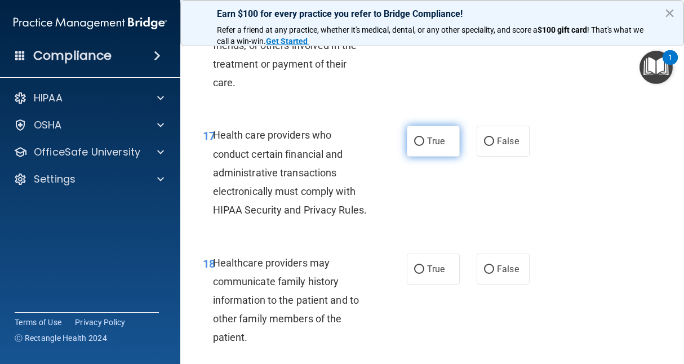
click at [430, 149] on label "True" at bounding box center [433, 141] width 53 height 31
click at [424, 146] on input "True" at bounding box center [419, 142] width 10 height 8
radio input "true"
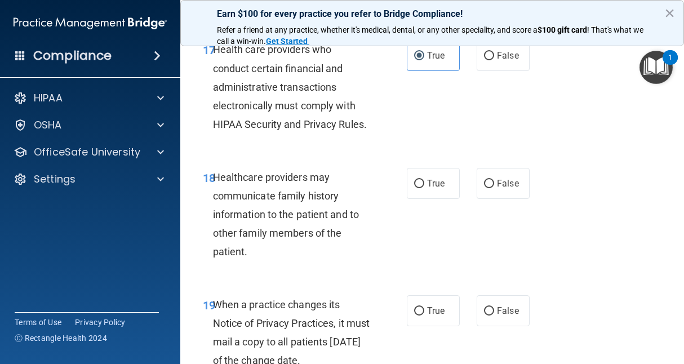
scroll to position [2243, 0]
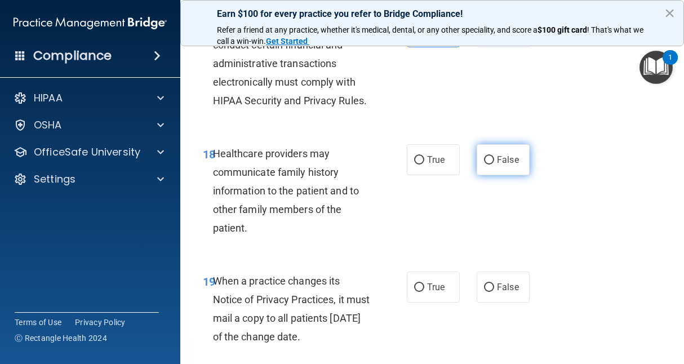
click at [497, 165] on span "False" at bounding box center [508, 159] width 22 height 11
click at [494, 165] on input "False" at bounding box center [489, 160] width 10 height 8
radio input "true"
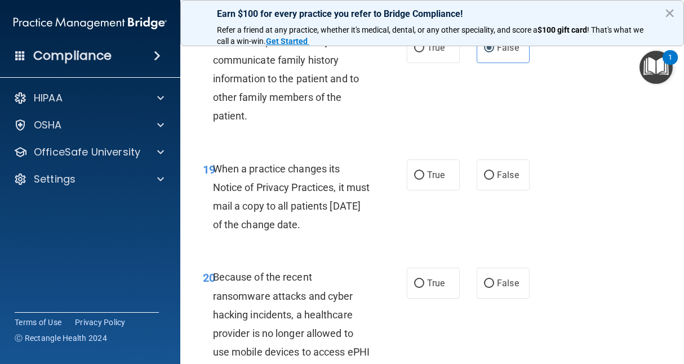
scroll to position [2354, 0]
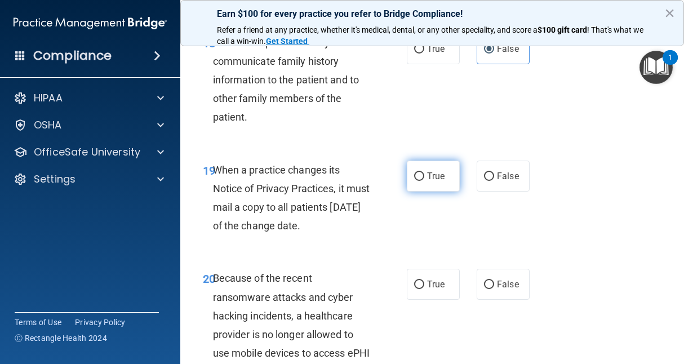
click at [412, 183] on label "True" at bounding box center [433, 176] width 53 height 31
click at [414, 181] on input "True" at bounding box center [419, 176] width 10 height 8
radio input "true"
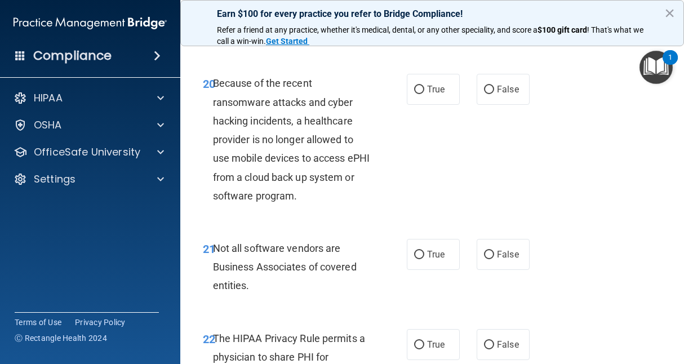
scroll to position [2547, 0]
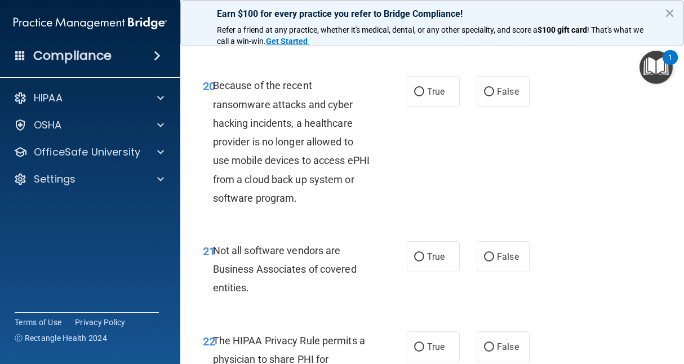
click at [401, 213] on div "20 Because of the recent ransomware attacks and cyber hacking incidents, a heal…" at bounding box center [305, 144] width 238 height 137
click at [507, 97] on span "False" at bounding box center [508, 91] width 22 height 11
click at [494, 96] on input "False" at bounding box center [489, 92] width 10 height 8
radio input "true"
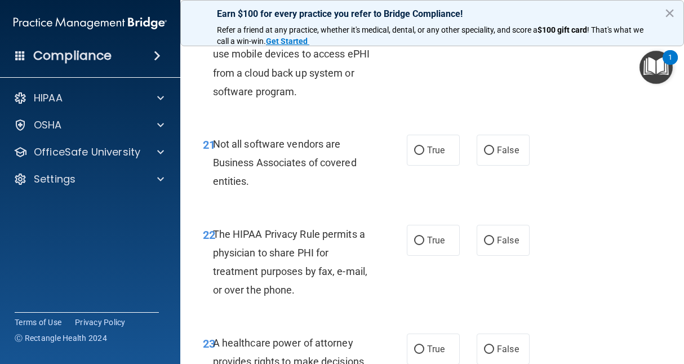
scroll to position [2654, 0]
click at [426, 165] on label "True" at bounding box center [433, 149] width 53 height 31
click at [424, 154] on input "True" at bounding box center [419, 150] width 10 height 8
radio input "true"
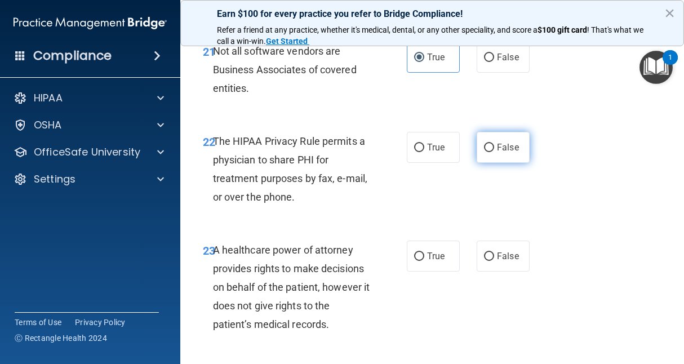
scroll to position [2747, 0]
click at [322, 212] on div "22 The HIPAA Privacy Rule permits a physician to share PHI for treatment purpos…" at bounding box center [305, 171] width 238 height 81
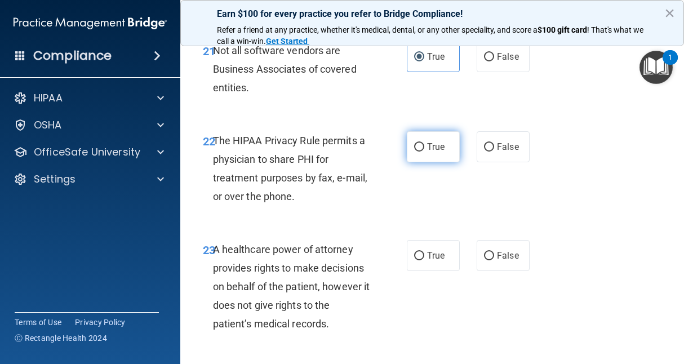
click at [431, 162] on label "True" at bounding box center [433, 146] width 53 height 31
click at [424, 152] on input "True" at bounding box center [419, 147] width 10 height 8
radio input "true"
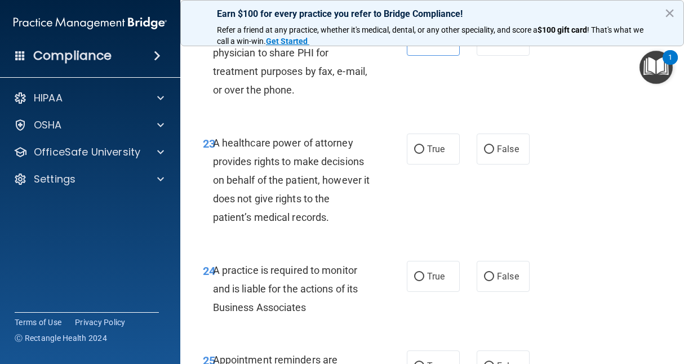
scroll to position [2854, 0]
click at [416, 153] on input "True" at bounding box center [419, 149] width 10 height 8
radio input "true"
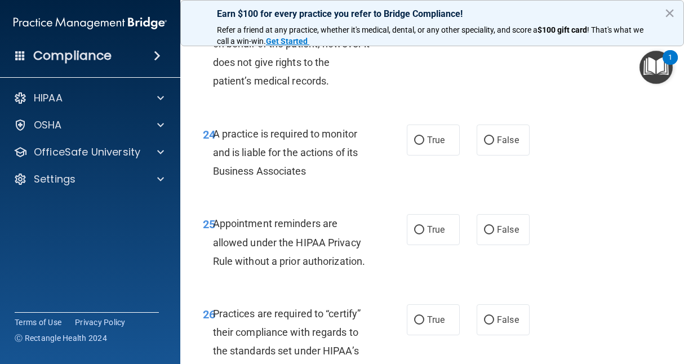
scroll to position [2939, 0]
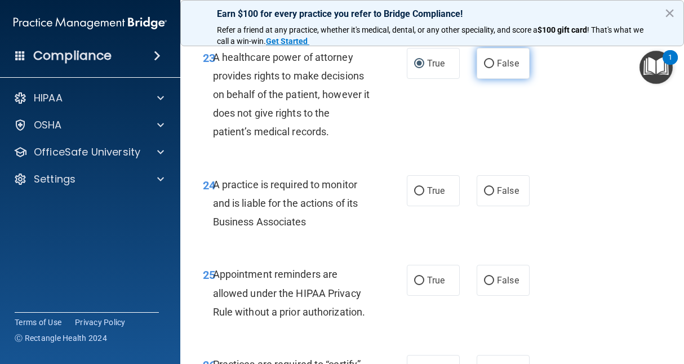
click at [506, 79] on label "False" at bounding box center [503, 63] width 53 height 31
click at [494, 68] on input "False" at bounding box center [489, 64] width 10 height 8
radio input "true"
click at [432, 69] on span "True" at bounding box center [435, 63] width 17 height 11
click at [424, 68] on input "True" at bounding box center [419, 64] width 10 height 8
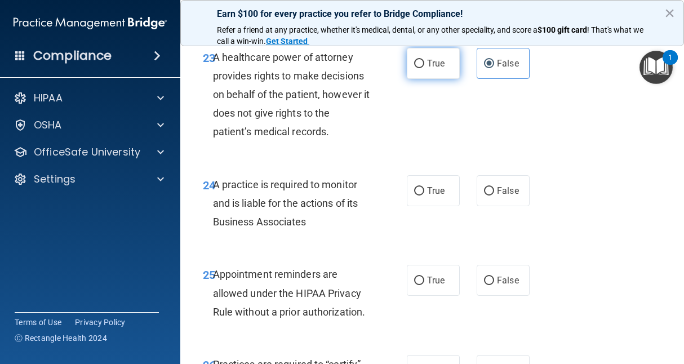
radio input "true"
radio input "false"
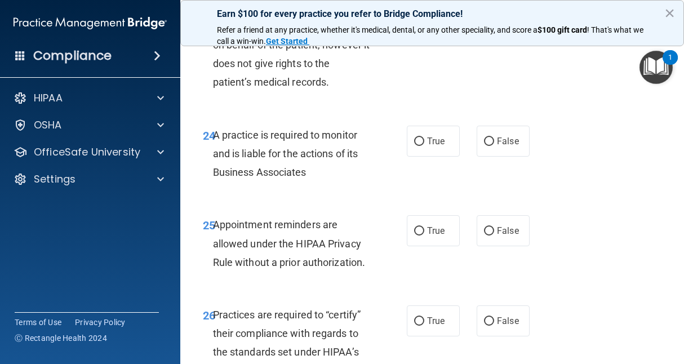
scroll to position [2990, 0]
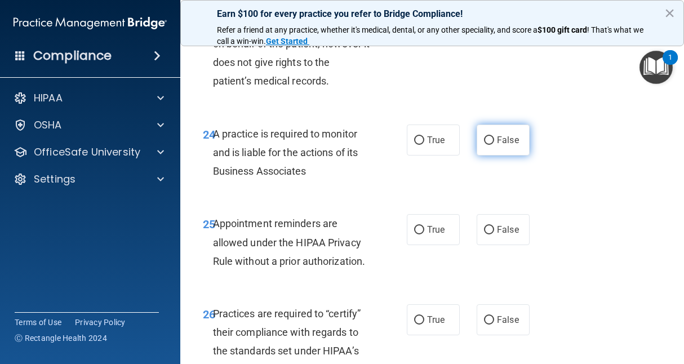
click at [497, 156] on label "False" at bounding box center [503, 140] width 53 height 31
click at [494, 145] on input "False" at bounding box center [489, 140] width 10 height 8
radio input "true"
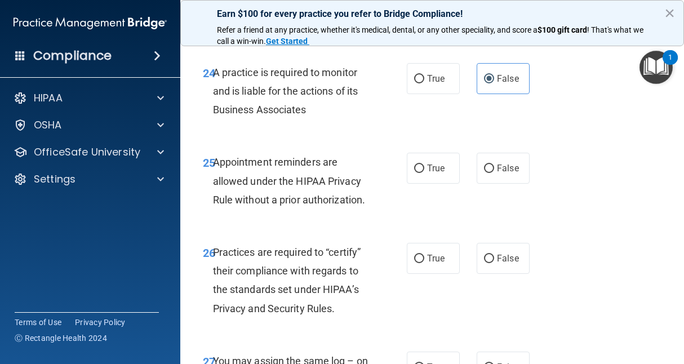
scroll to position [3052, 0]
click at [430, 94] on label "True" at bounding box center [433, 78] width 53 height 31
click at [424, 83] on input "True" at bounding box center [419, 78] width 10 height 8
radio input "true"
click at [490, 94] on label "False" at bounding box center [503, 78] width 53 height 31
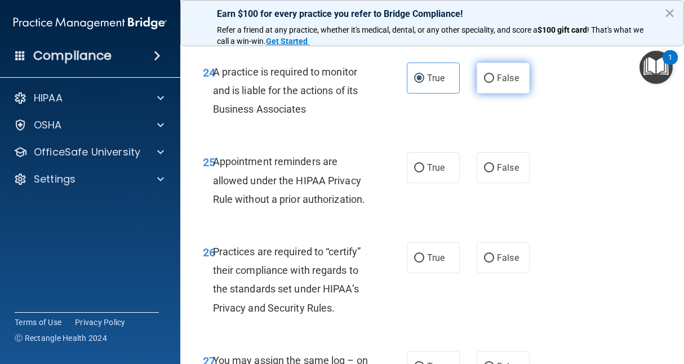
click at [490, 83] on input "False" at bounding box center [489, 78] width 10 height 8
radio input "true"
radio input "false"
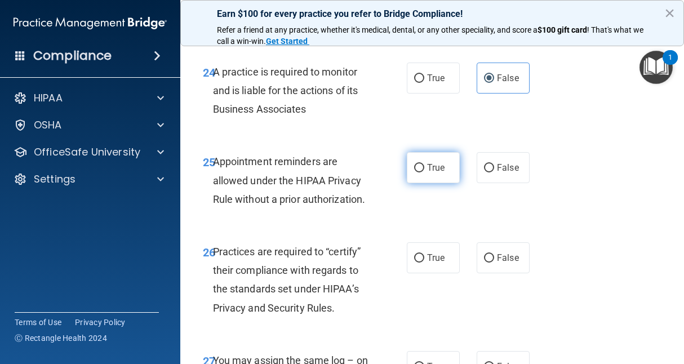
scroll to position [3092, 0]
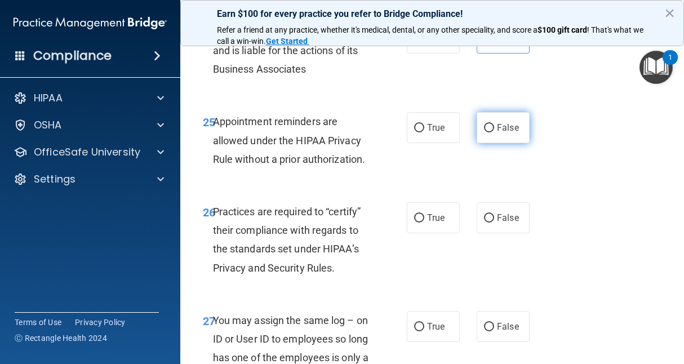
click at [507, 133] on span "False" at bounding box center [508, 127] width 22 height 11
click at [494, 132] on input "False" at bounding box center [489, 128] width 10 height 8
radio input "true"
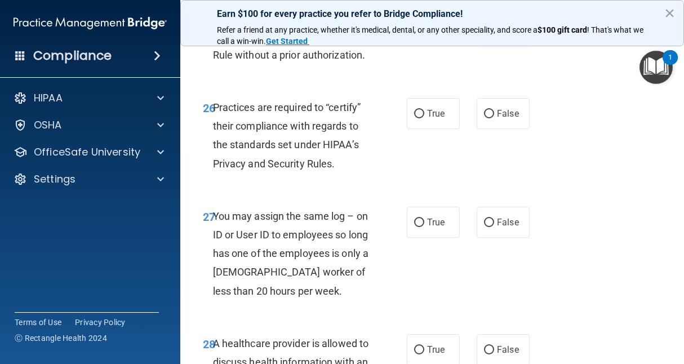
scroll to position [3197, 0]
click at [432, 118] on span "True" at bounding box center [435, 113] width 17 height 11
click at [424, 118] on input "True" at bounding box center [419, 113] width 10 height 8
radio input "true"
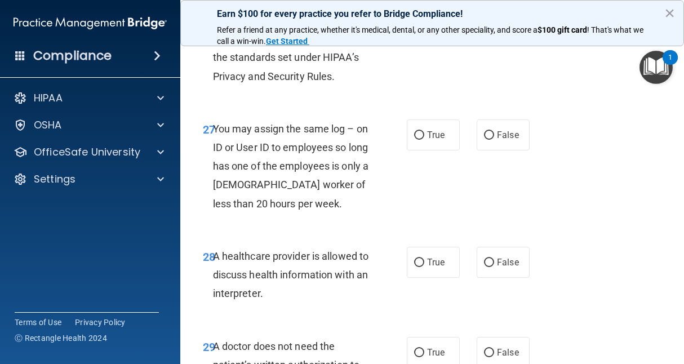
scroll to position [3282, 0]
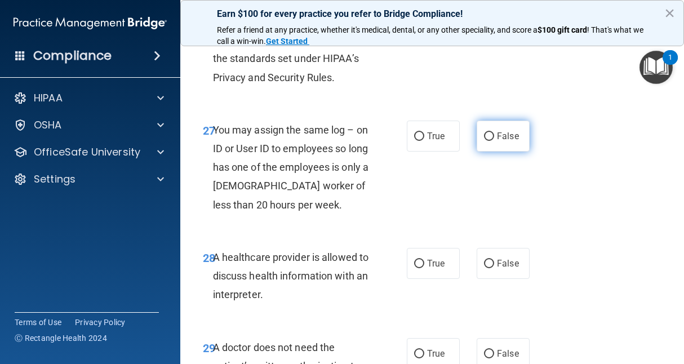
click at [486, 141] on input "False" at bounding box center [489, 136] width 10 height 8
radio input "true"
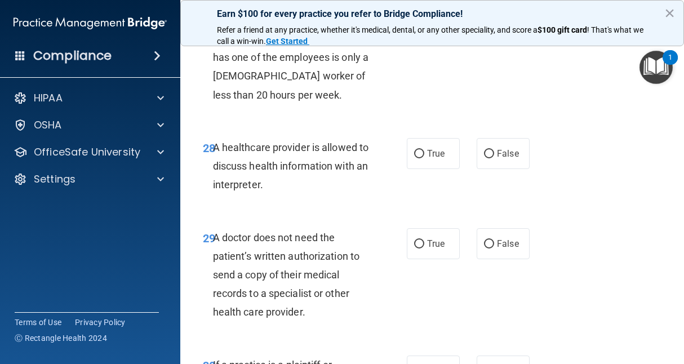
scroll to position [3391, 0]
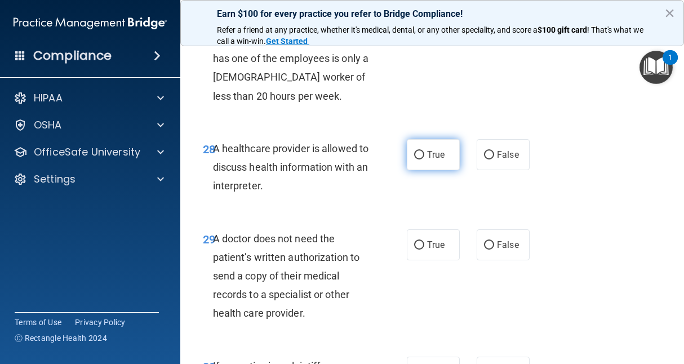
click at [427, 160] on span "True" at bounding box center [435, 154] width 17 height 11
click at [424, 160] on input "True" at bounding box center [419, 155] width 10 height 8
radio input "true"
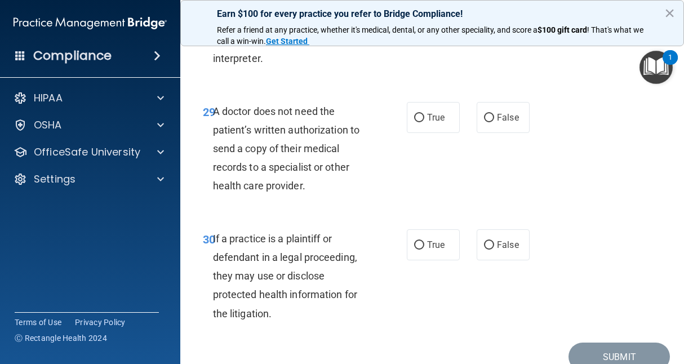
scroll to position [3532, 0]
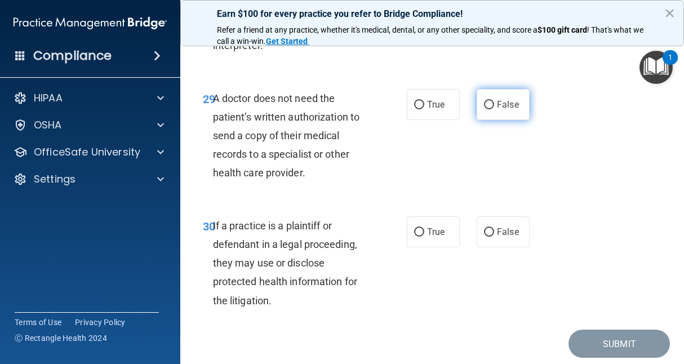
click at [487, 109] on input "False" at bounding box center [489, 105] width 10 height 8
radio input "true"
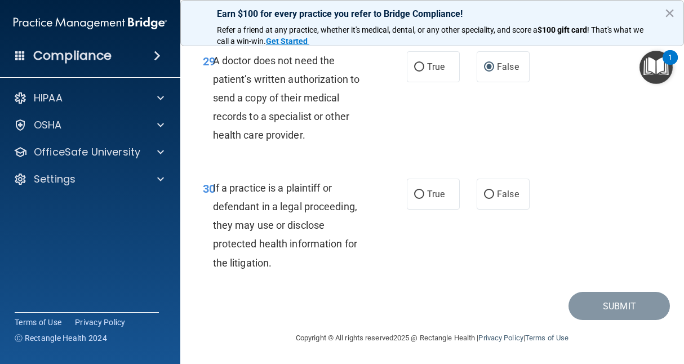
scroll to position [3570, 0]
click at [521, 209] on label "False" at bounding box center [503, 193] width 53 height 31
click at [494, 198] on input "False" at bounding box center [489, 194] width 10 height 8
radio input "true"
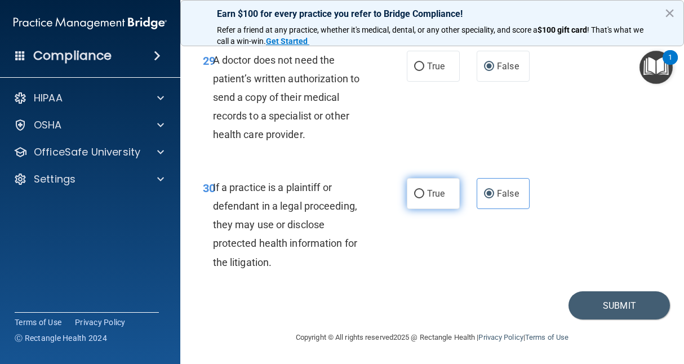
click at [417, 209] on label "True" at bounding box center [433, 193] width 53 height 31
click at [417, 198] on input "True" at bounding box center [419, 194] width 10 height 8
radio input "true"
radio input "false"
click at [417, 209] on label "True" at bounding box center [433, 193] width 53 height 31
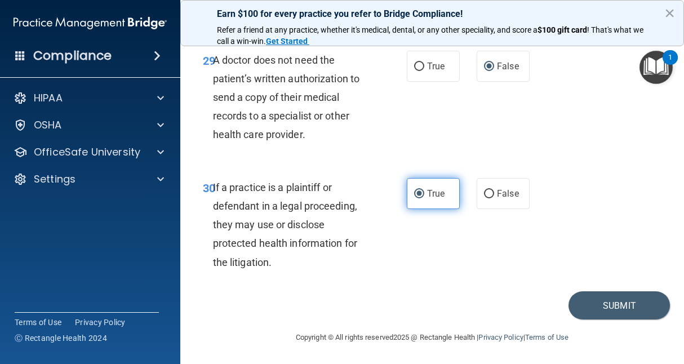
click at [417, 198] on input "True" at bounding box center [419, 194] width 10 height 8
click at [614, 320] on button "Submit" at bounding box center [619, 305] width 101 height 29
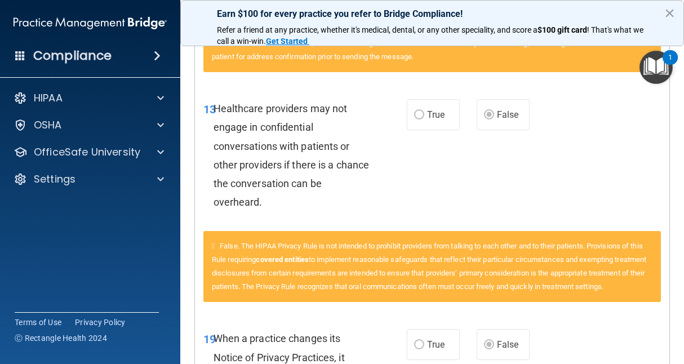
scroll to position [1240, 0]
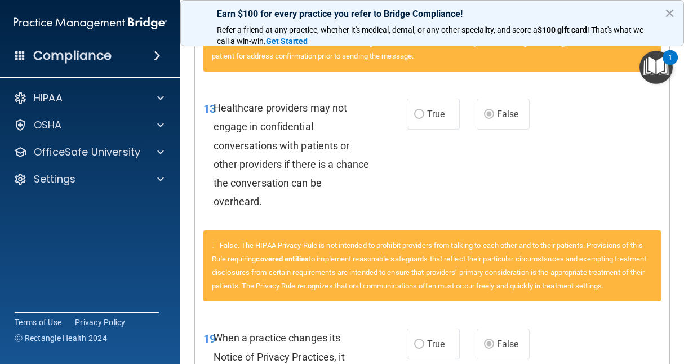
click at [460, 302] on div "False. The HIPAA Privacy Rule is not intended to prohibit providers from talkin…" at bounding box center [432, 266] width 458 height 71
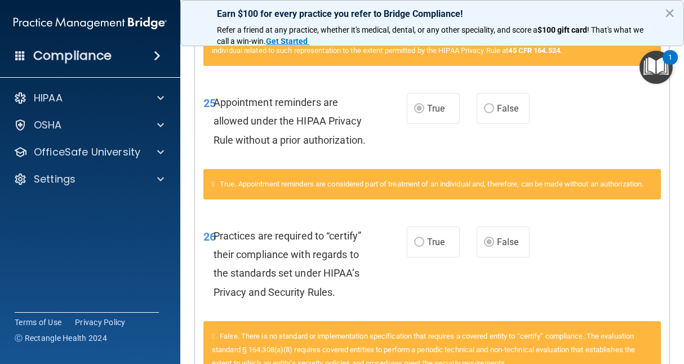
scroll to position [1853, 0]
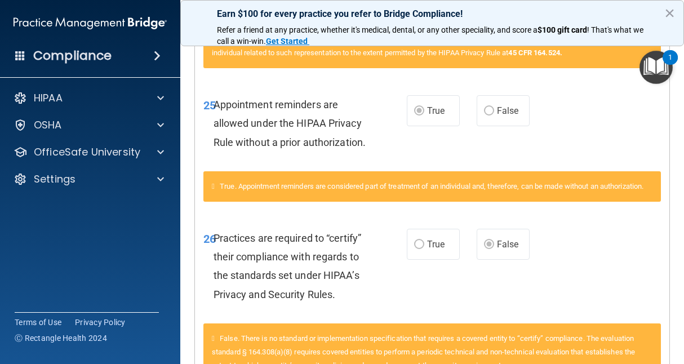
click at [451, 202] on div "True. Appointment reminders are considered part of treatment of an individual a…" at bounding box center [432, 186] width 458 height 30
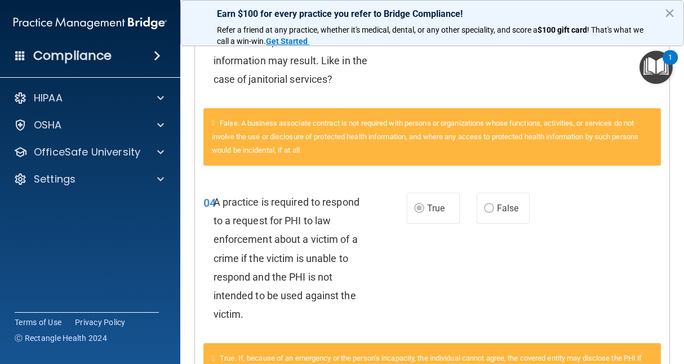
scroll to position [0, 0]
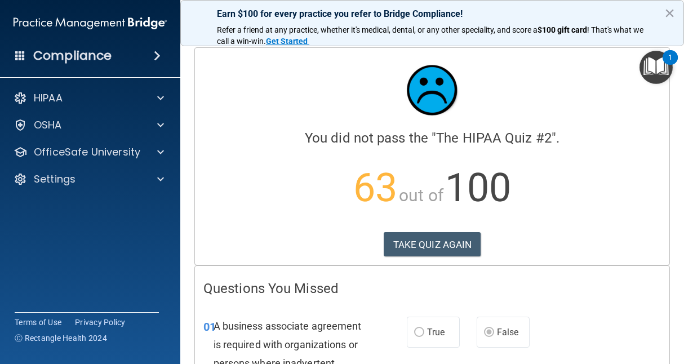
click at [431, 256] on div "Calculating your score.... You did not pass the " The HIPAA Quiz #2 ". 63 out o…" at bounding box center [432, 156] width 475 height 217
click at [430, 247] on button "TAKE QUIZ AGAIN" at bounding box center [433, 244] width 98 height 25
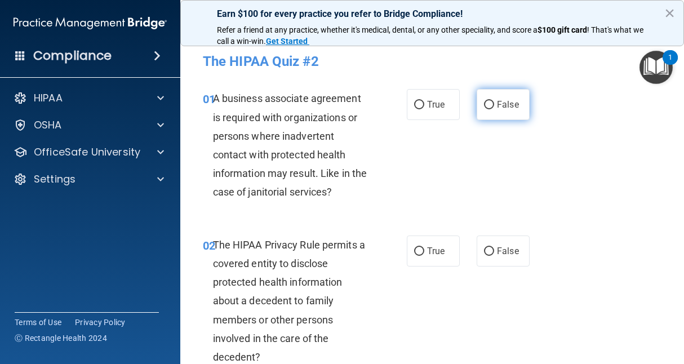
click at [483, 111] on label "False" at bounding box center [503, 104] width 53 height 31
click at [484, 109] on input "False" at bounding box center [489, 105] width 10 height 8
radio input "true"
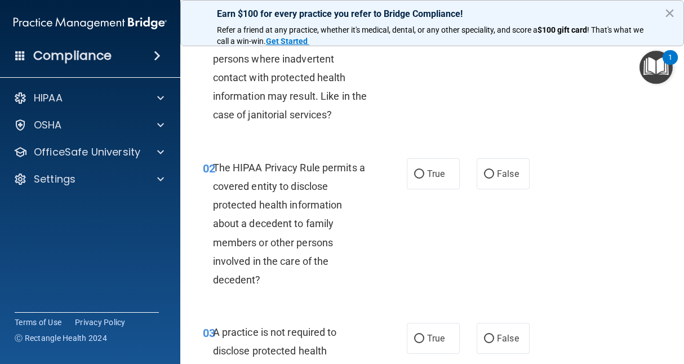
scroll to position [80, 0]
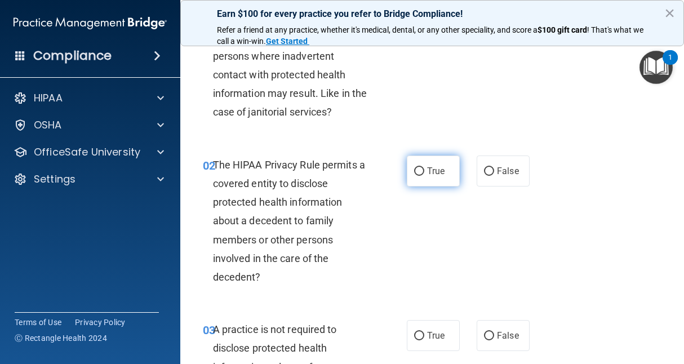
click at [446, 178] on label "True" at bounding box center [433, 171] width 53 height 31
click at [424, 176] on input "True" at bounding box center [419, 171] width 10 height 8
radio input "true"
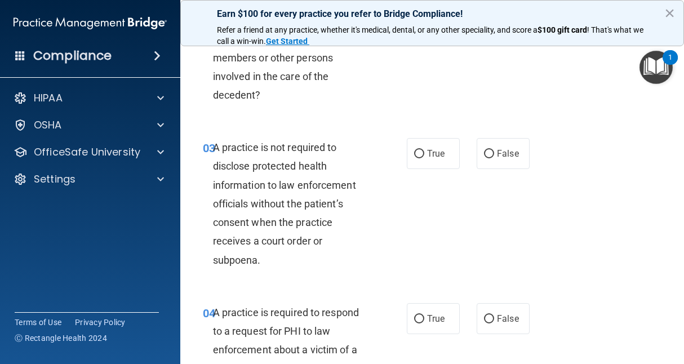
scroll to position [266, 0]
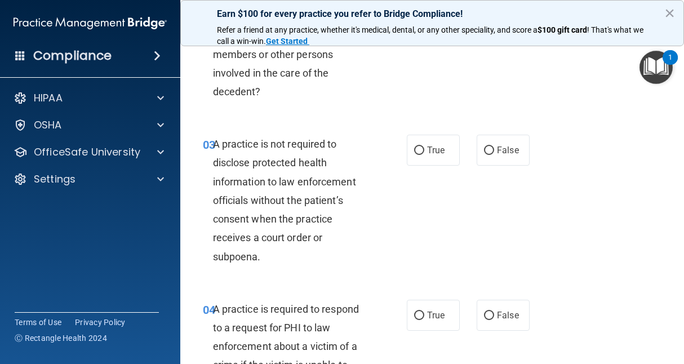
click at [477, 278] on div "03 A practice is not required to disclose protected health information to law e…" at bounding box center [432, 203] width 476 height 165
click at [489, 152] on input "False" at bounding box center [489, 151] width 10 height 8
radio input "true"
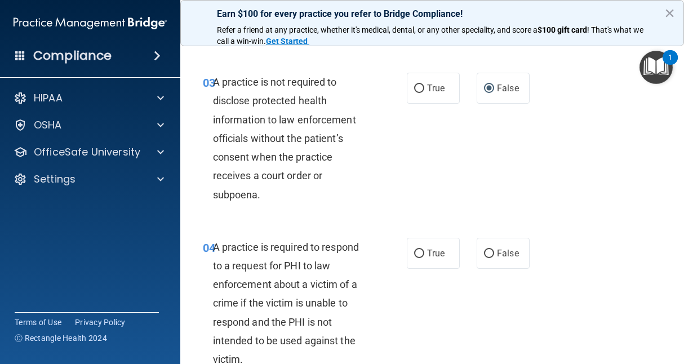
scroll to position [379, 0]
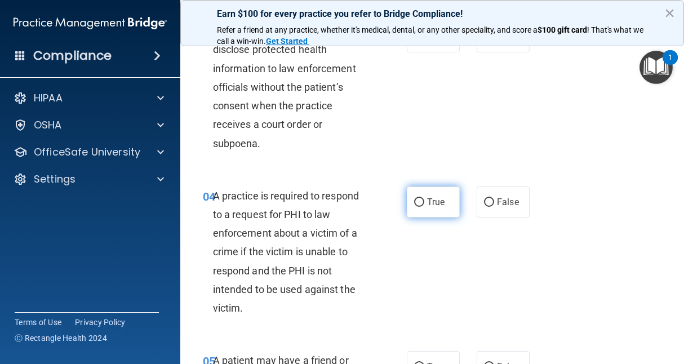
click at [418, 207] on label "True" at bounding box center [433, 202] width 53 height 31
click at [418, 207] on input "True" at bounding box center [419, 202] width 10 height 8
radio input "true"
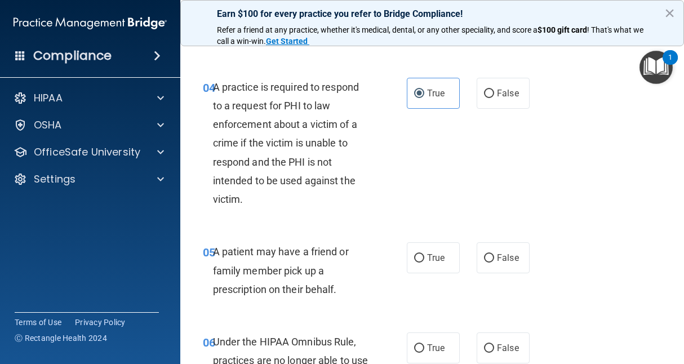
scroll to position [501, 0]
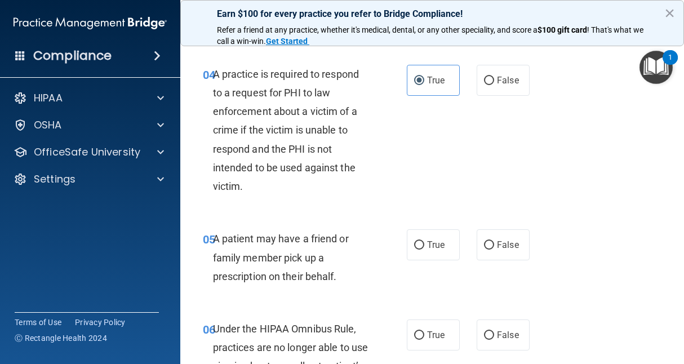
click at [594, 189] on div "04 A practice is required to respond to a request for PHI to law enforcement ab…" at bounding box center [432, 133] width 476 height 165
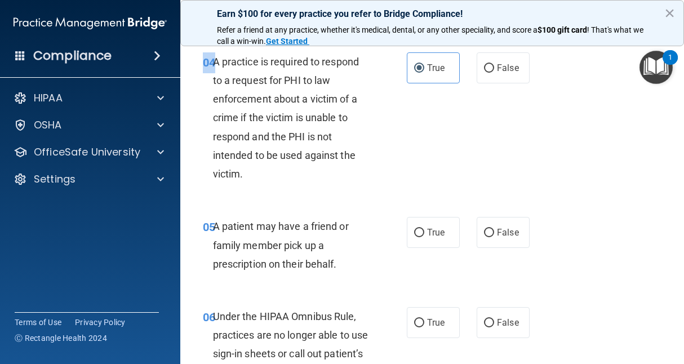
scroll to position [514, 0]
click at [422, 240] on label "True" at bounding box center [433, 231] width 53 height 31
click at [422, 237] on input "True" at bounding box center [419, 232] width 10 height 8
radio input "true"
click at [567, 235] on div "05 A patient may have a friend or family member pick up a prescription on their…" at bounding box center [432, 247] width 476 height 90
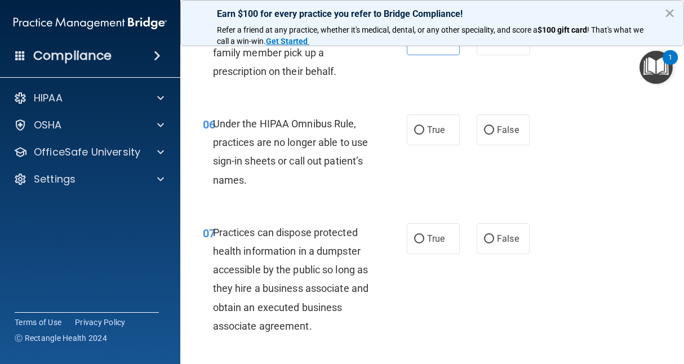
scroll to position [706, 0]
click at [504, 137] on label "False" at bounding box center [503, 129] width 53 height 31
click at [494, 134] on input "False" at bounding box center [489, 130] width 10 height 8
radio input "true"
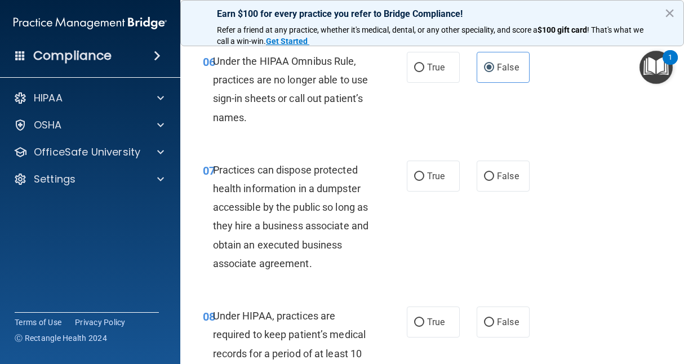
scroll to position [772, 0]
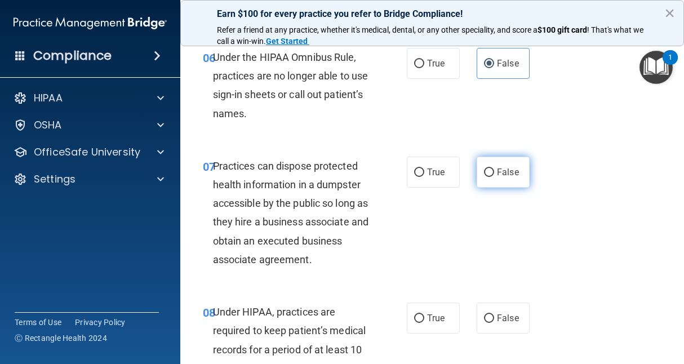
click at [492, 165] on label "False" at bounding box center [503, 172] width 53 height 31
click at [492, 169] on input "False" at bounding box center [489, 173] width 10 height 8
radio input "true"
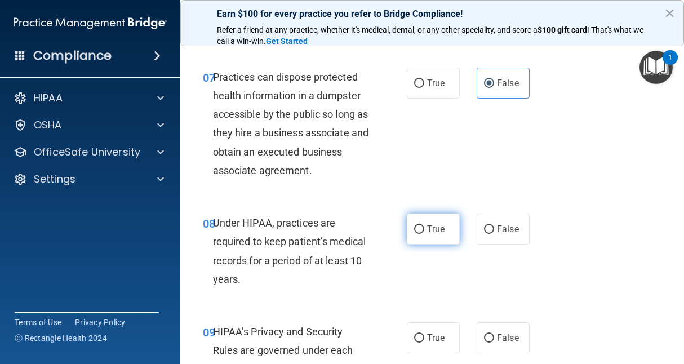
click at [429, 229] on span "True" at bounding box center [435, 229] width 17 height 11
click at [424, 229] on input "True" at bounding box center [419, 229] width 10 height 8
radio input "true"
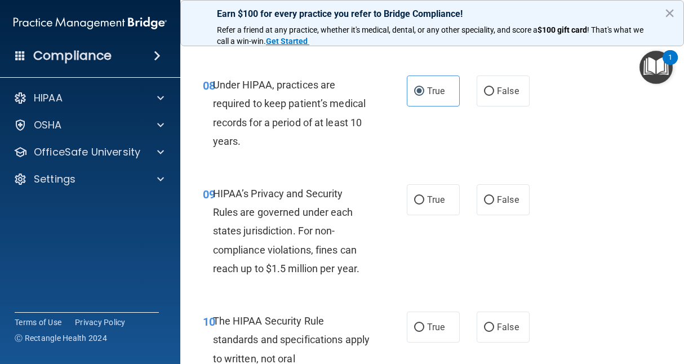
scroll to position [1000, 0]
click at [501, 203] on span "False" at bounding box center [508, 199] width 22 height 11
click at [494, 203] on input "False" at bounding box center [489, 200] width 10 height 8
radio input "true"
click at [563, 243] on div "09 HIPAA’s Privacy and Security Rules are governed under each states jurisdicti…" at bounding box center [432, 233] width 476 height 127
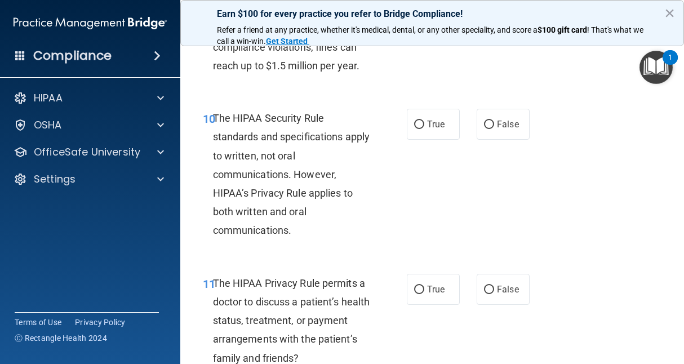
scroll to position [1203, 0]
click at [417, 137] on label "True" at bounding box center [433, 123] width 53 height 31
click at [417, 129] on input "True" at bounding box center [419, 124] width 10 height 8
radio input "true"
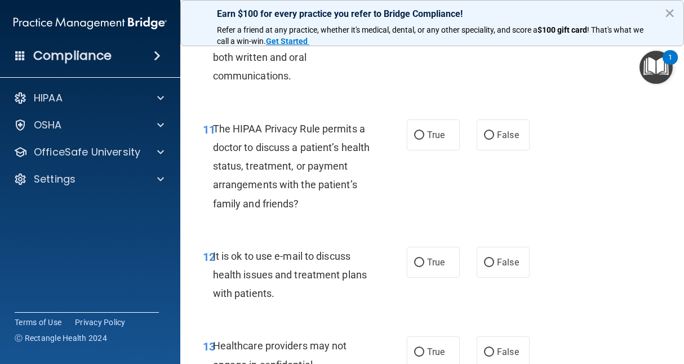
scroll to position [1363, 0]
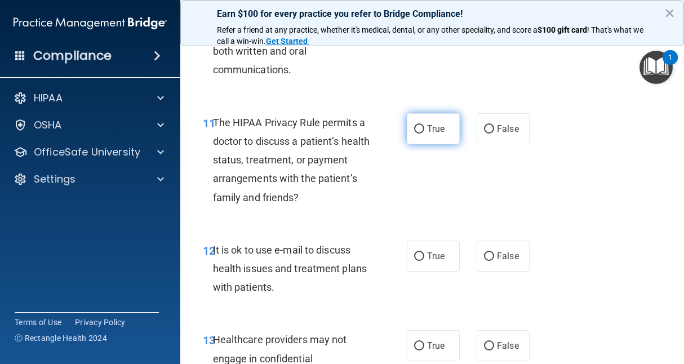
click at [428, 126] on span "True" at bounding box center [435, 128] width 17 height 11
click at [424, 126] on input "True" at bounding box center [419, 129] width 10 height 8
radio input "true"
click at [536, 194] on div "11 The HIPAA Privacy Rule permits a doctor to discuss a patient’s health status…" at bounding box center [432, 162] width 476 height 127
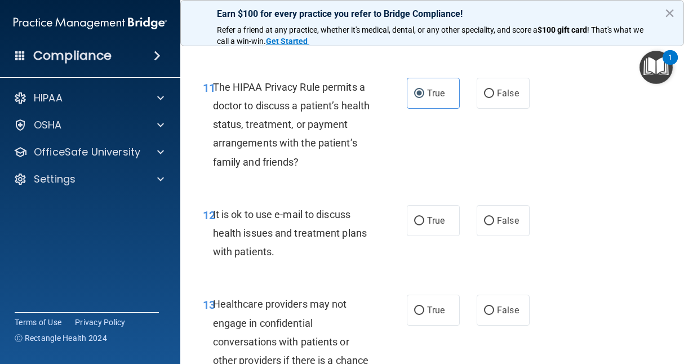
scroll to position [1400, 0]
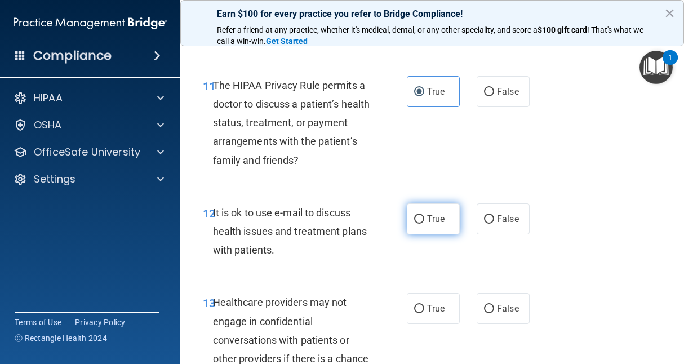
click at [434, 220] on span "True" at bounding box center [435, 219] width 17 height 11
click at [424, 220] on input "True" at bounding box center [419, 219] width 10 height 8
radio input "true"
click at [589, 175] on div "11 The HIPAA Privacy Rule permits a doctor to discuss a patient’s health status…" at bounding box center [432, 125] width 476 height 127
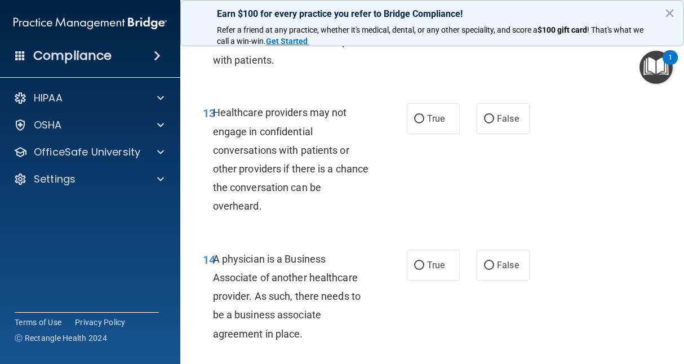
scroll to position [1590, 0]
click at [507, 130] on label "False" at bounding box center [503, 119] width 53 height 31
click at [494, 124] on input "False" at bounding box center [489, 120] width 10 height 8
radio input "true"
click at [578, 221] on div "13 Healthcare providers may not engage in confidential conversations with patie…" at bounding box center [432, 163] width 476 height 146
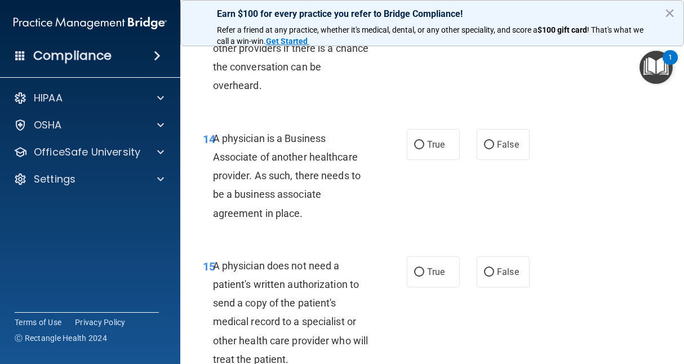
scroll to position [1710, 0]
click at [497, 146] on span "False" at bounding box center [508, 145] width 22 height 11
click at [494, 146] on input "False" at bounding box center [489, 145] width 10 height 8
radio input "true"
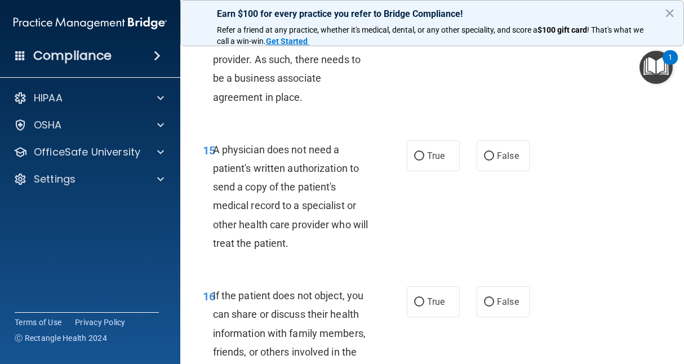
scroll to position [1826, 0]
click at [430, 167] on label "True" at bounding box center [433, 156] width 53 height 31
click at [424, 161] on input "True" at bounding box center [419, 157] width 10 height 8
radio input "true"
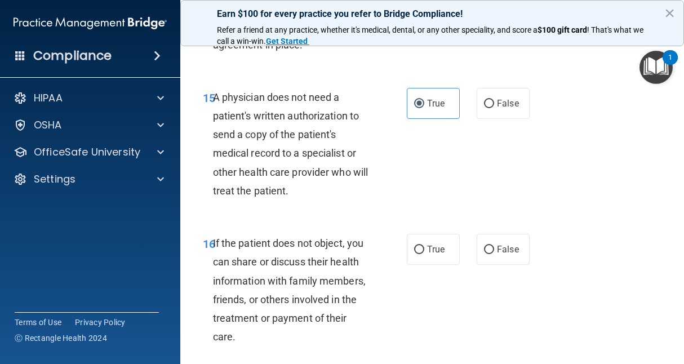
scroll to position [1991, 0]
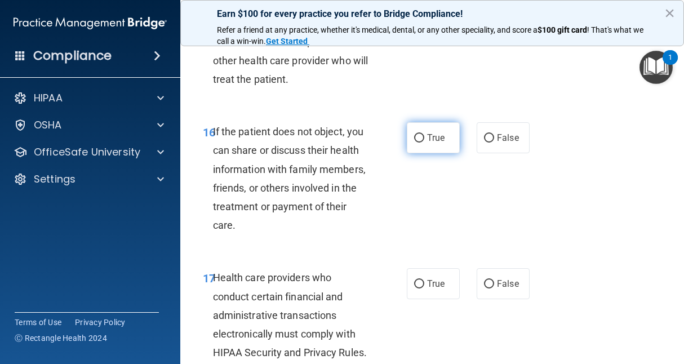
click at [422, 138] on label "True" at bounding box center [433, 137] width 53 height 31
click at [422, 138] on input "True" at bounding box center [419, 138] width 10 height 8
radio input "true"
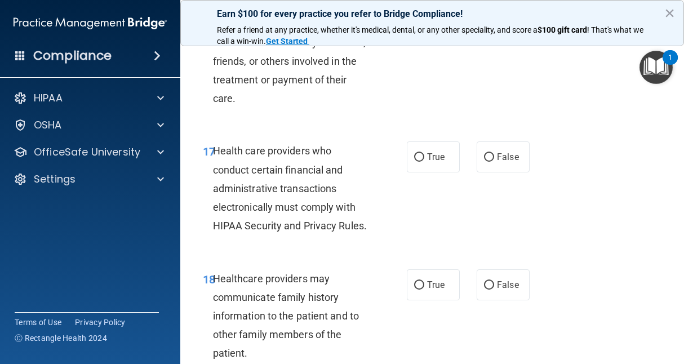
scroll to position [2118, 0]
click at [430, 156] on span "True" at bounding box center [435, 156] width 17 height 11
click at [424, 156] on input "True" at bounding box center [419, 157] width 10 height 8
radio input "true"
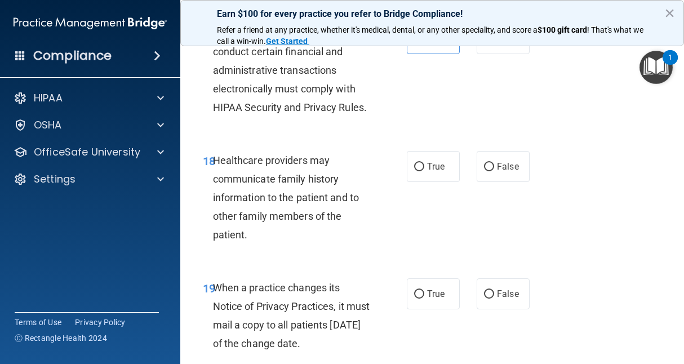
scroll to position [2237, 0]
click at [497, 171] on span "False" at bounding box center [508, 166] width 22 height 11
click at [494, 171] on input "False" at bounding box center [489, 166] width 10 height 8
radio input "true"
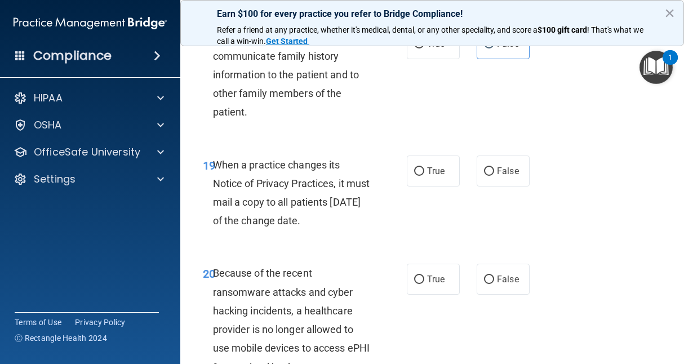
scroll to position [2362, 0]
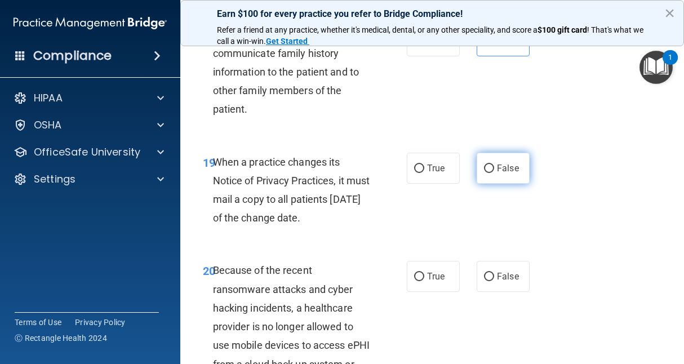
click at [488, 182] on label "False" at bounding box center [503, 168] width 53 height 31
click at [488, 173] on input "False" at bounding box center [489, 169] width 10 height 8
radio input "true"
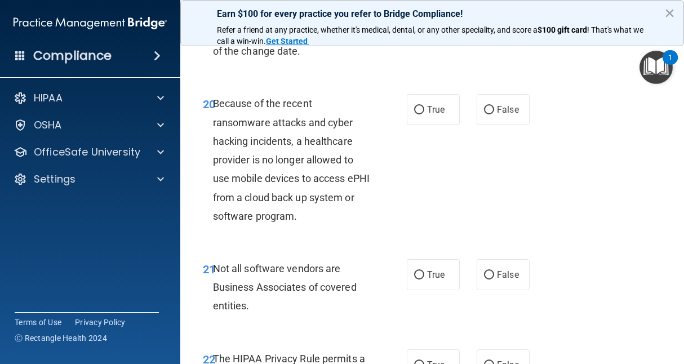
scroll to position [2528, 0]
click at [506, 126] on label "False" at bounding box center [503, 110] width 53 height 31
click at [494, 115] on input "False" at bounding box center [489, 111] width 10 height 8
radio input "true"
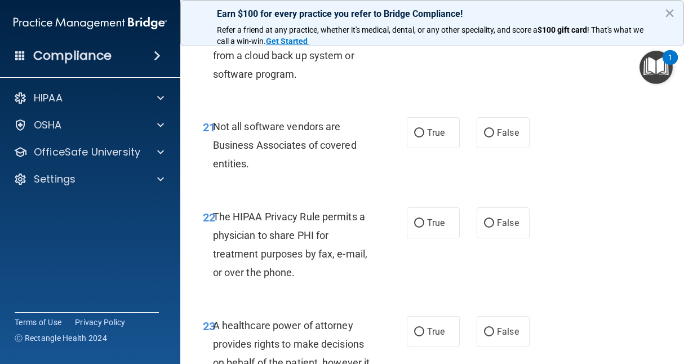
scroll to position [2671, 0]
click at [427, 138] on span "True" at bounding box center [435, 132] width 17 height 11
click at [424, 137] on input "True" at bounding box center [419, 133] width 10 height 8
radio input "true"
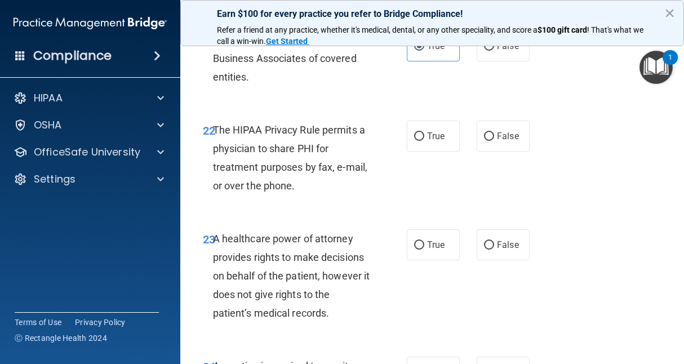
scroll to position [2761, 0]
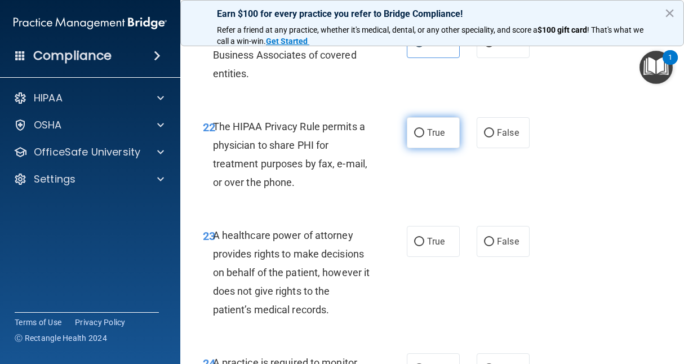
click at [408, 148] on label "True" at bounding box center [433, 132] width 53 height 31
click at [414, 138] on input "True" at bounding box center [419, 133] width 10 height 8
radio input "true"
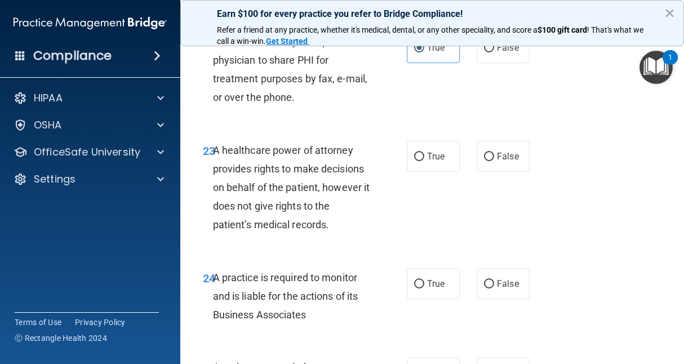
scroll to position [2847, 0]
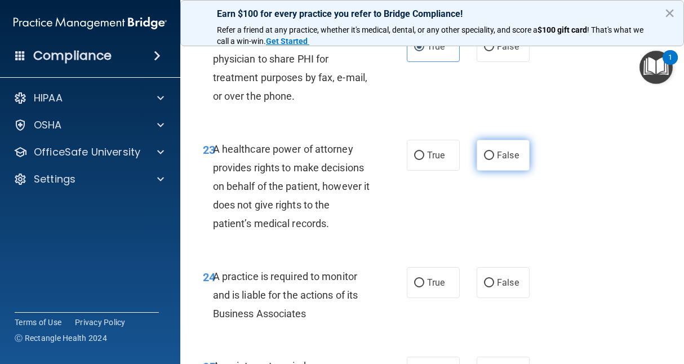
click at [486, 160] on input "False" at bounding box center [489, 156] width 10 height 8
radio input "true"
click at [550, 253] on div "23 A healthcare power of attorney provides rights to make decisions on behalf o…" at bounding box center [432, 189] width 476 height 127
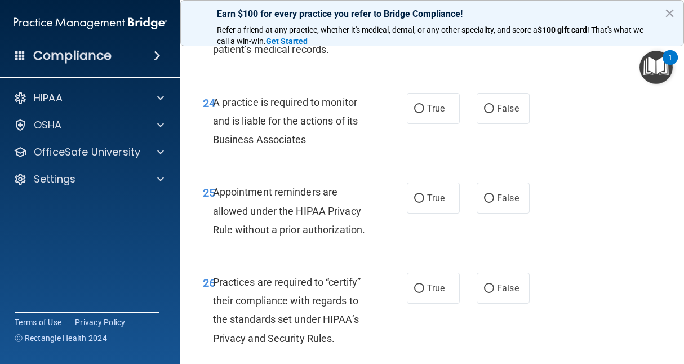
scroll to position [3022, 0]
click at [498, 123] on label "False" at bounding box center [503, 107] width 53 height 31
click at [494, 113] on input "False" at bounding box center [489, 108] width 10 height 8
radio input "true"
click at [550, 212] on div "25 Appointment reminders are allowed under the HIPAA Privacy Rule without a pri…" at bounding box center [432, 213] width 476 height 90
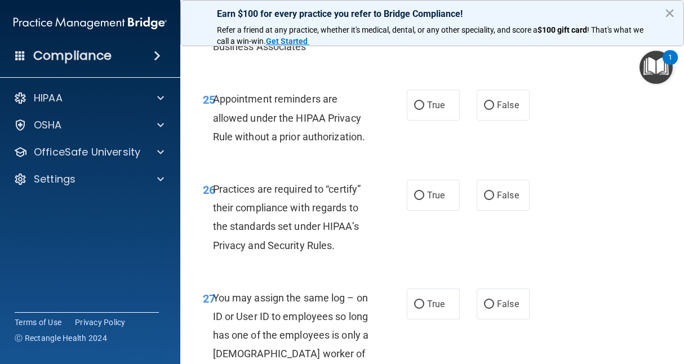
scroll to position [3116, 0]
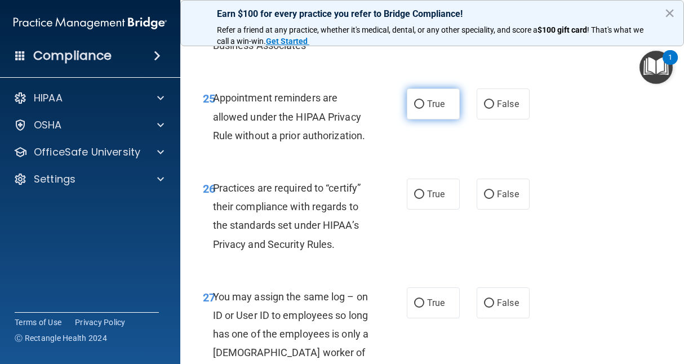
click at [425, 120] on label "True" at bounding box center [433, 104] width 53 height 31
click at [424, 109] on input "True" at bounding box center [419, 104] width 10 height 8
radio input "true"
click at [574, 207] on div "26 Practices are required to “certify” their compliance with regards to the sta…" at bounding box center [432, 219] width 476 height 109
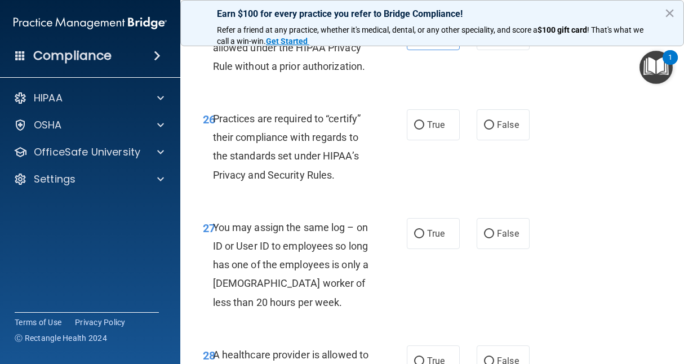
scroll to position [3185, 0]
click at [507, 130] on span "False" at bounding box center [508, 124] width 22 height 11
click at [494, 129] on input "False" at bounding box center [489, 125] width 10 height 8
radio input "true"
click at [557, 203] on div "26 Practices are required to “certify” their compliance with regards to the sta…" at bounding box center [432, 149] width 476 height 109
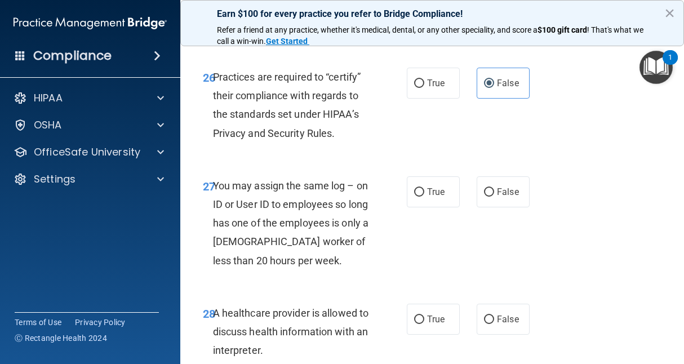
scroll to position [3290, 0]
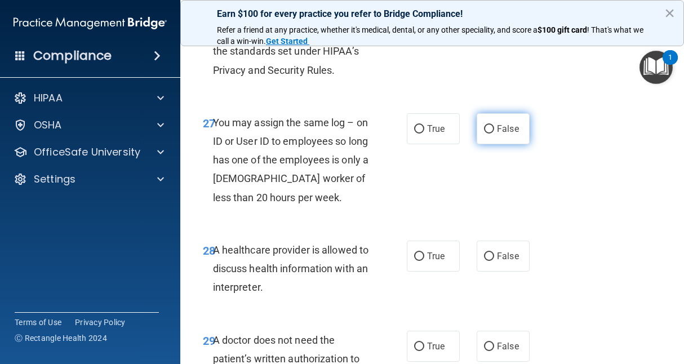
click at [497, 134] on span "False" at bounding box center [508, 128] width 22 height 11
click at [494, 134] on input "False" at bounding box center [489, 129] width 10 height 8
radio input "true"
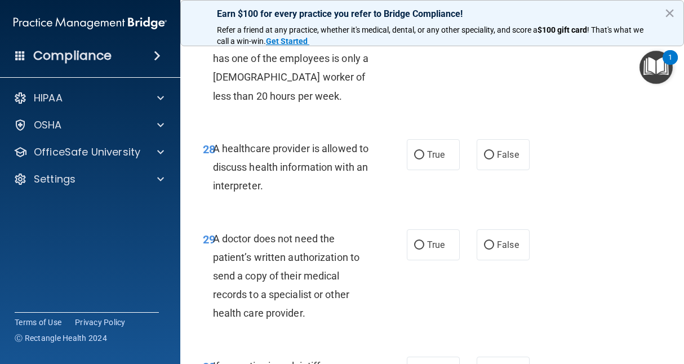
scroll to position [3392, 0]
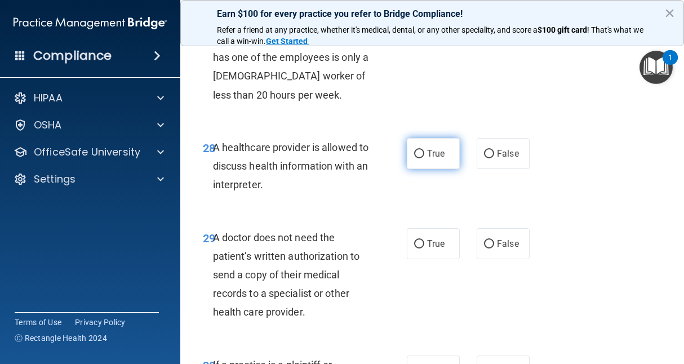
click at [434, 169] on label "True" at bounding box center [433, 153] width 53 height 31
click at [424, 158] on input "True" at bounding box center [419, 154] width 10 height 8
radio input "true"
click at [573, 214] on div "28 A healthcare provider is allowed to discuss health information with an inter…" at bounding box center [432, 169] width 476 height 90
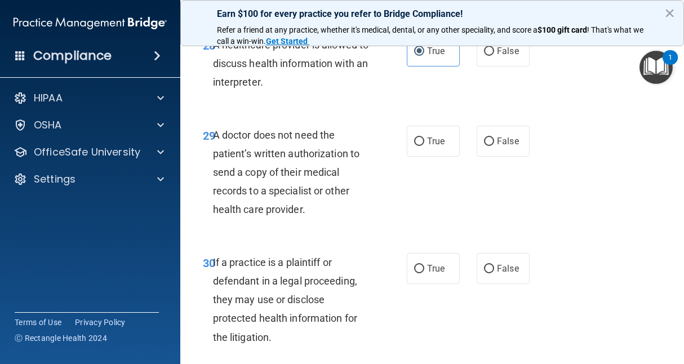
scroll to position [3493, 0]
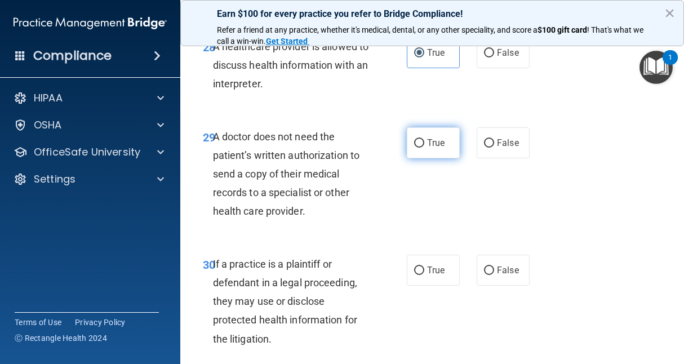
click at [427, 148] on span "True" at bounding box center [435, 143] width 17 height 11
click at [424, 148] on input "True" at bounding box center [419, 143] width 10 height 8
radio input "true"
click at [601, 238] on div "29 A doctor does not need the patient’s written authorization to send a copy of…" at bounding box center [432, 176] width 476 height 127
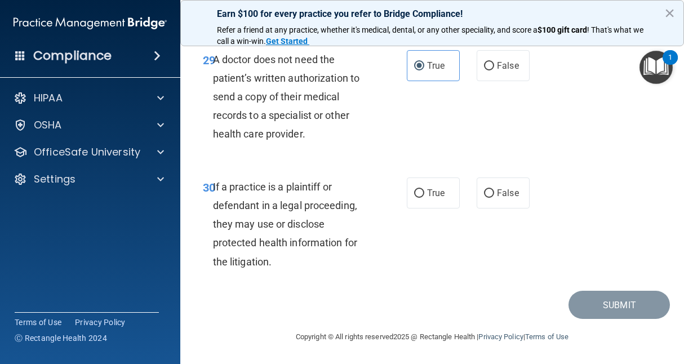
scroll to position [3581, 0]
click at [439, 198] on span "True" at bounding box center [435, 193] width 17 height 11
click at [424, 198] on input "True" at bounding box center [419, 193] width 10 height 8
radio input "true"
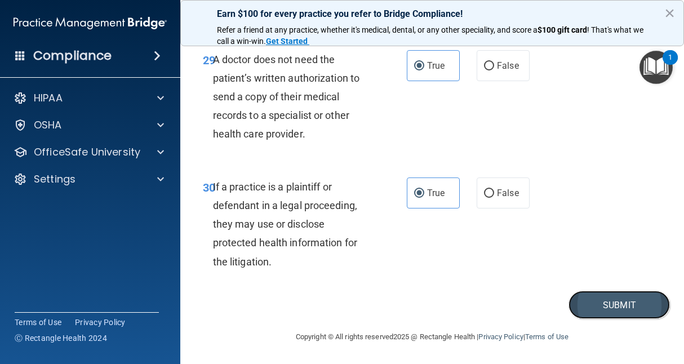
click at [623, 320] on button "Submit" at bounding box center [619, 305] width 101 height 29
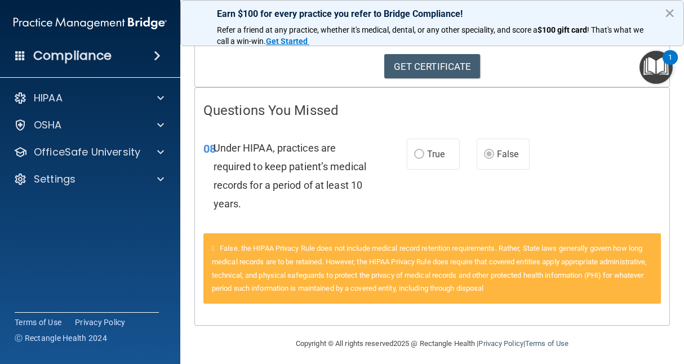
scroll to position [172, 0]
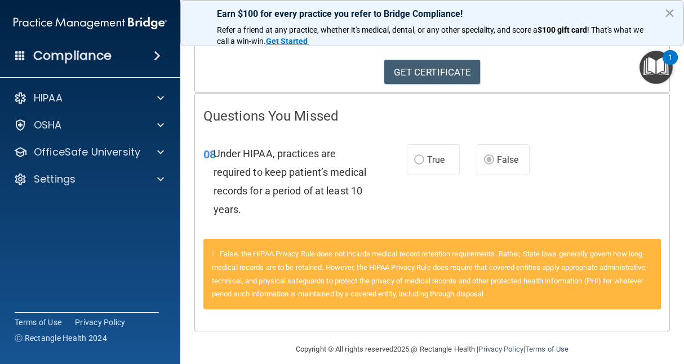
drag, startPoint x: 624, startPoint y: 312, endPoint x: 395, endPoint y: 184, distance: 262.4
click at [395, 184] on div "08 Under HIPAA, practices are required to keep patient’s medical records for a …" at bounding box center [305, 184] width 237 height 81
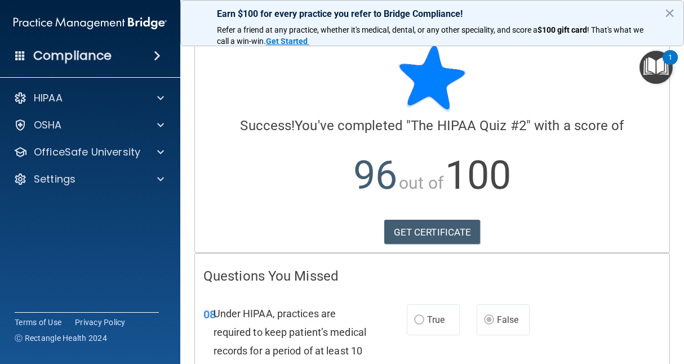
scroll to position [0, 0]
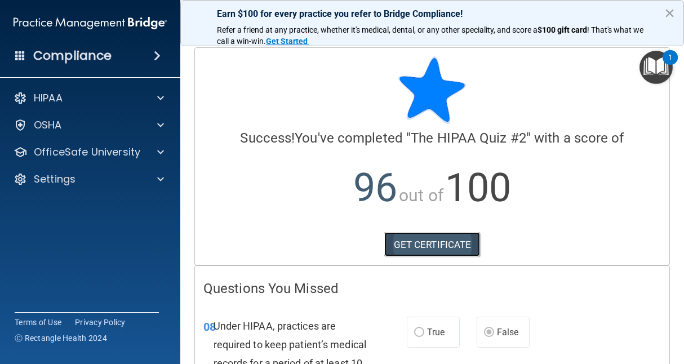
click at [410, 240] on link "GET CERTIFICATE" at bounding box center [432, 244] width 96 height 25
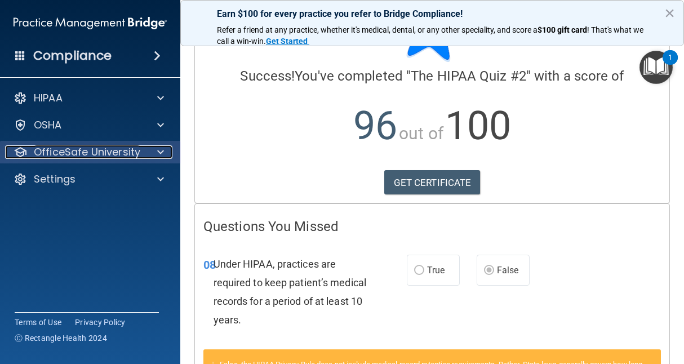
click at [109, 148] on p "OfficeSafe University" at bounding box center [87, 152] width 107 height 14
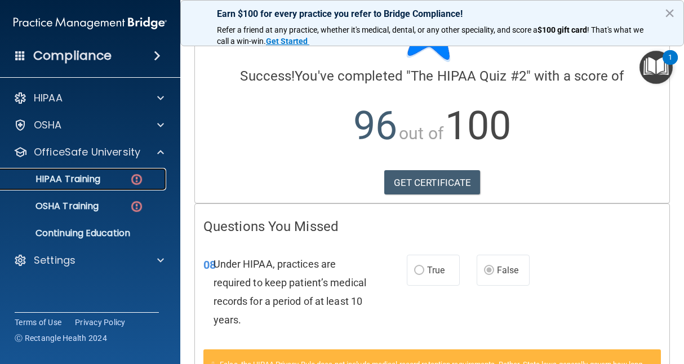
click at [80, 184] on p "HIPAA Training" at bounding box center [53, 179] width 93 height 11
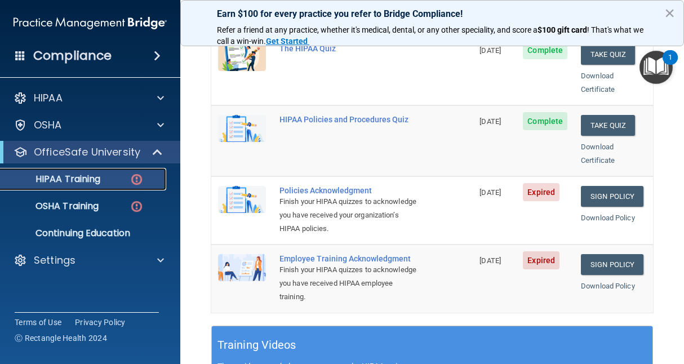
scroll to position [249, 0]
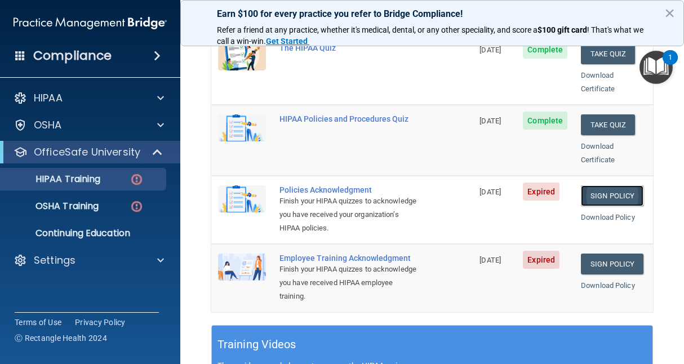
click at [601, 185] on link "Sign Policy" at bounding box center [612, 195] width 63 height 21
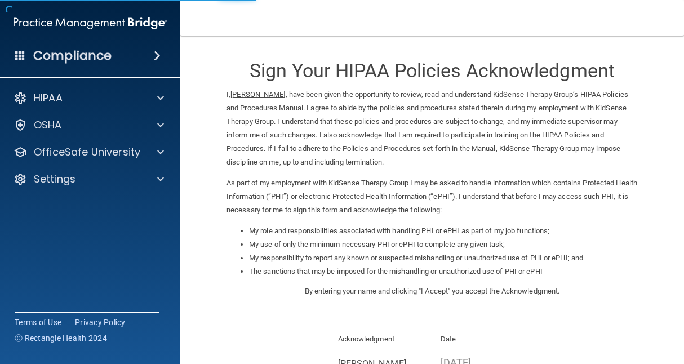
click at [424, 231] on li "My role and responsibilities associated with handling PHI or ePHI as part of my…" at bounding box center [443, 231] width 389 height 14
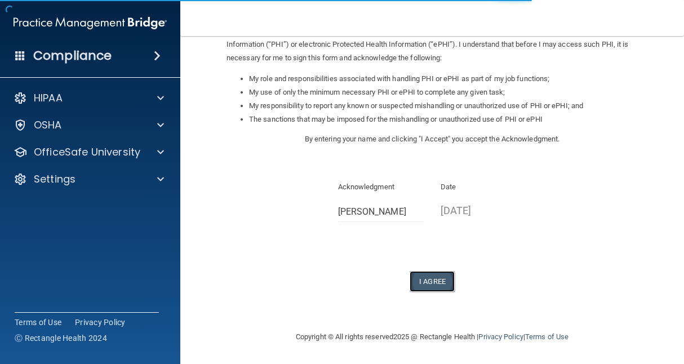
click at [421, 281] on button "I Agree" at bounding box center [432, 281] width 45 height 21
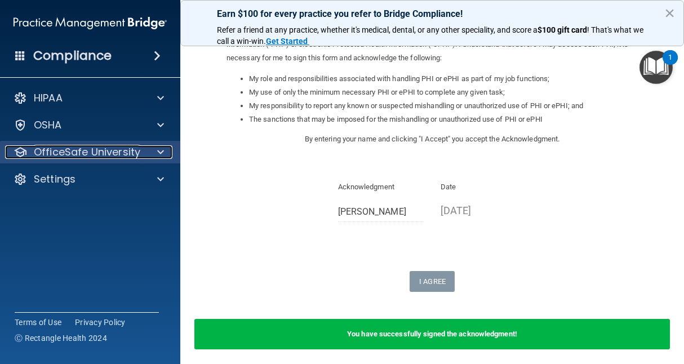
click at [86, 158] on p "OfficeSafe University" at bounding box center [87, 152] width 107 height 14
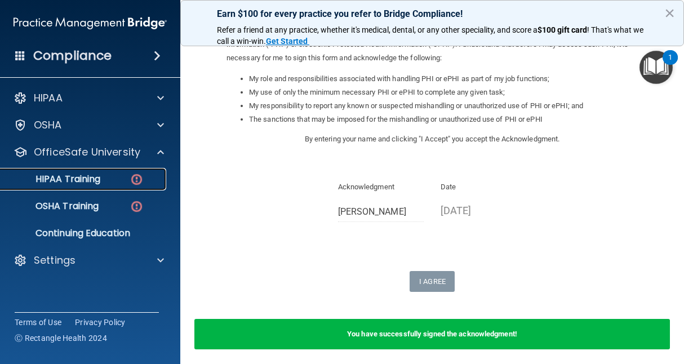
click at [86, 174] on p "HIPAA Training" at bounding box center [53, 179] width 93 height 11
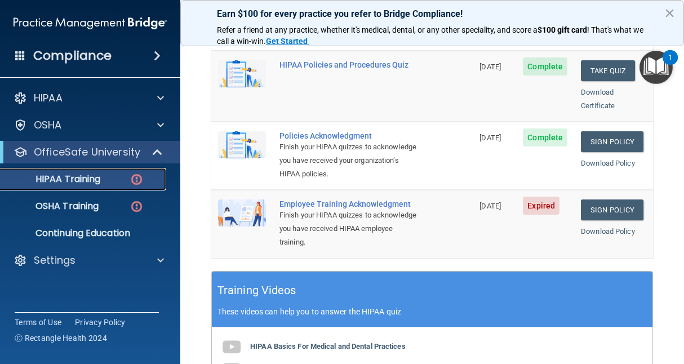
scroll to position [302, 0]
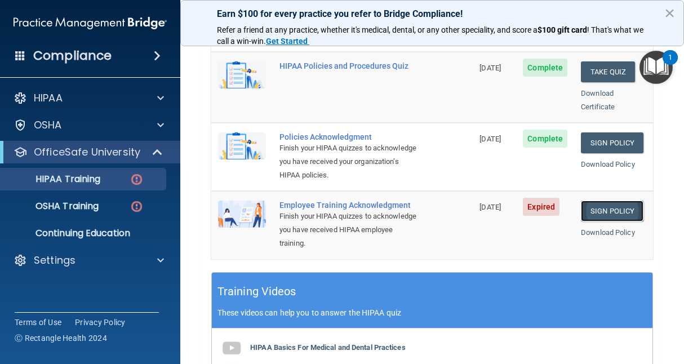
click at [589, 201] on link "Sign Policy" at bounding box center [612, 211] width 63 height 21
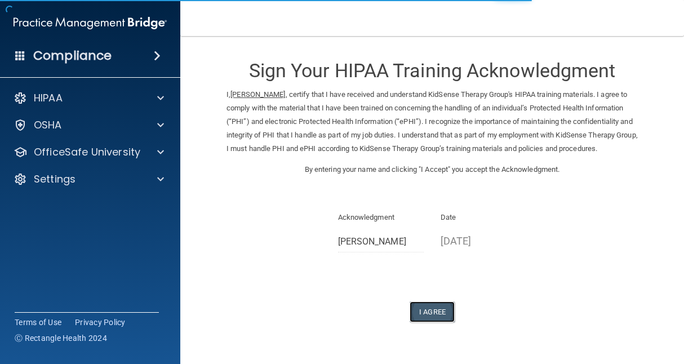
click at [431, 318] on button "I Agree" at bounding box center [432, 312] width 45 height 21
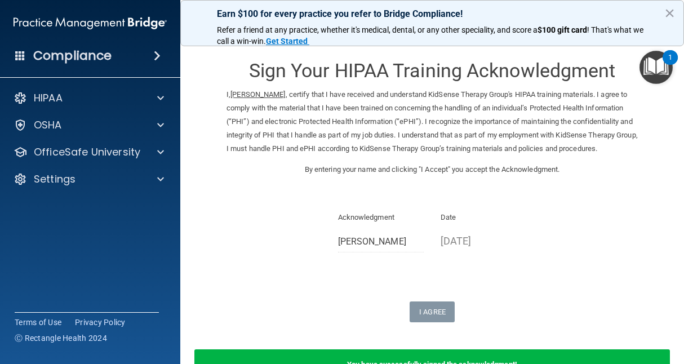
drag, startPoint x: 503, startPoint y: 281, endPoint x: 502, endPoint y: 294, distance: 13.6
click at [502, 294] on div "Sign Your HIPAA Training Acknowledgment I, Christian Heasley , certify that I h…" at bounding box center [433, 184] width 412 height 275
click at [402, 237] on div "Sign Your HIPAA Training Acknowledgment I, Christian Heasley , certify that I h…" at bounding box center [433, 184] width 412 height 275
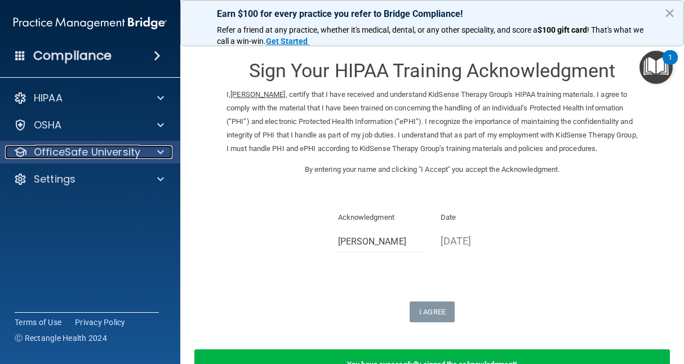
click at [71, 149] on p "OfficeSafe University" at bounding box center [87, 152] width 107 height 14
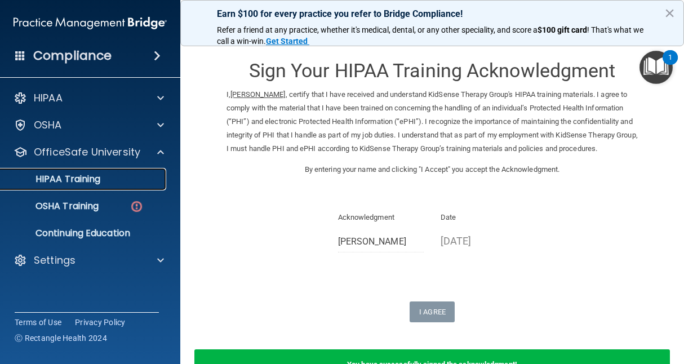
click at [98, 185] on p "HIPAA Training" at bounding box center [53, 179] width 93 height 11
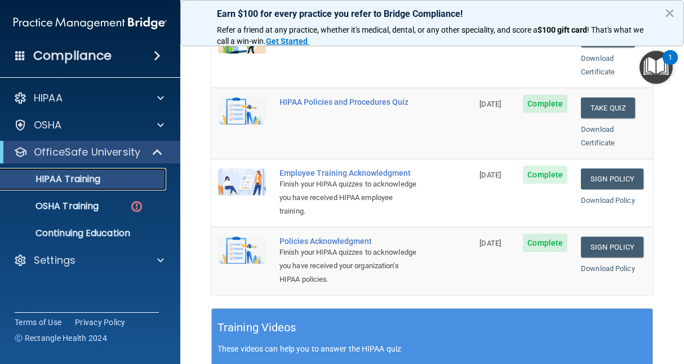
scroll to position [141, 0]
